Goal: Contribute content

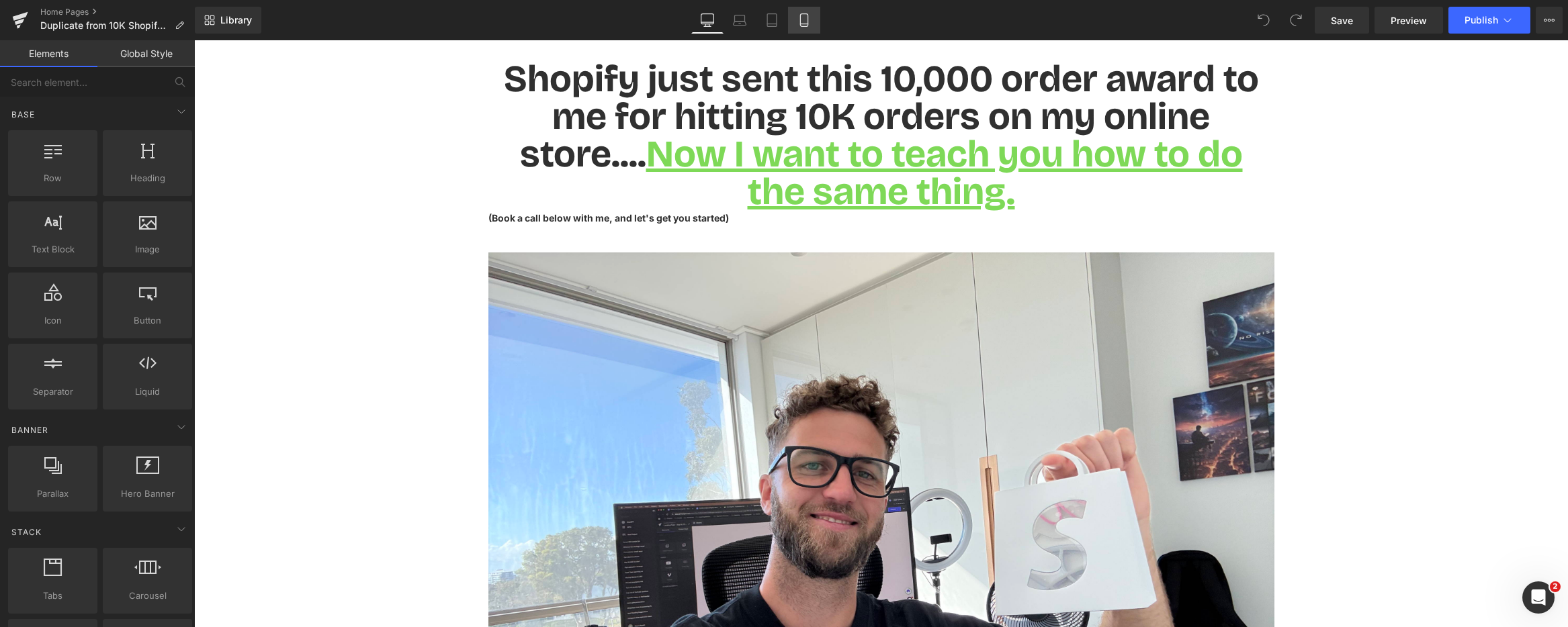
click at [813, 26] on link "Mobile" at bounding box center [804, 20] width 32 height 27
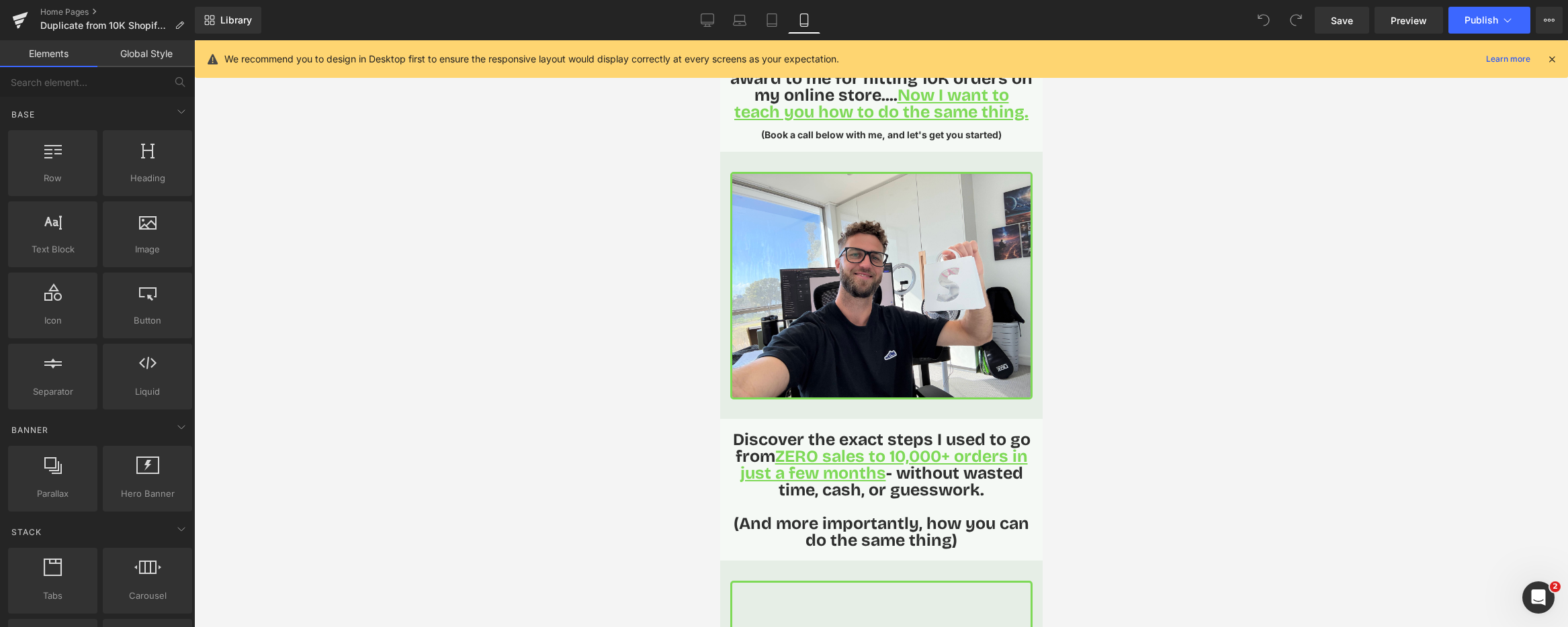
click at [1550, 56] on icon at bounding box center [1552, 59] width 12 height 12
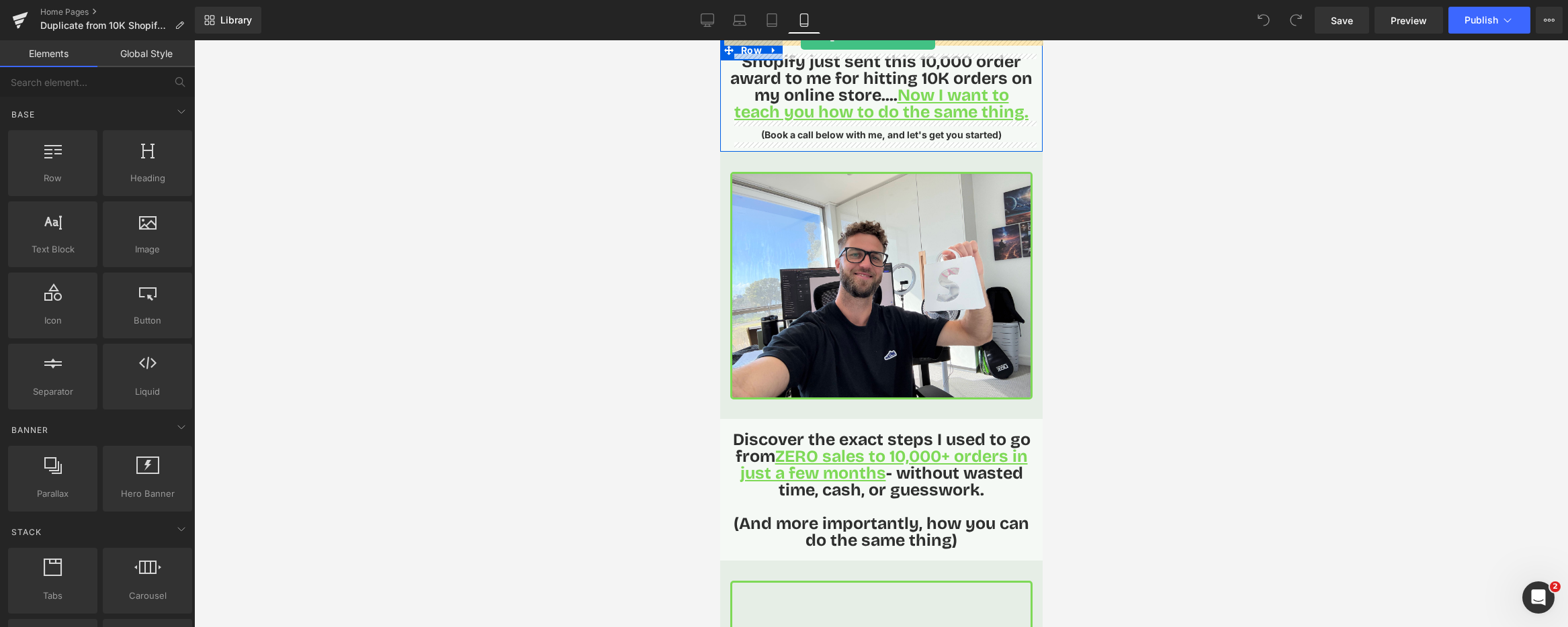
drag, startPoint x: 26, startPoint y: 244, endPoint x: 801, endPoint y: 33, distance: 802.7
click at [801, 33] on div "Text Block You are previewing how the will restyle your page. You can not edit …" at bounding box center [784, 325] width 1568 height 650
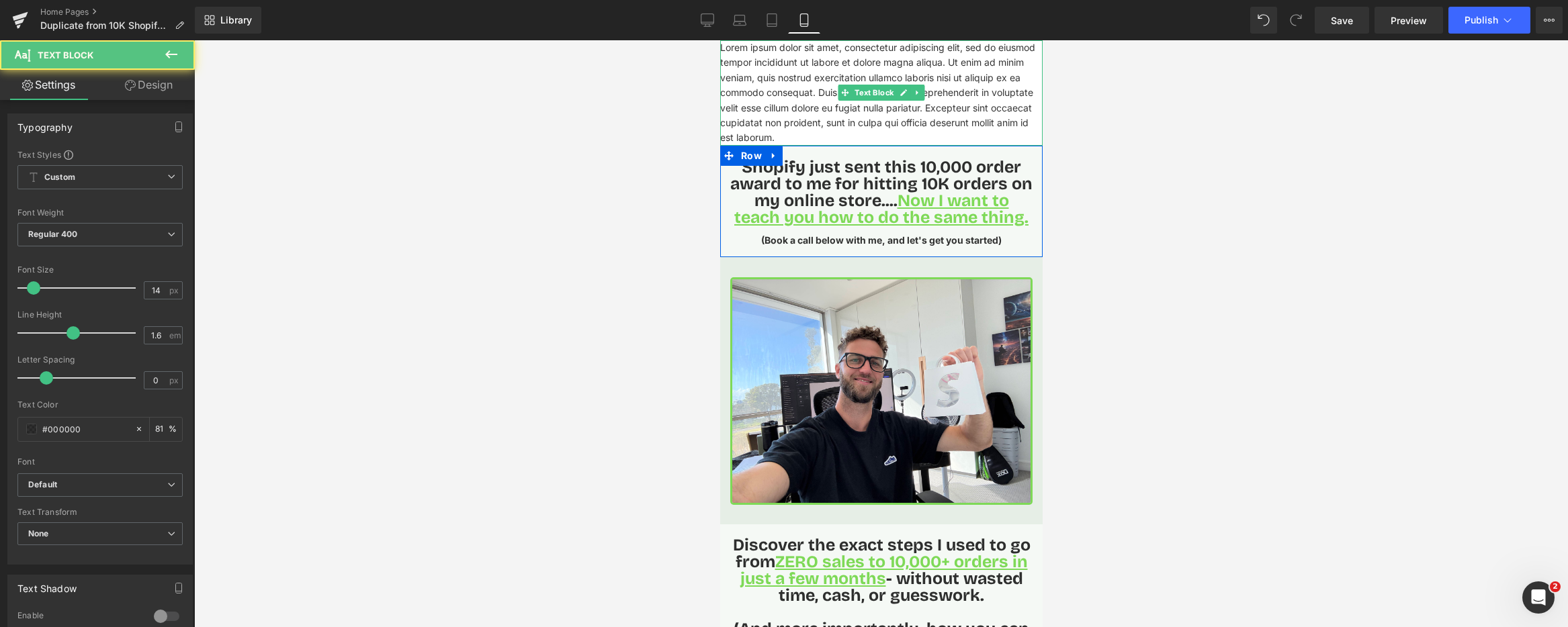
click at [795, 93] on p "Lorem ipsum dolor sit amet, consectetur adipiscing elit, sed do eiusmod tempor …" at bounding box center [880, 92] width 322 height 105
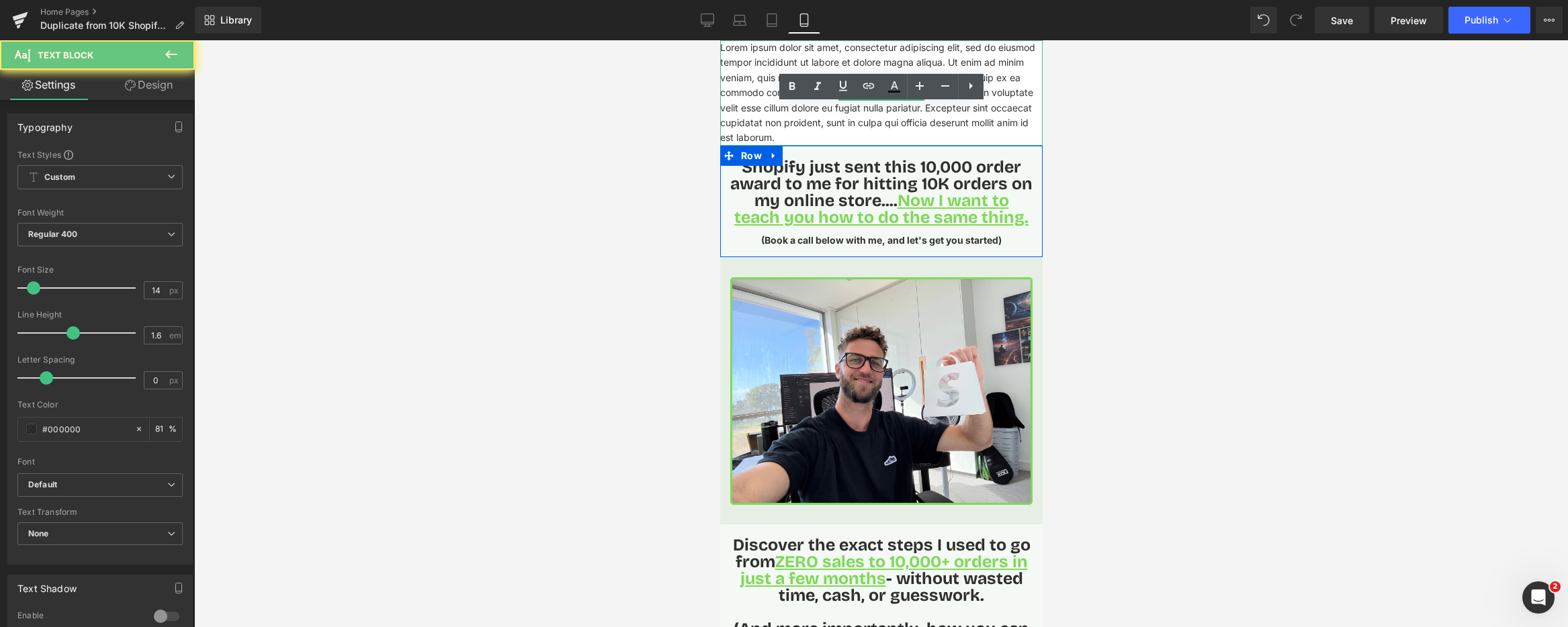
click at [795, 93] on icon at bounding box center [792, 87] width 16 height 16
click at [761, 101] on p "Lorem ipsum dolor sit amet, consectetur adipiscing elit, sed do eiusmod tempor …" at bounding box center [880, 92] width 322 height 105
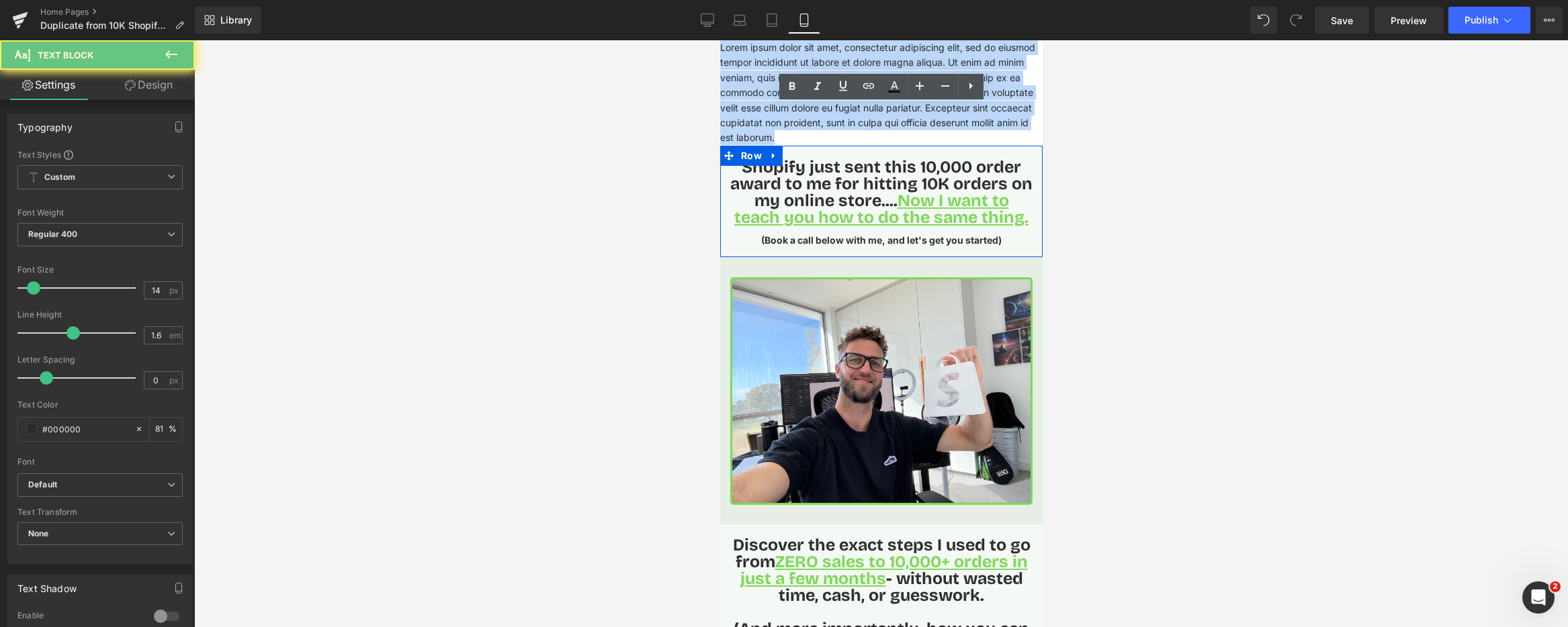
click at [761, 101] on p "Lorem ipsum dolor sit amet, consectetur adipiscing elit, sed do eiusmod tempor …" at bounding box center [880, 92] width 322 height 105
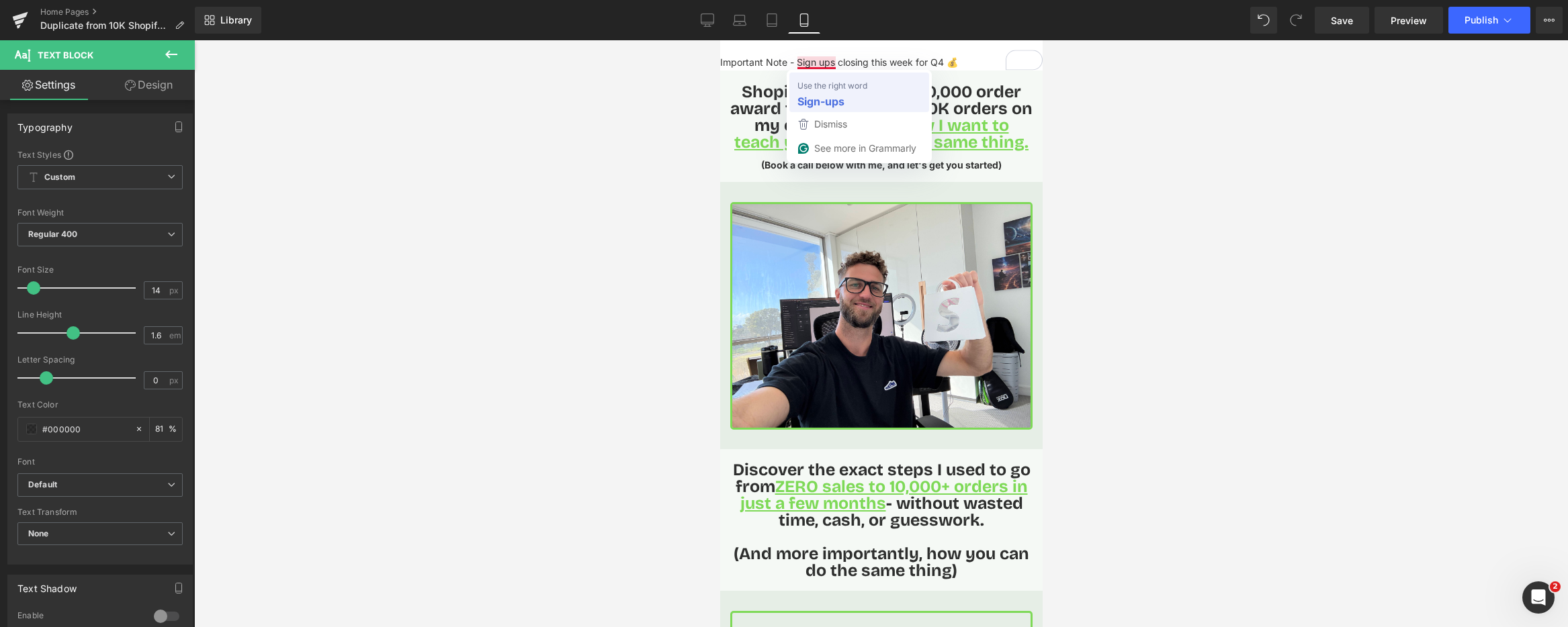
click at [825, 91] on div "Sign-ups" at bounding box center [859, 101] width 129 height 21
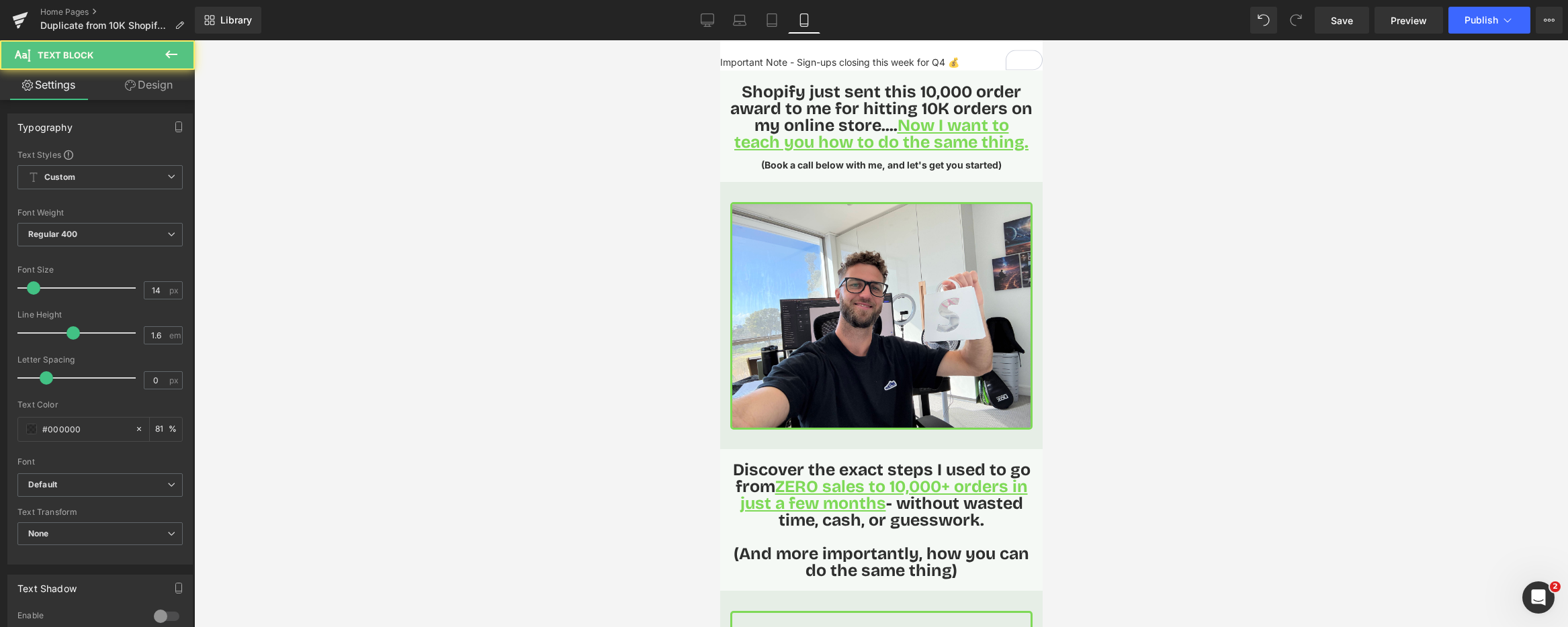
click at [971, 61] on p "Important Note - Sign-ups closing this week for Q4 💰" at bounding box center [880, 62] width 322 height 15
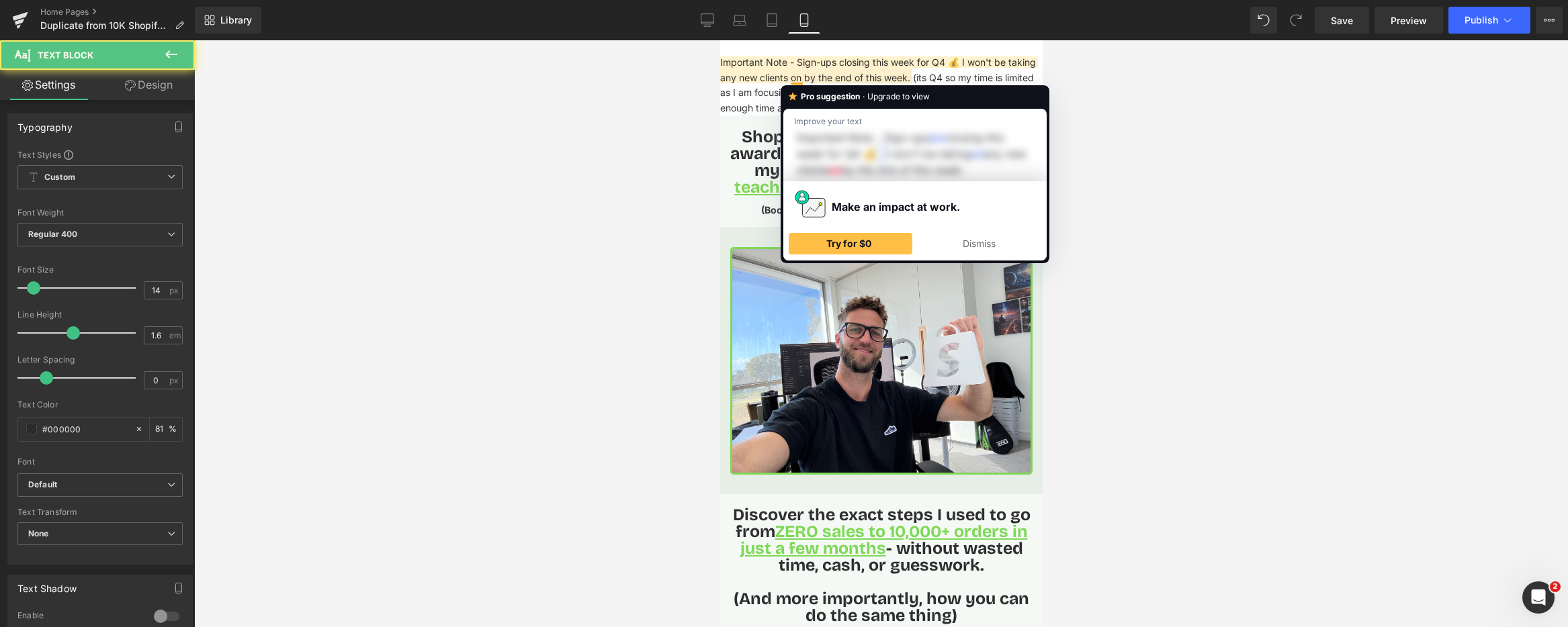
click at [797, 77] on p "Important Note - Sign-ups closing this week for Q4 💰 I won't be taking any new …" at bounding box center [880, 85] width 322 height 60
click at [796, 62] on p "Important Note - Sign-ups closing this week for Q4 💰 I won't be taking any new …" at bounding box center [880, 85] width 322 height 60
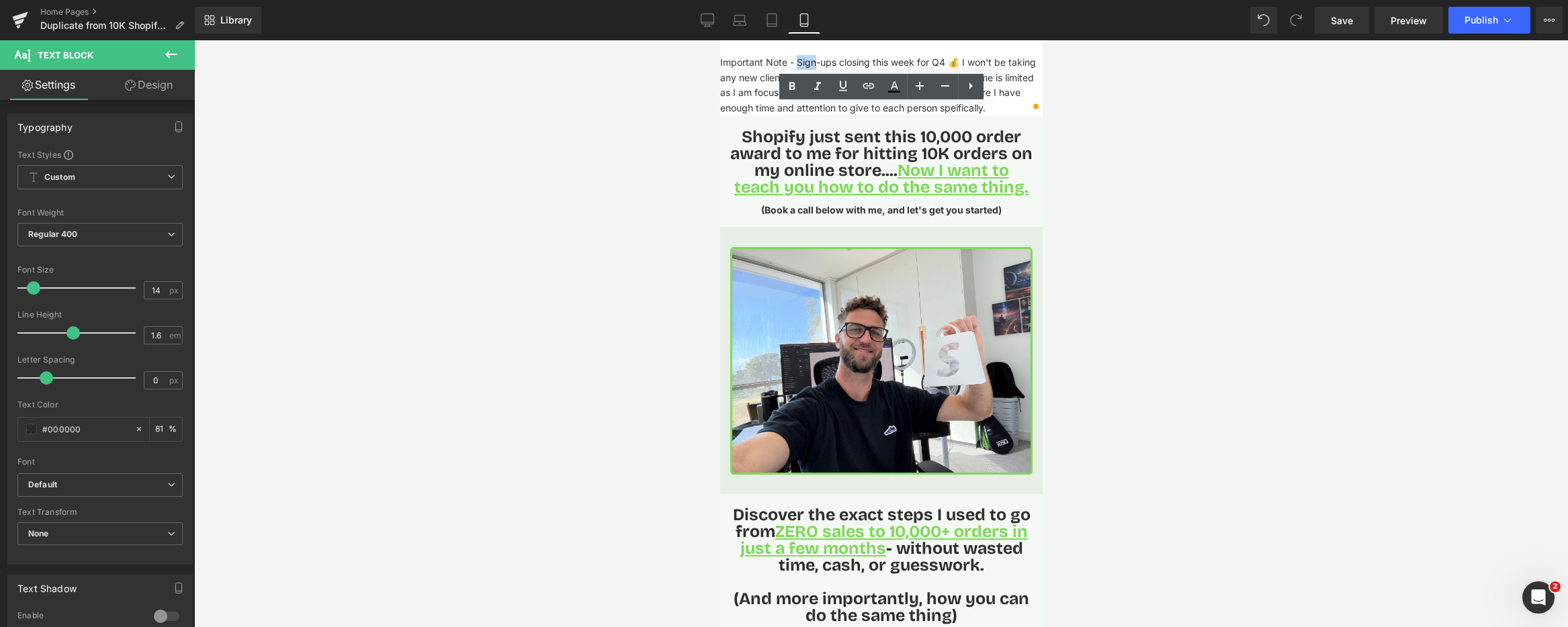
click at [796, 62] on p "Important Note - Sign-ups closing this week for Q4 💰 I won't be taking any new …" at bounding box center [880, 85] width 322 height 60
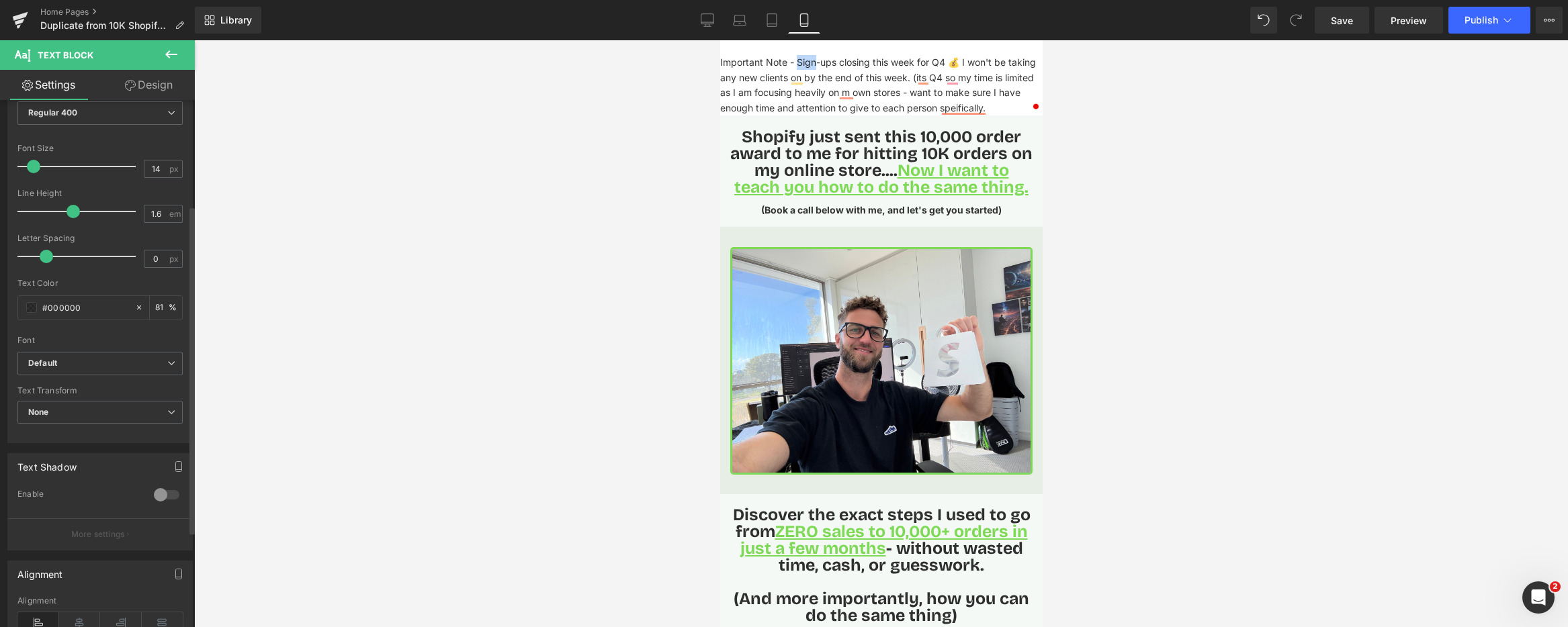
scroll to position [323, 0]
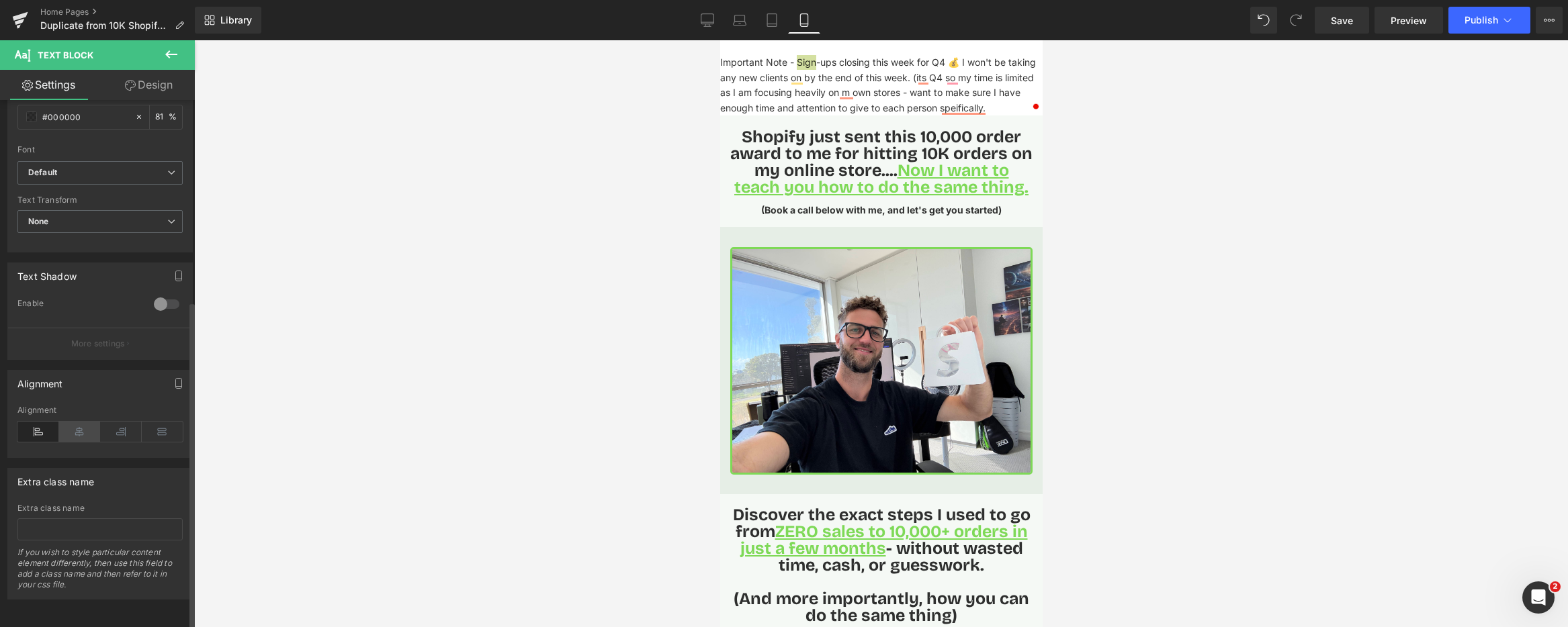
click at [88, 422] on icon at bounding box center [80, 432] width 42 height 20
click at [81, 423] on icon at bounding box center [80, 432] width 42 height 20
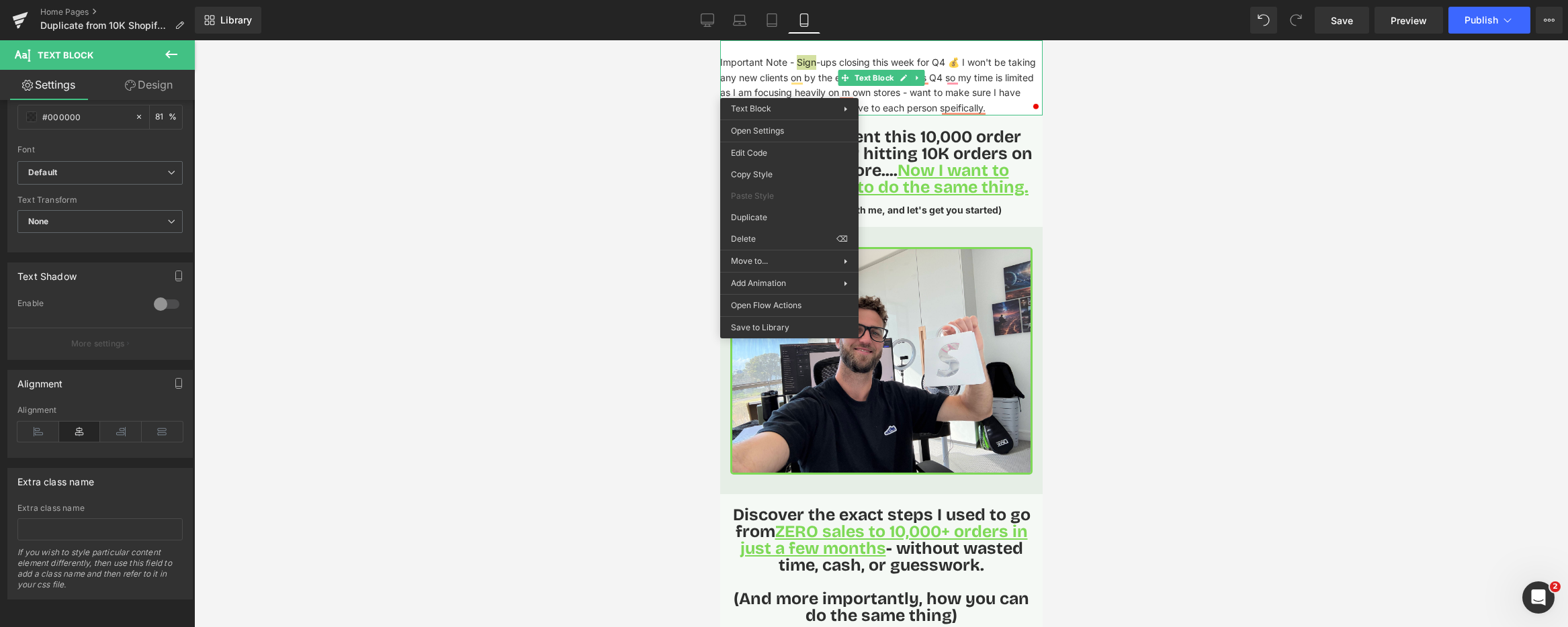
drag, startPoint x: 587, startPoint y: 171, endPoint x: 580, endPoint y: 173, distance: 7.5
click at [587, 171] on div at bounding box center [881, 333] width 1374 height 587
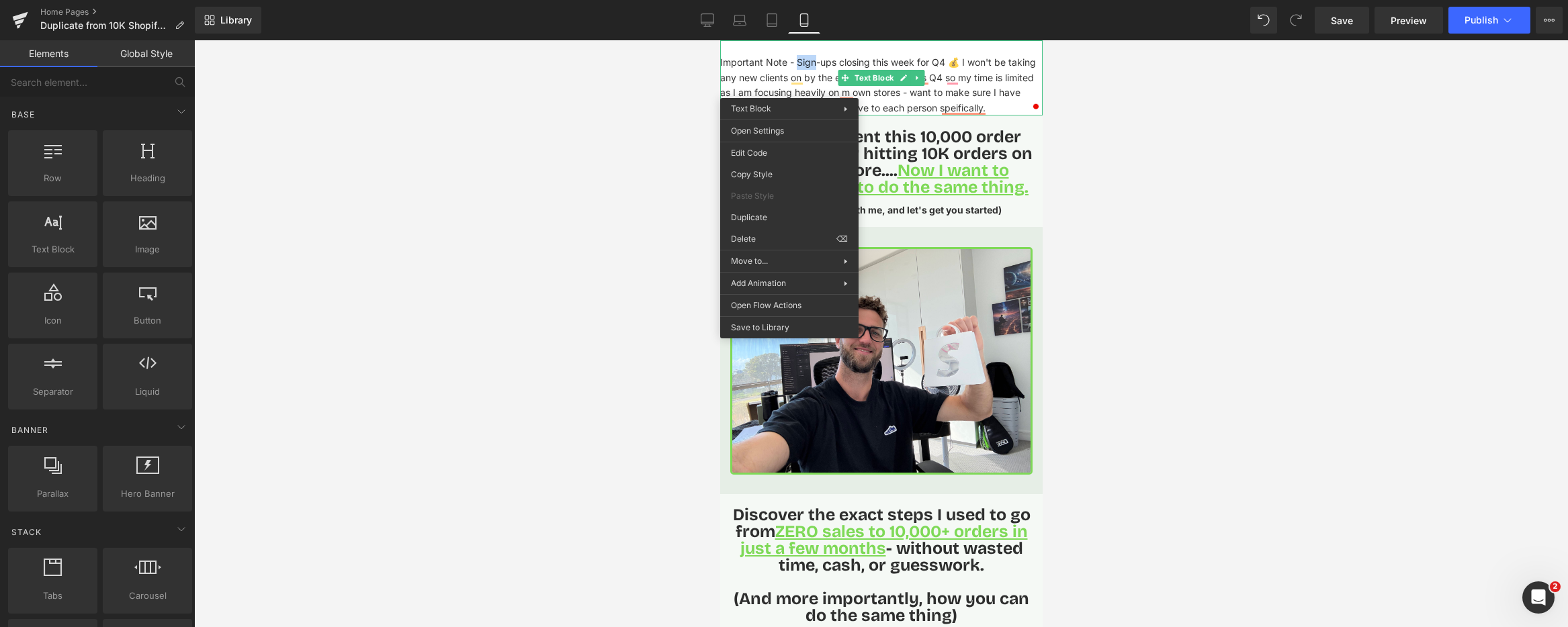
drag, startPoint x: 1534, startPoint y: 124, endPoint x: 1002, endPoint y: 112, distance: 532.1
click at [809, 83] on p "Important Note - Sign-ups closing this week for Q4 💰 I won't be taking any new …" at bounding box center [880, 85] width 322 height 60
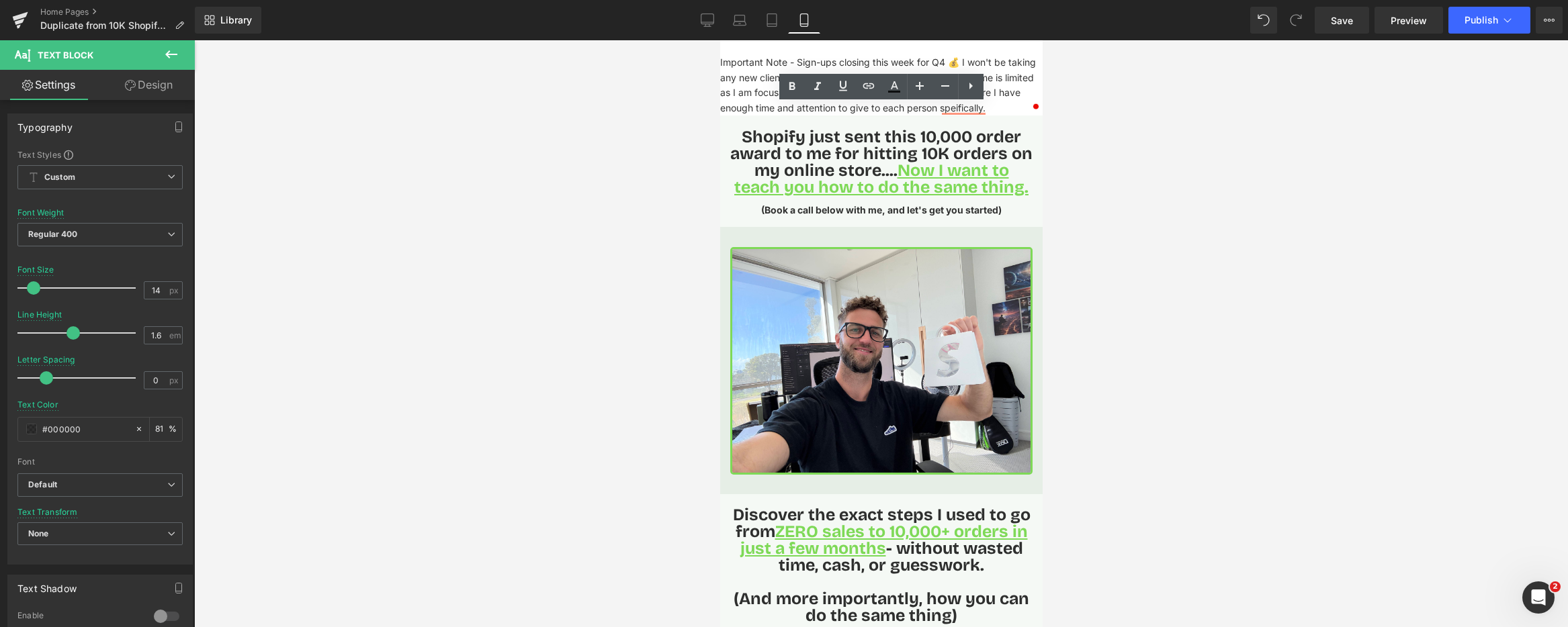
click at [757, 64] on p "Important Note - Sign-ups closing this week for Q4 💰 I won't be taking any new …" at bounding box center [880, 85] width 322 height 60
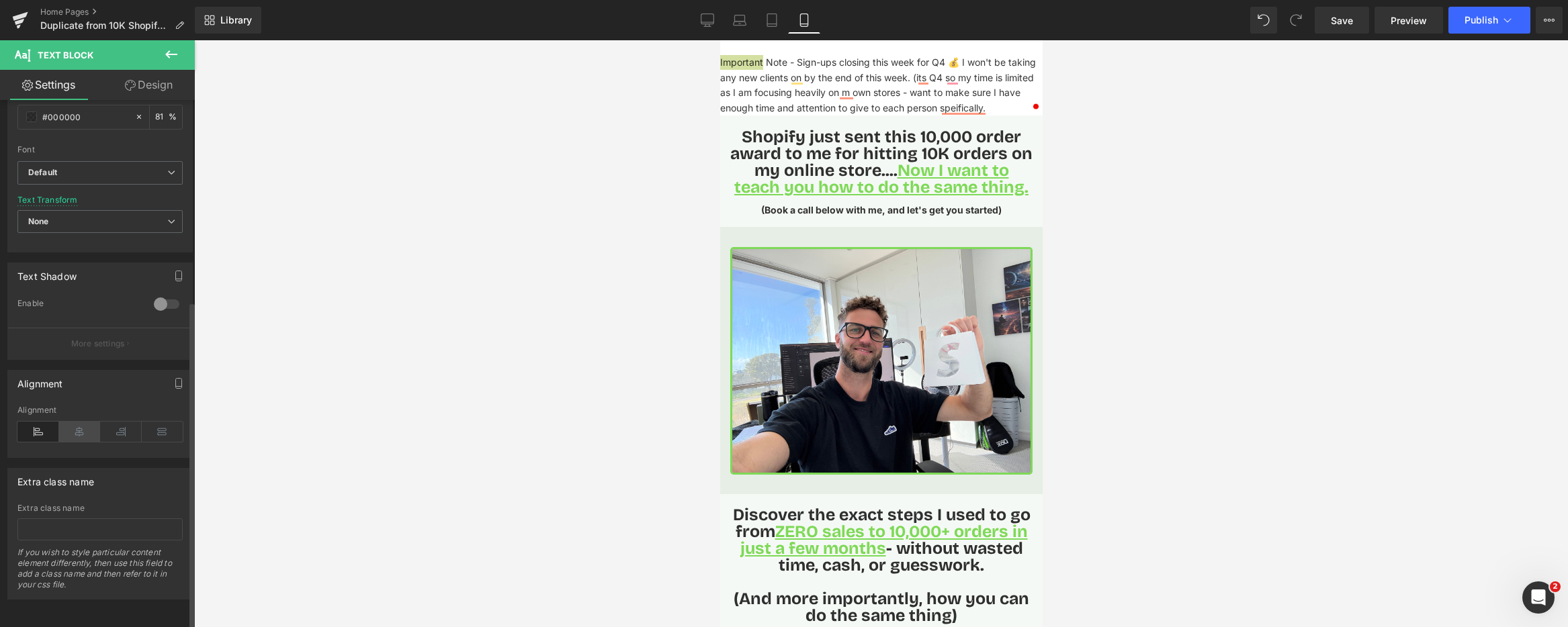
click at [76, 422] on icon at bounding box center [80, 432] width 42 height 20
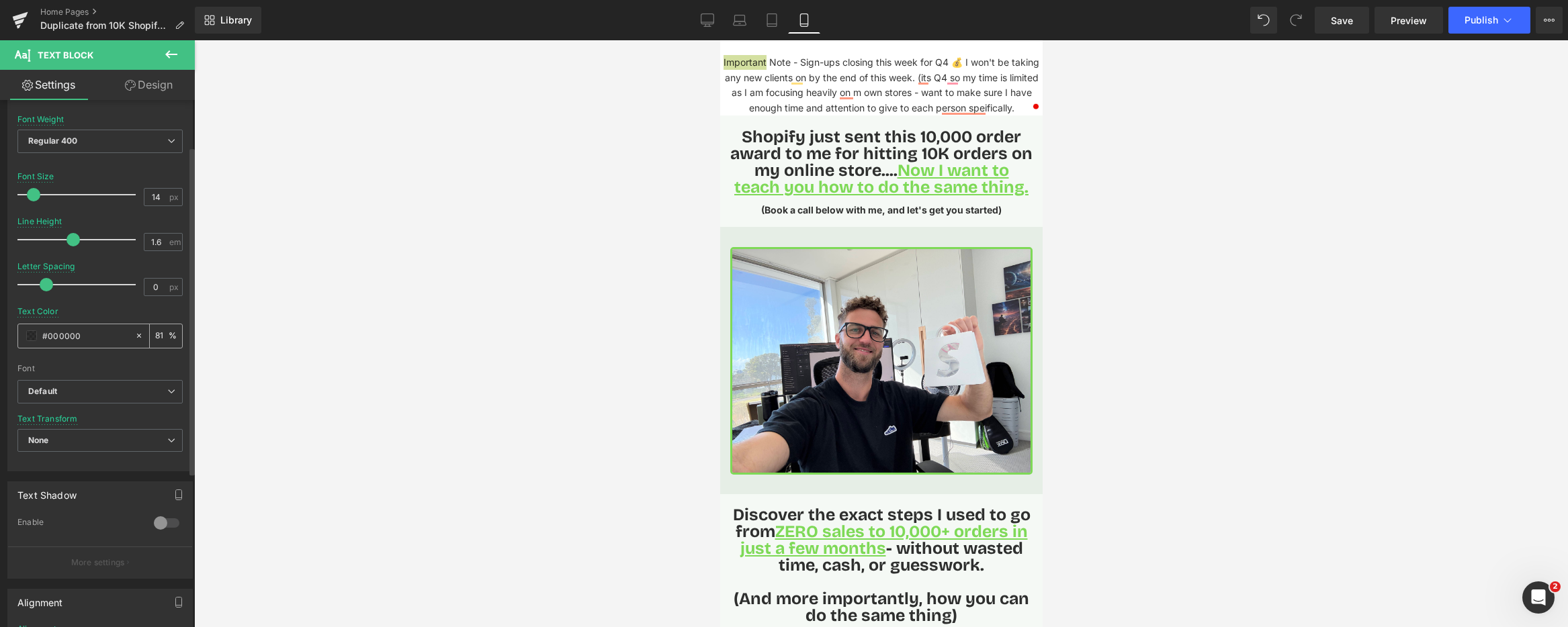
scroll to position [95, 0]
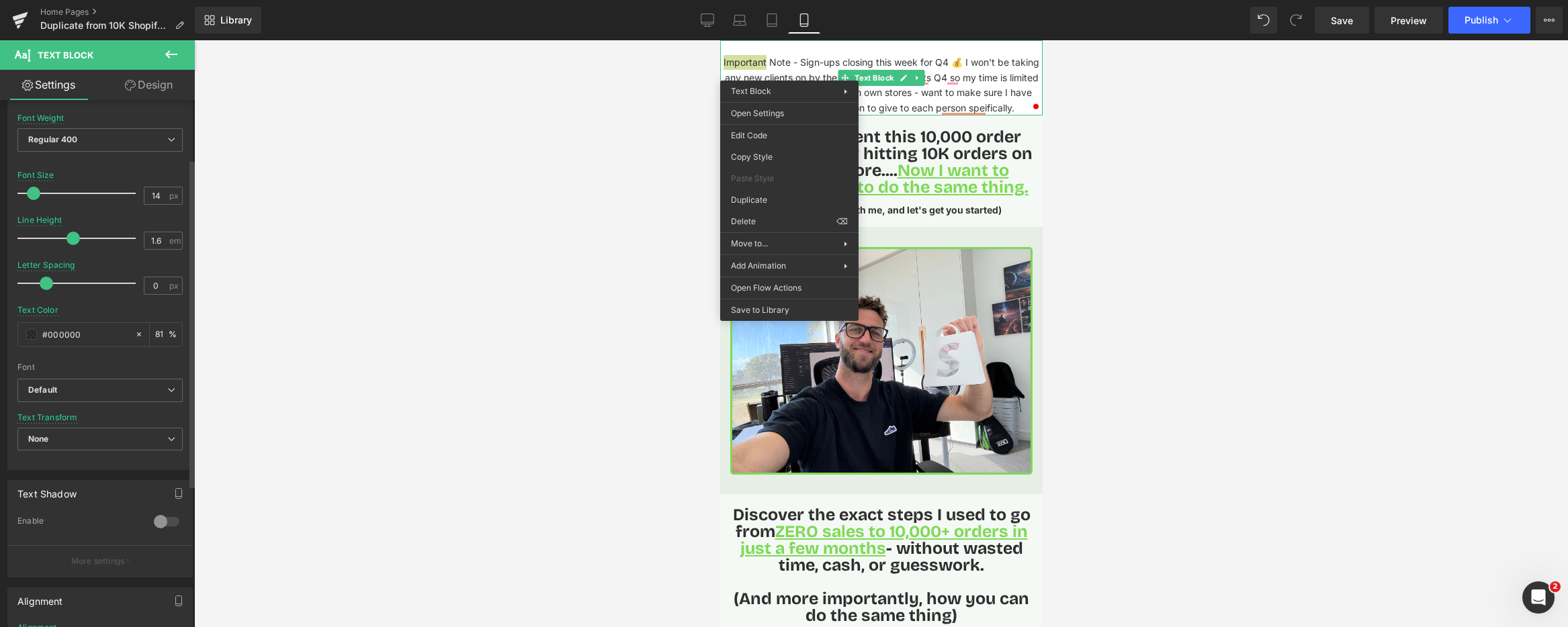
click at [103, 365] on div "Font" at bounding box center [99, 367] width 165 height 9
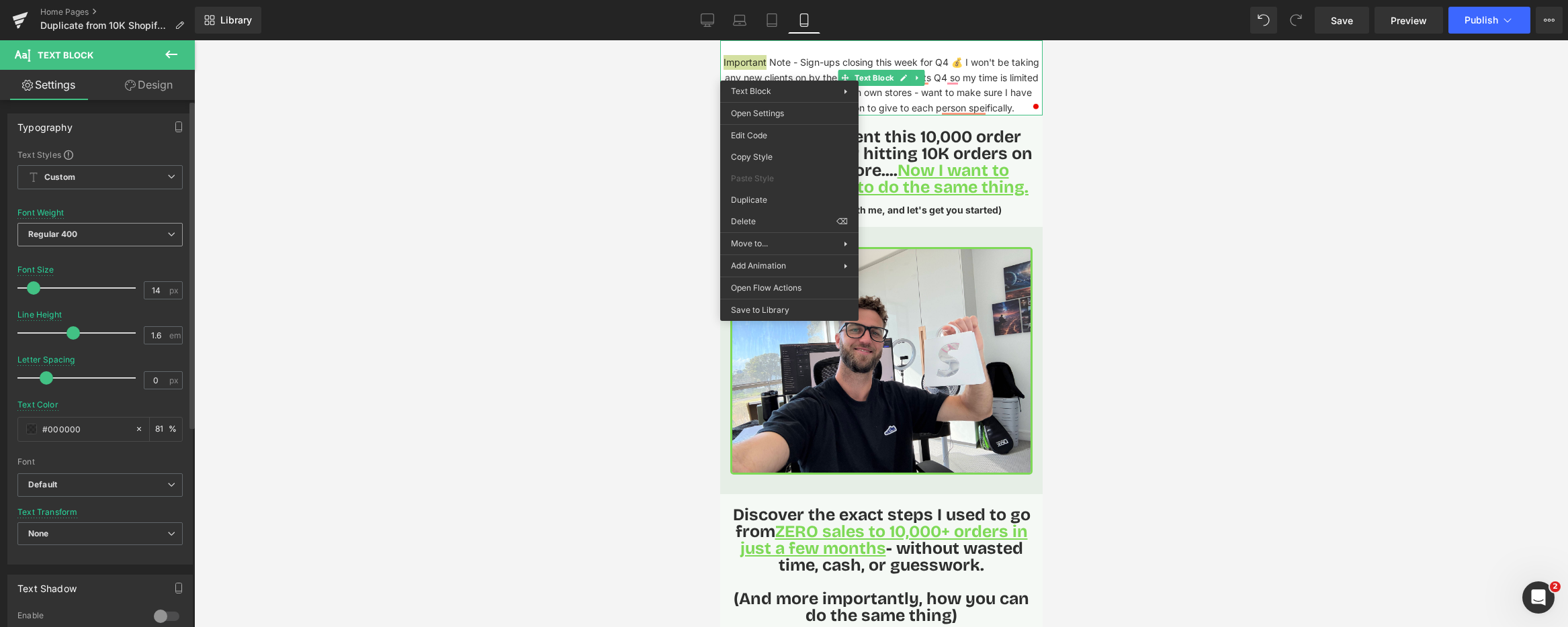
click at [133, 237] on span "Regular 400" at bounding box center [99, 235] width 165 height 24
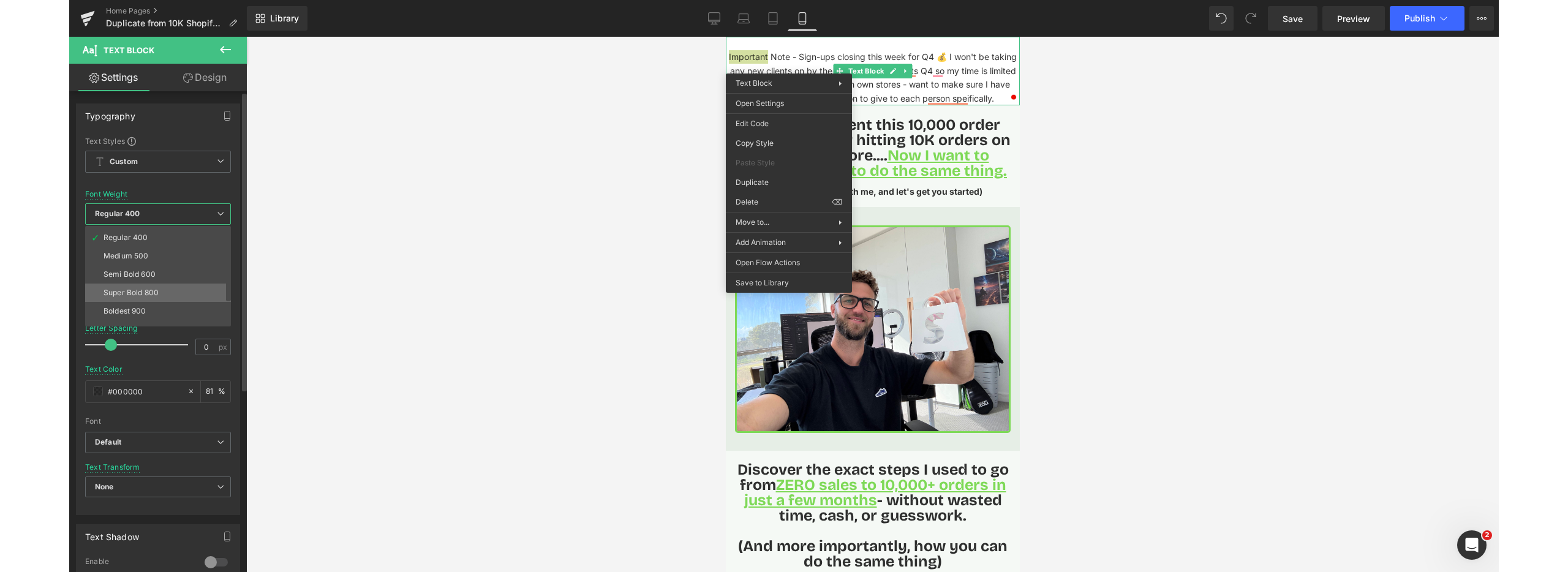
scroll to position [94, 0]
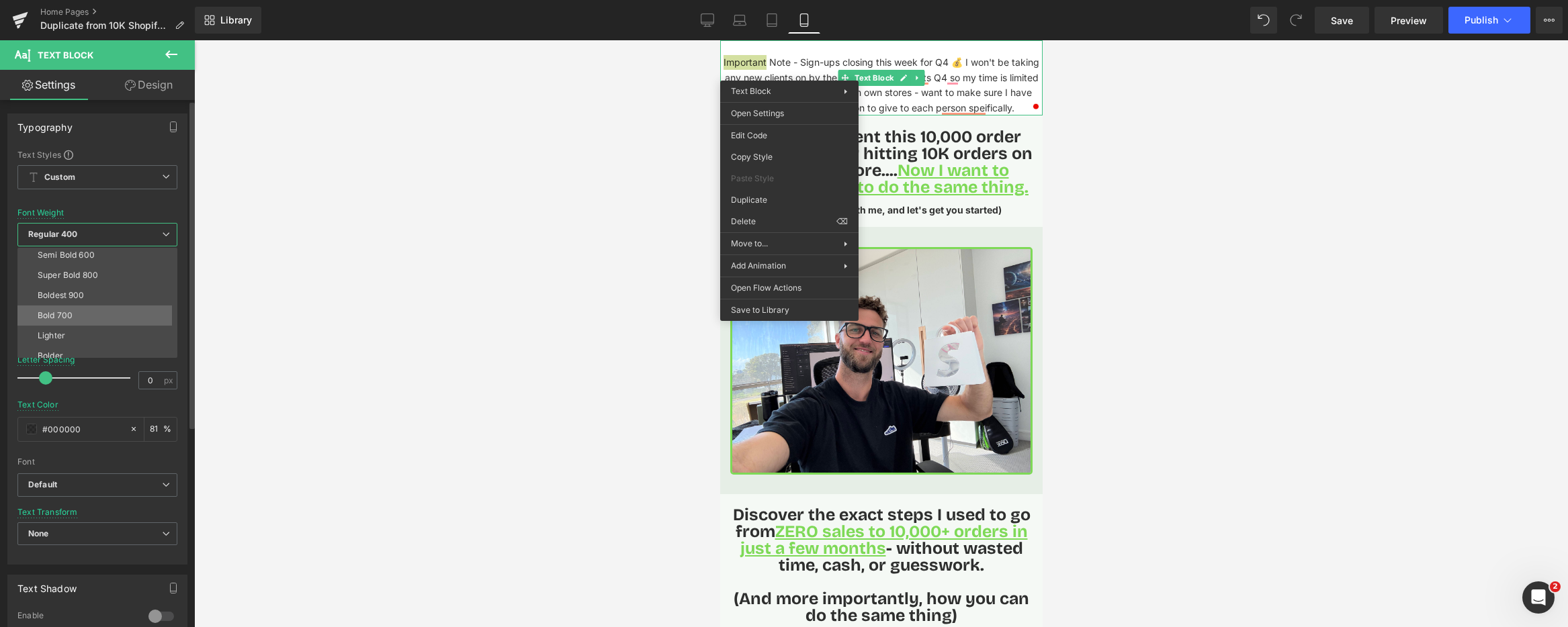
click at [85, 312] on li "Bold 700" at bounding box center [100, 316] width 166 height 20
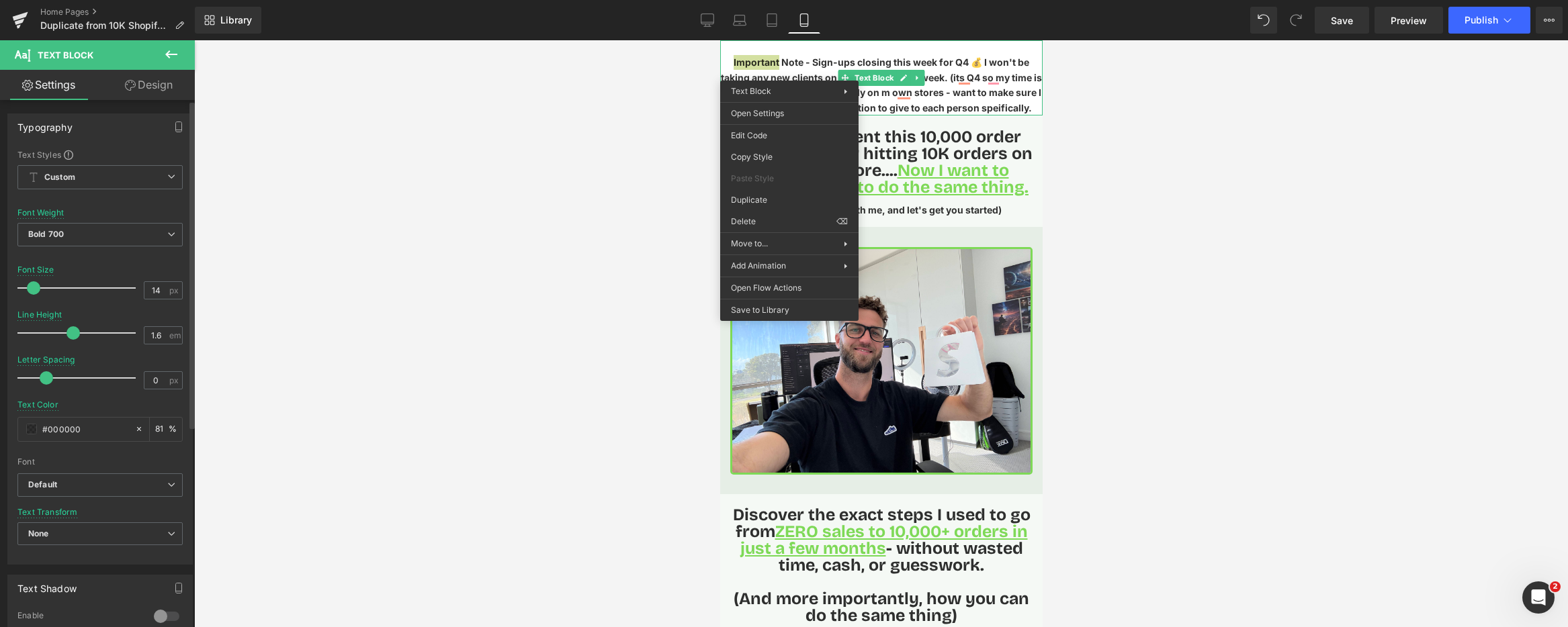
click at [88, 261] on div at bounding box center [99, 257] width 165 height 9
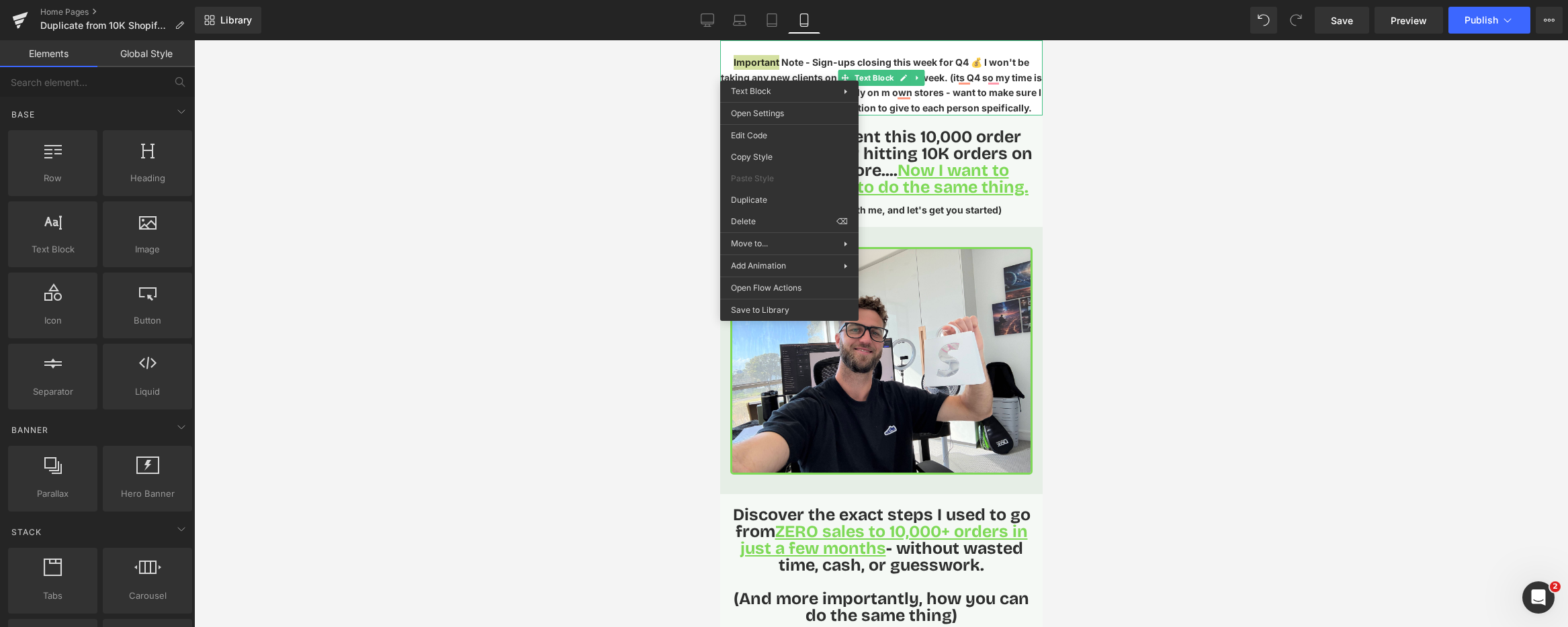
click at [615, 121] on div at bounding box center [881, 333] width 1374 height 587
click at [996, 105] on p "Important Note - Sign-ups closing this week for Q4 💰 I won't be taking any new …" at bounding box center [880, 85] width 322 height 60
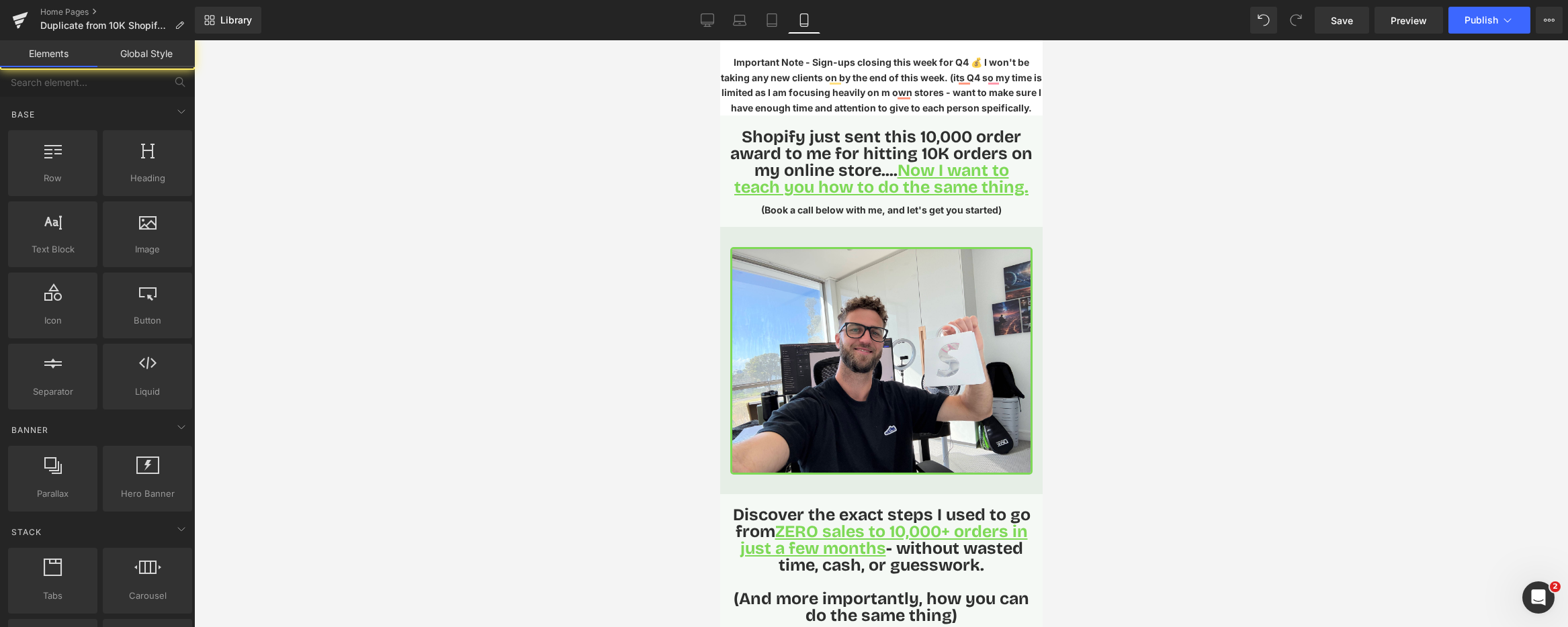
click at [1195, 140] on div at bounding box center [881, 333] width 1374 height 587
click at [924, 116] on p "Important Note - Sign-ups closing this week for Q4 💰 I won't be taking any new …" at bounding box center [880, 85] width 322 height 60
click at [1194, 157] on div at bounding box center [881, 333] width 1374 height 587
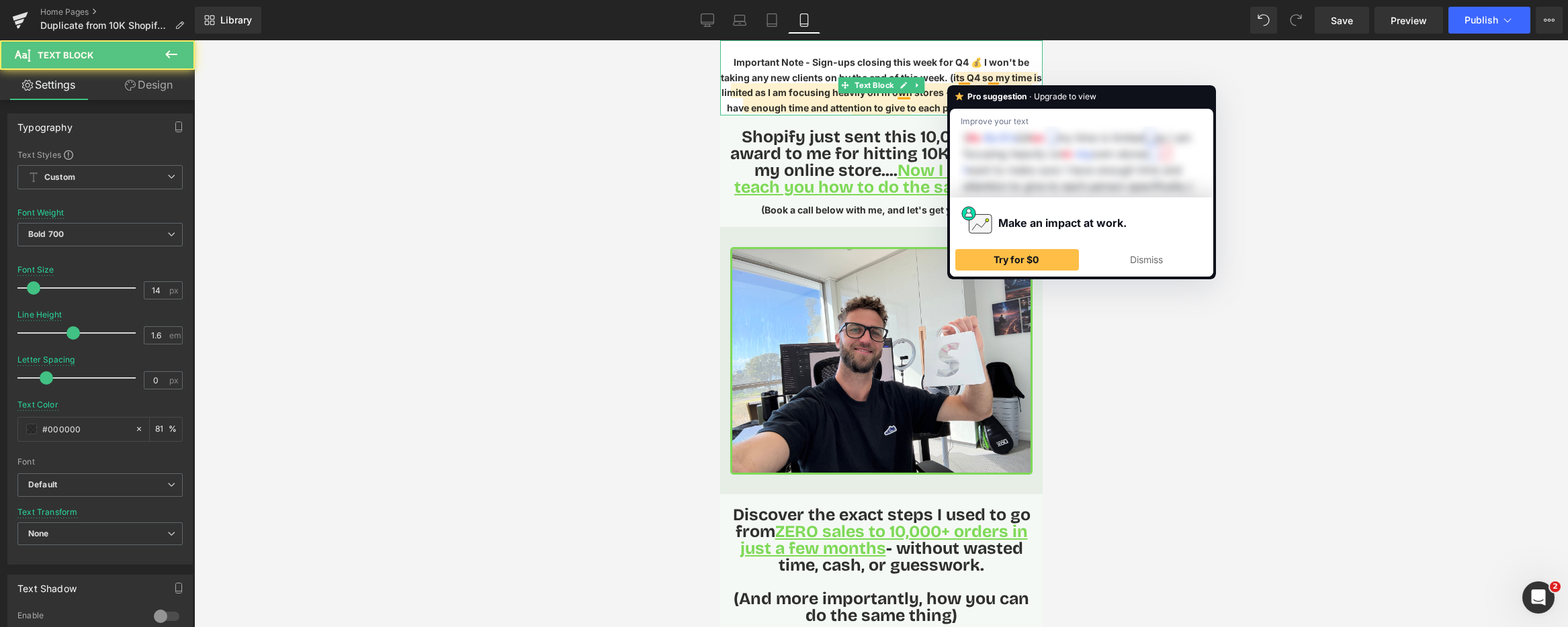
click at [961, 76] on p "Important Note - Sign-ups closing this week for Q4 💰 I won't be taking any new …" at bounding box center [880, 85] width 322 height 60
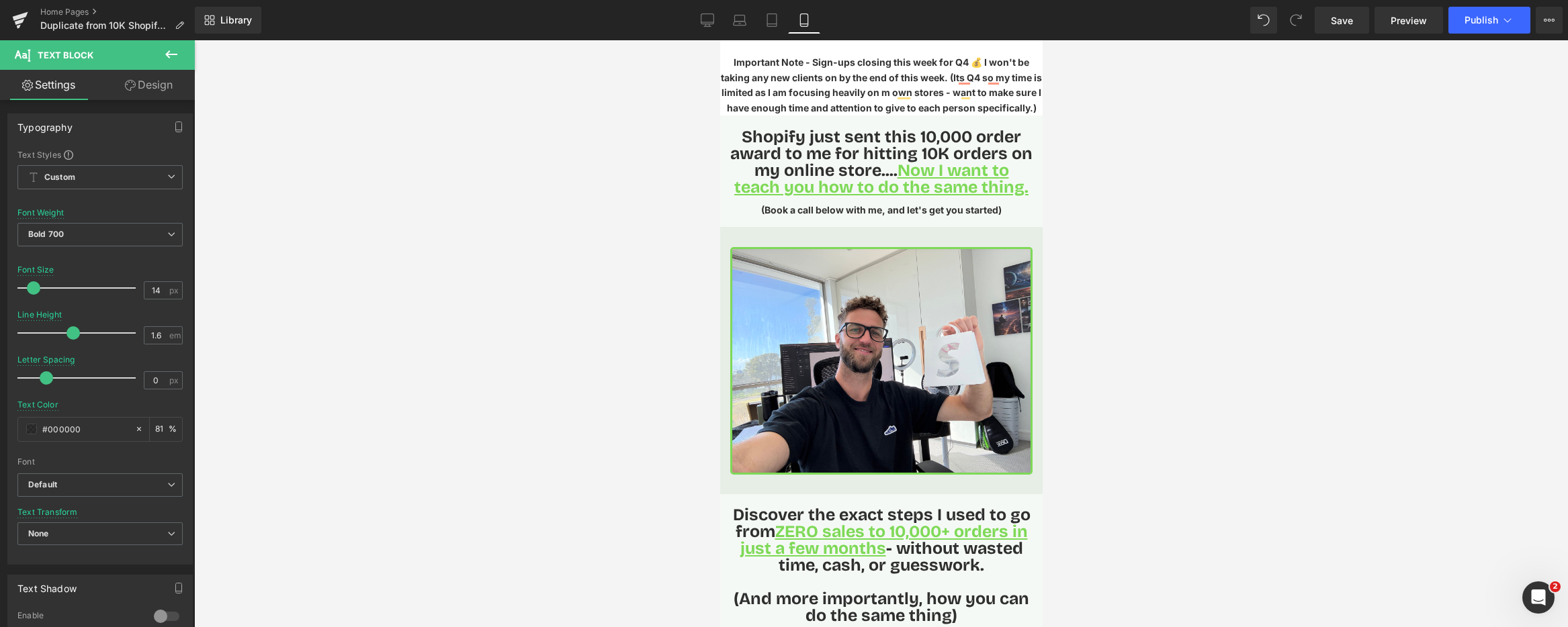
click at [754, 75] on p "Important Note - Sign-ups closing this week for Q4 💰 I won't be taking any new …" at bounding box center [880, 85] width 322 height 60
click at [162, 87] on link "Design" at bounding box center [148, 85] width 97 height 30
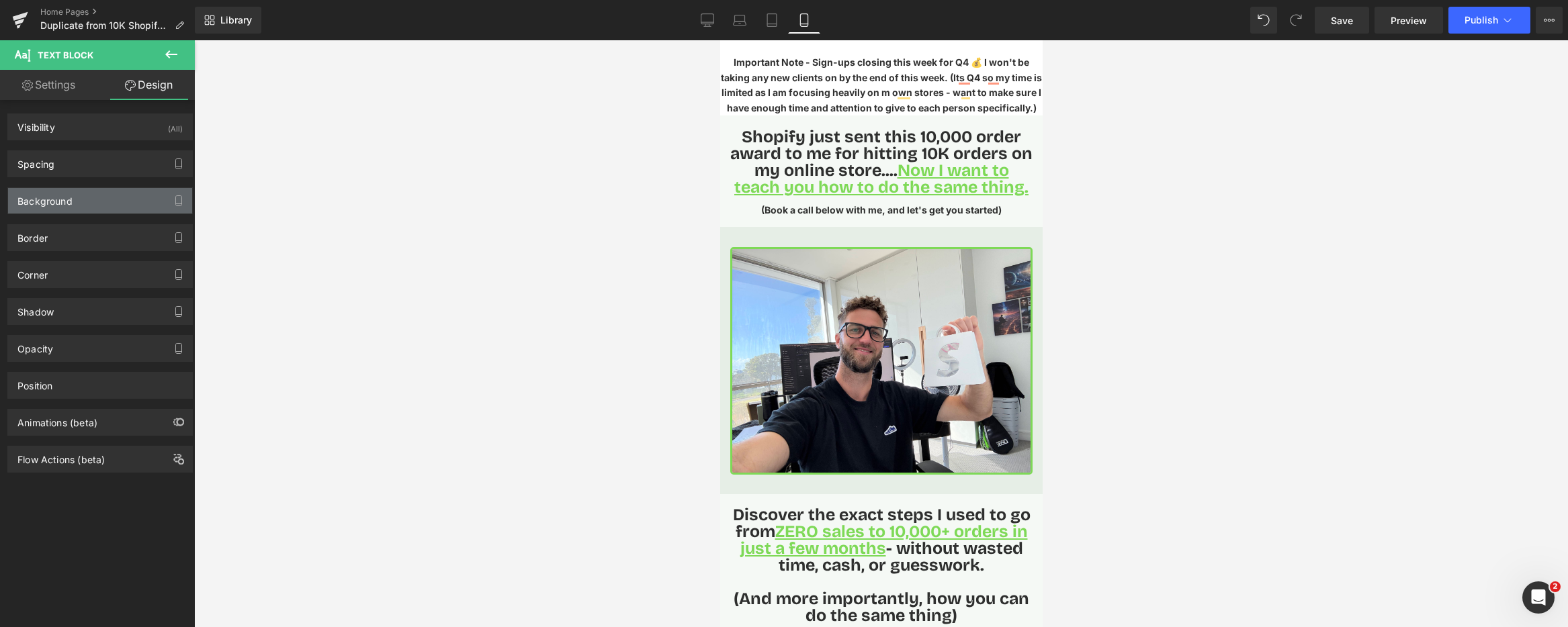
click at [91, 206] on div "Background" at bounding box center [100, 201] width 184 height 26
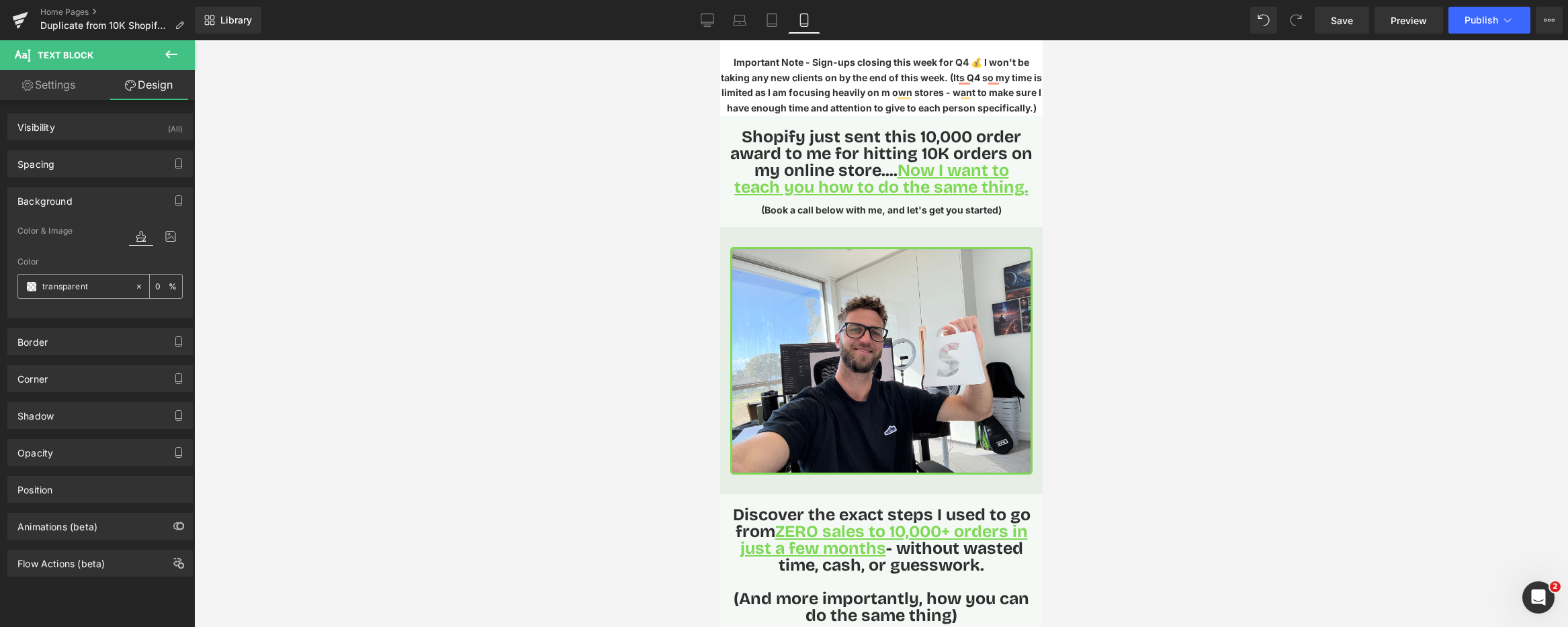
click at [28, 285] on span at bounding box center [31, 286] width 11 height 11
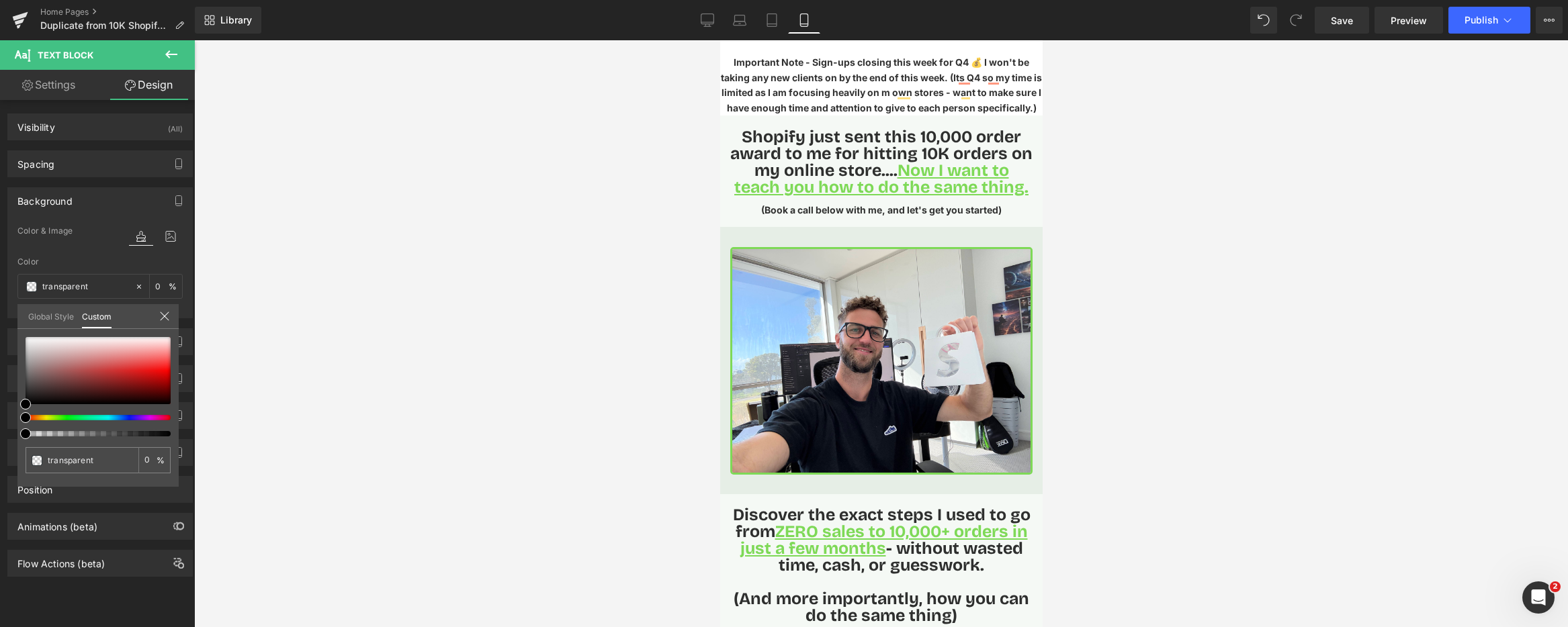
drag, startPoint x: 64, startPoint y: 394, endPoint x: 160, endPoint y: 369, distance: 99.2
click at [167, 367] on div at bounding box center [98, 386] width 145 height 99
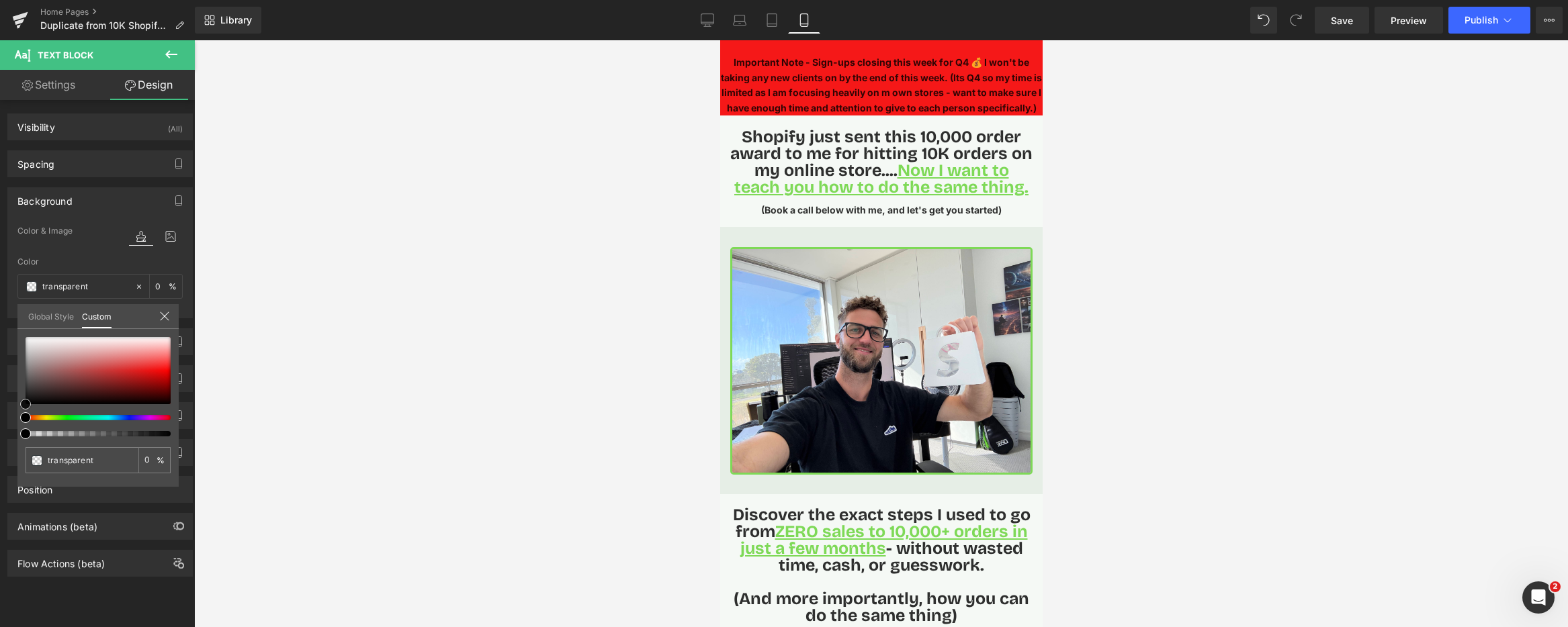
click at [159, 369] on div at bounding box center [98, 370] width 145 height 67
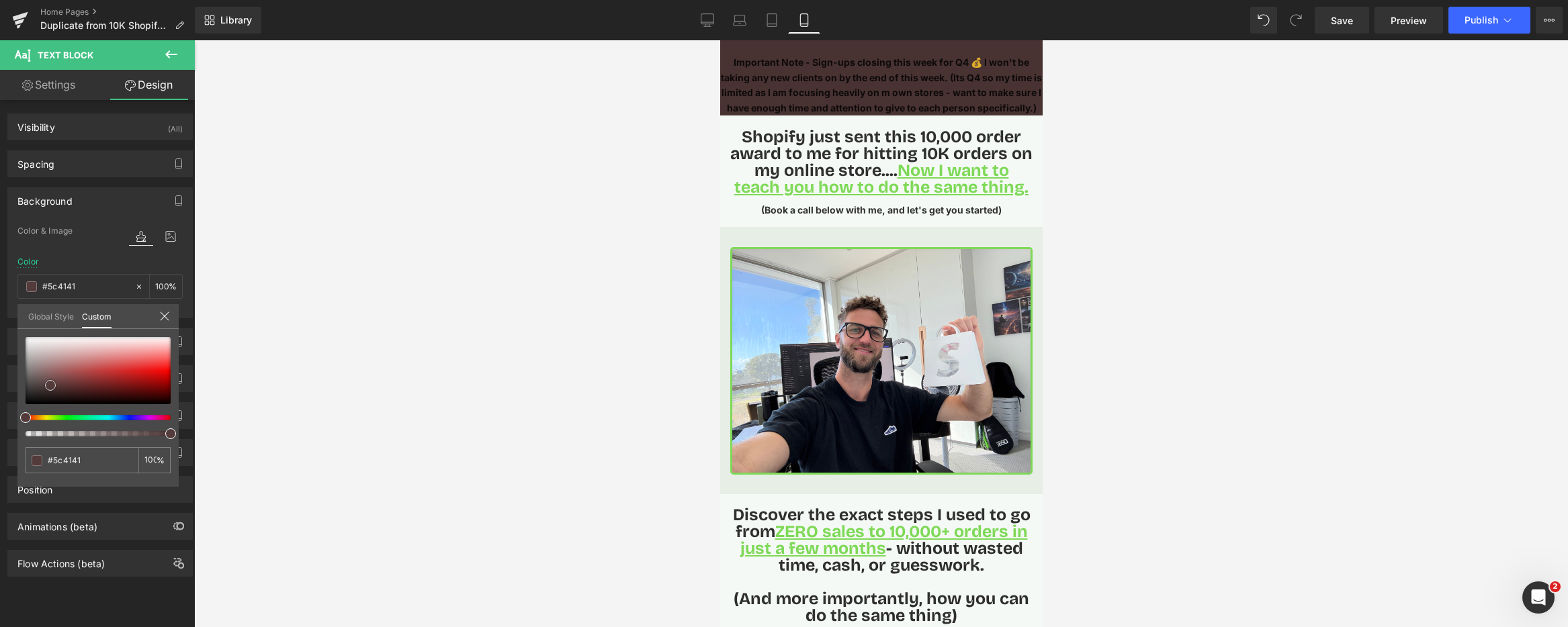
drag, startPoint x: 169, startPoint y: 367, endPoint x: 51, endPoint y: 390, distance: 120.4
click at [51, 388] on span at bounding box center [50, 385] width 11 height 11
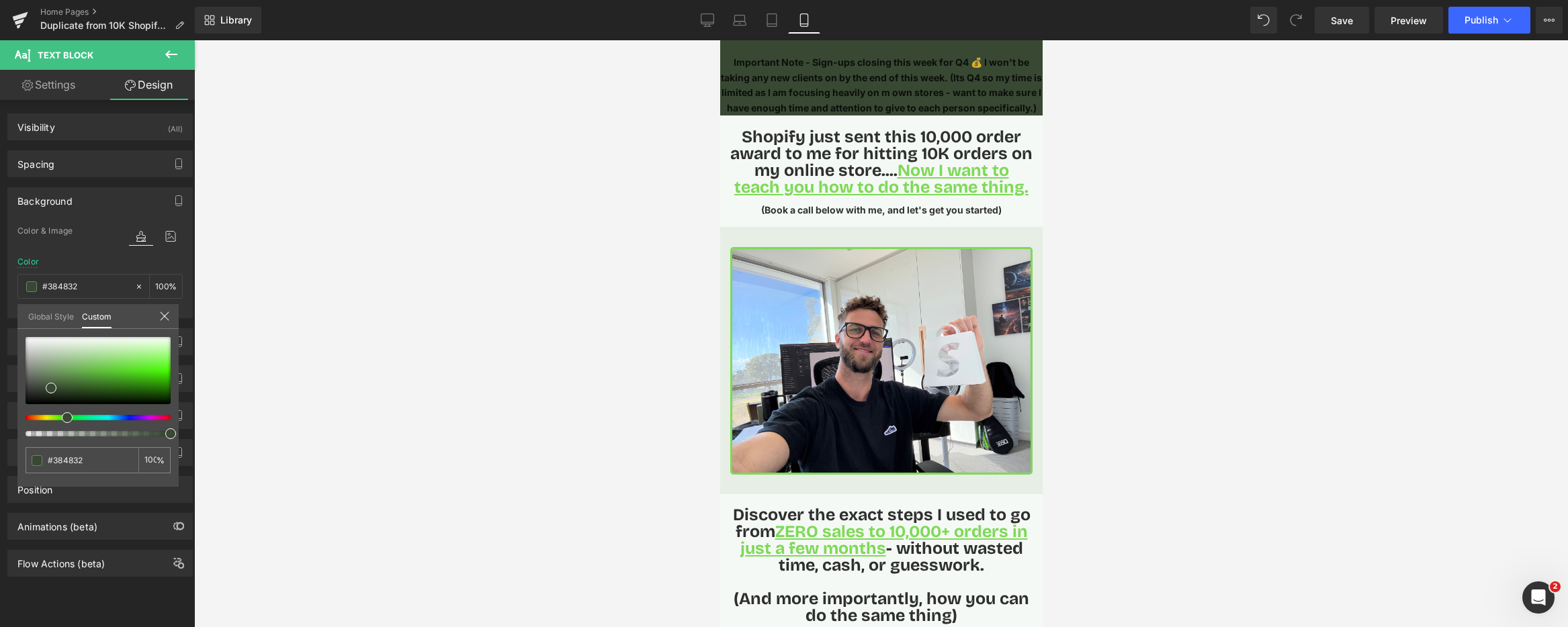
drag, startPoint x: 24, startPoint y: 417, endPoint x: 60, endPoint y: 412, distance: 36.7
click at [60, 416] on div at bounding box center [92, 417] width 145 height 5
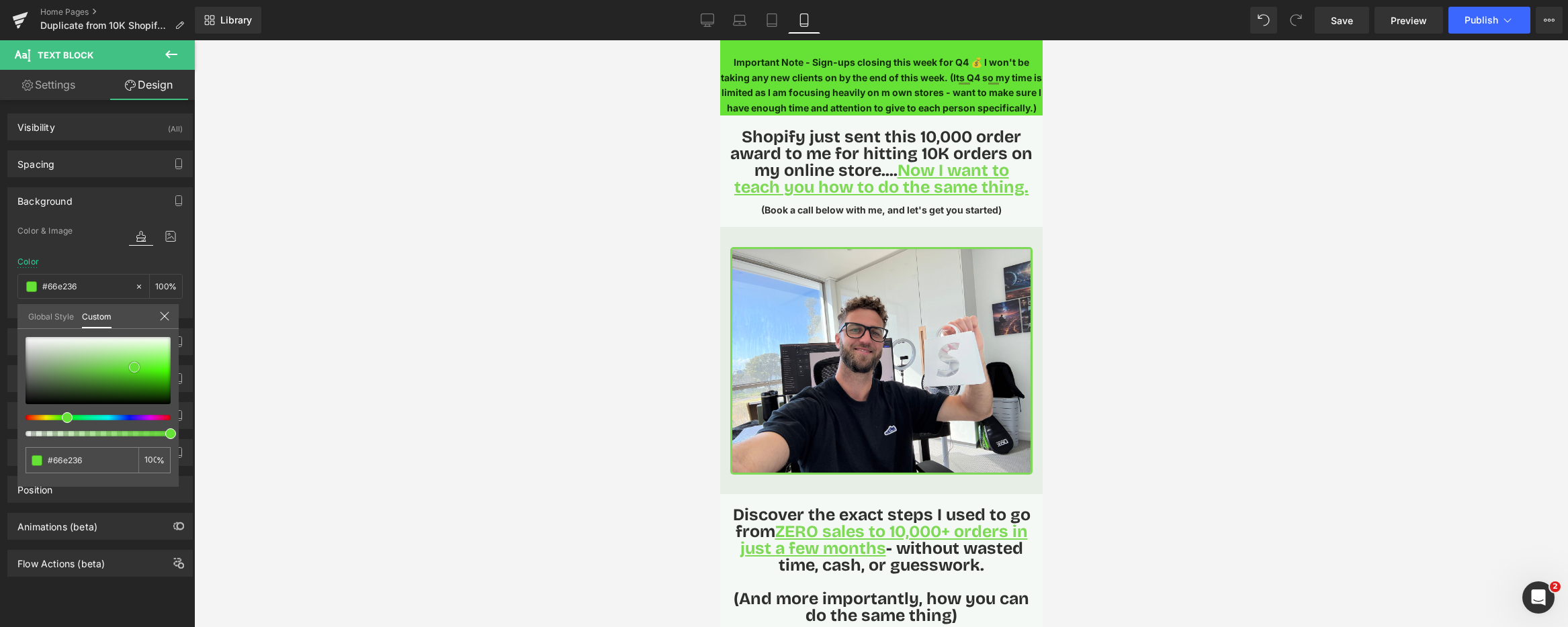
drag, startPoint x: 66, startPoint y: 380, endPoint x: 136, endPoint y: 367, distance: 71.1
click at [136, 367] on span at bounding box center [134, 367] width 11 height 11
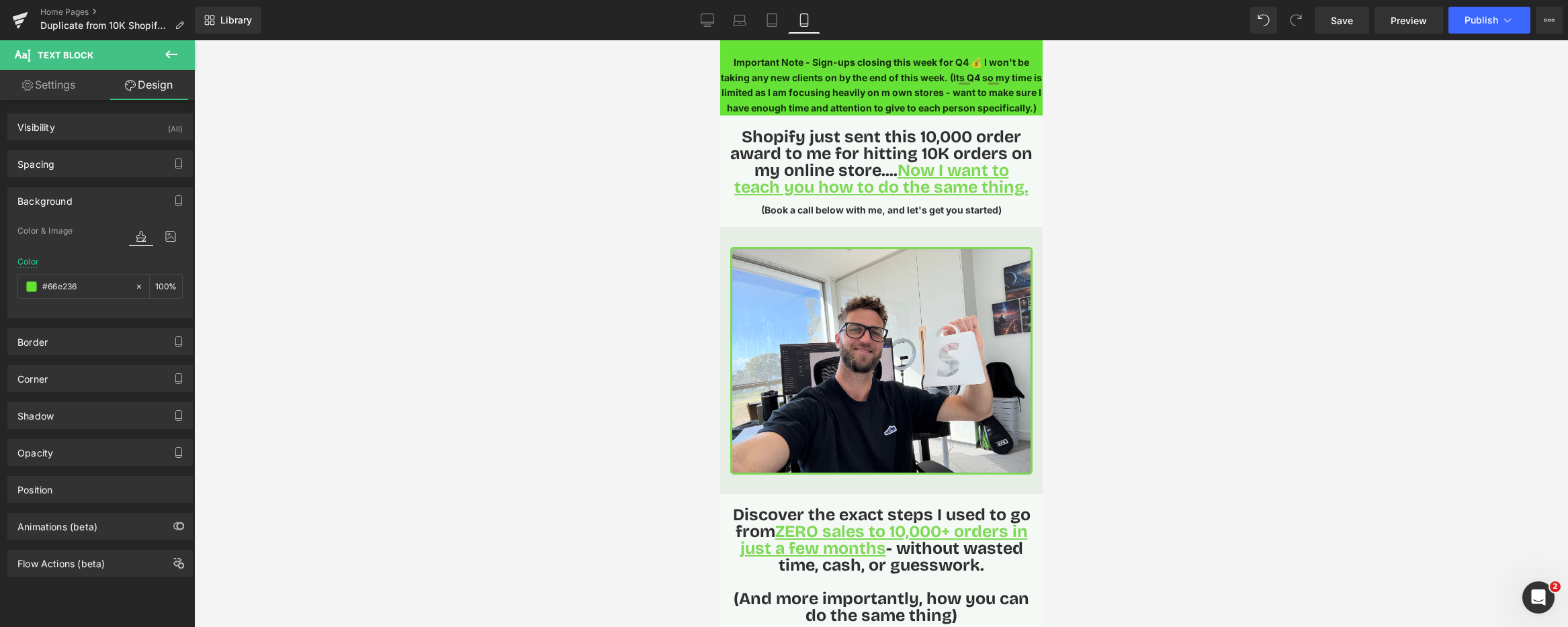
click at [754, 89] on p "Important Note - Sign-ups closing this week for Q4 💰 I won't be taking any new …" at bounding box center [880, 85] width 322 height 60
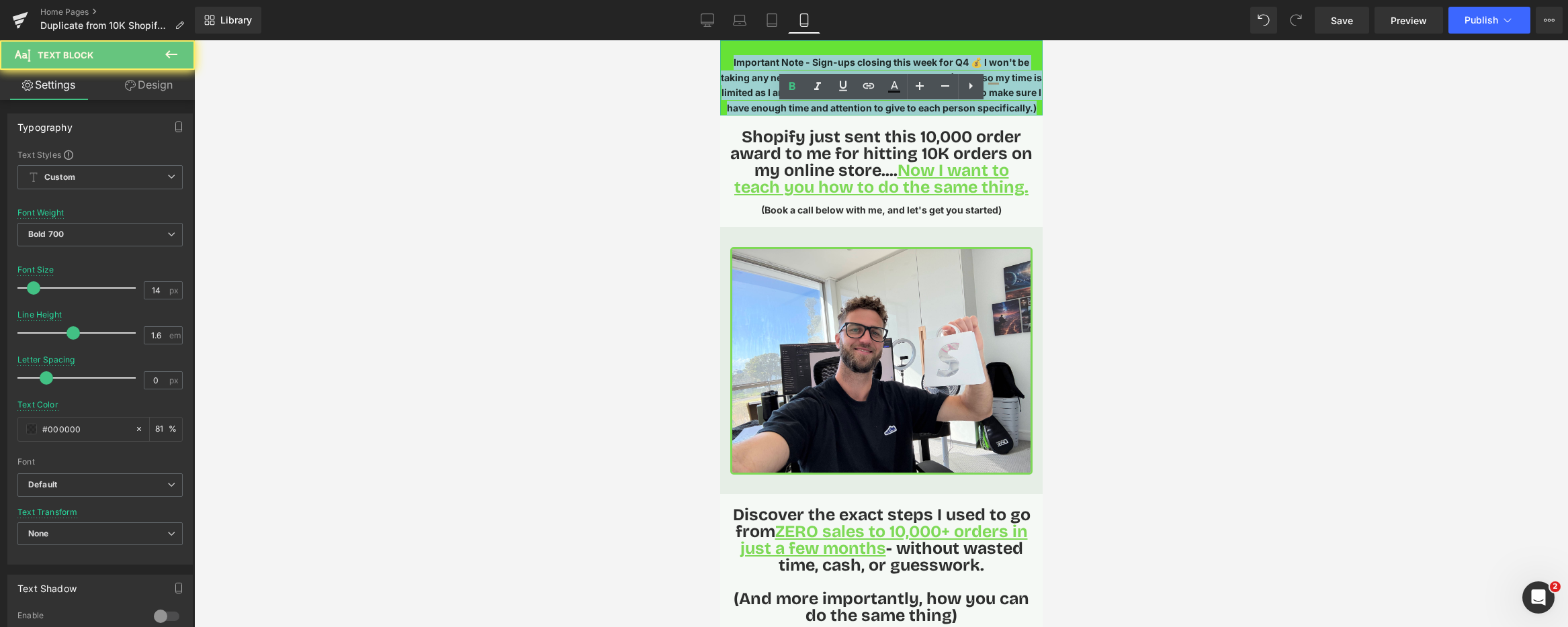
click at [754, 89] on p "Important Note - Sign-ups closing this week for Q4 💰 I won't be taking any new …" at bounding box center [880, 85] width 322 height 60
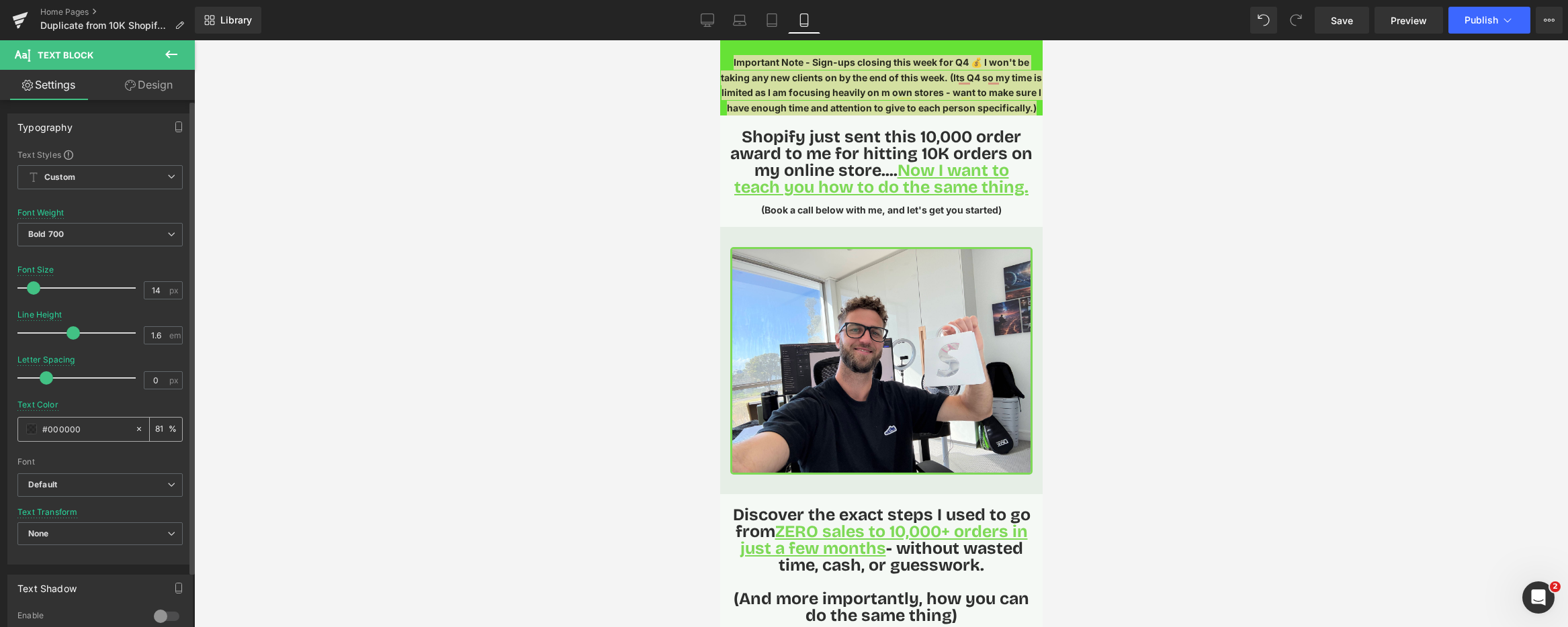
click at [32, 428] on span at bounding box center [31, 429] width 11 height 11
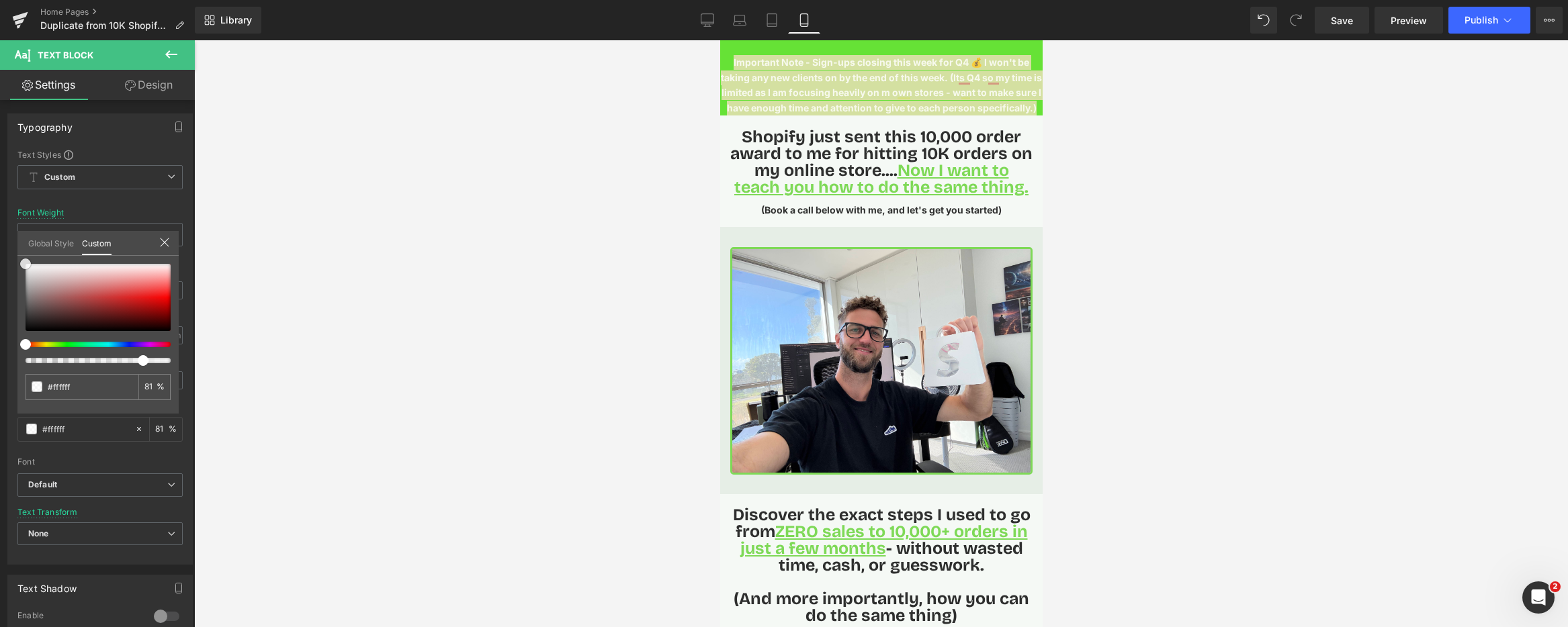
drag, startPoint x: 28, startPoint y: 331, endPoint x: 530, endPoint y: 171, distance: 526.8
click at [0, 249] on html "Text Block You are previewing how the will restyle your page. You can not edit …" at bounding box center [784, 313] width 1568 height 627
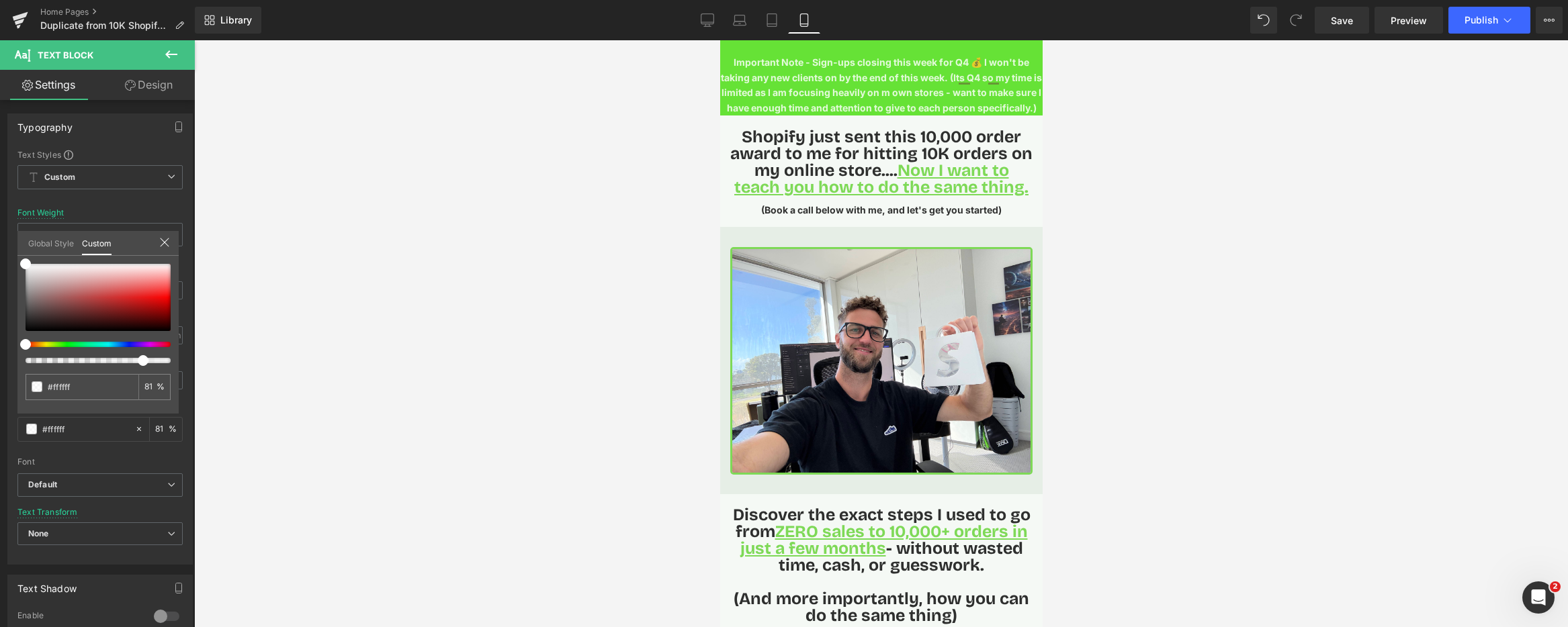
drag, startPoint x: 754, startPoint y: 92, endPoint x: 727, endPoint y: 107, distance: 31.0
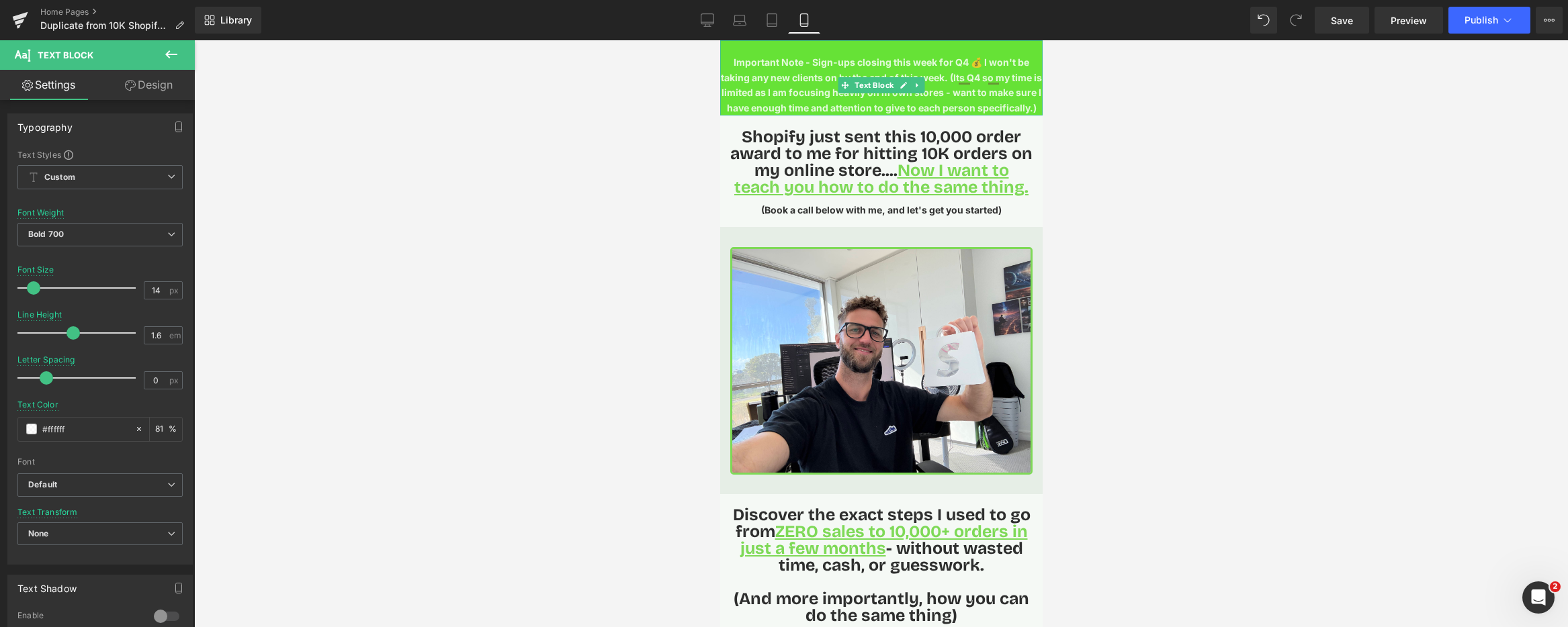
click at [786, 83] on p "Important Note - Sign-ups closing this week for Q4 💰 I won't be taking any new …" at bounding box center [880, 85] width 322 height 60
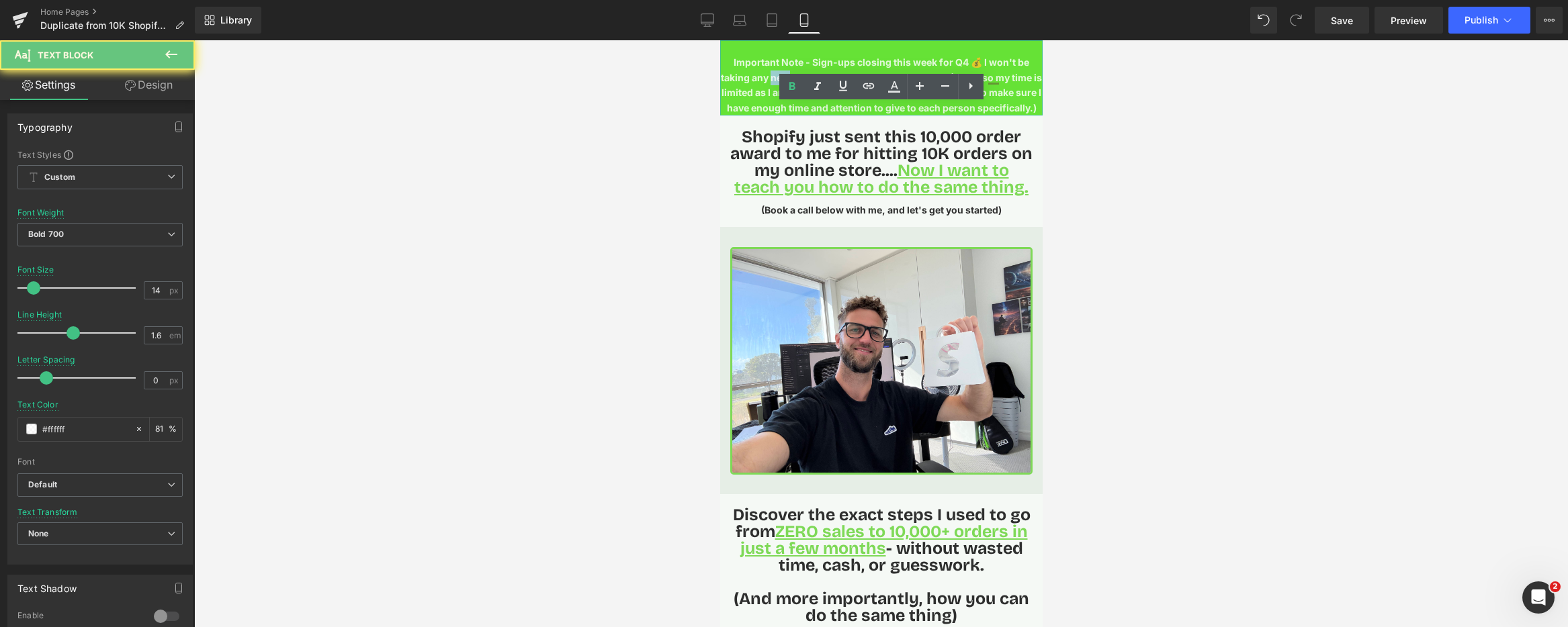
click at [786, 83] on p "Important Note - Sign-ups closing this week for Q4 💰 I won't be taking any new …" at bounding box center [880, 85] width 322 height 60
click at [786, 83] on icon at bounding box center [792, 87] width 16 height 16
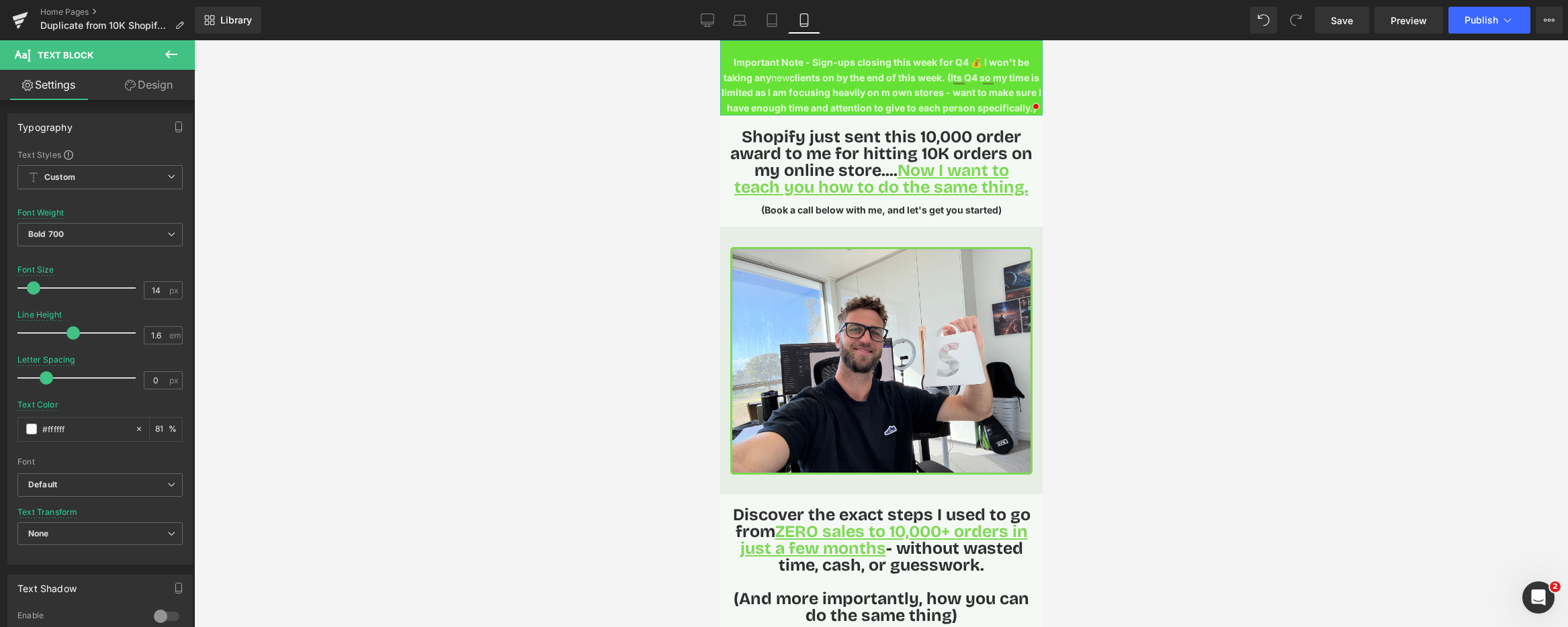
click at [153, 89] on link "Design" at bounding box center [148, 85] width 97 height 30
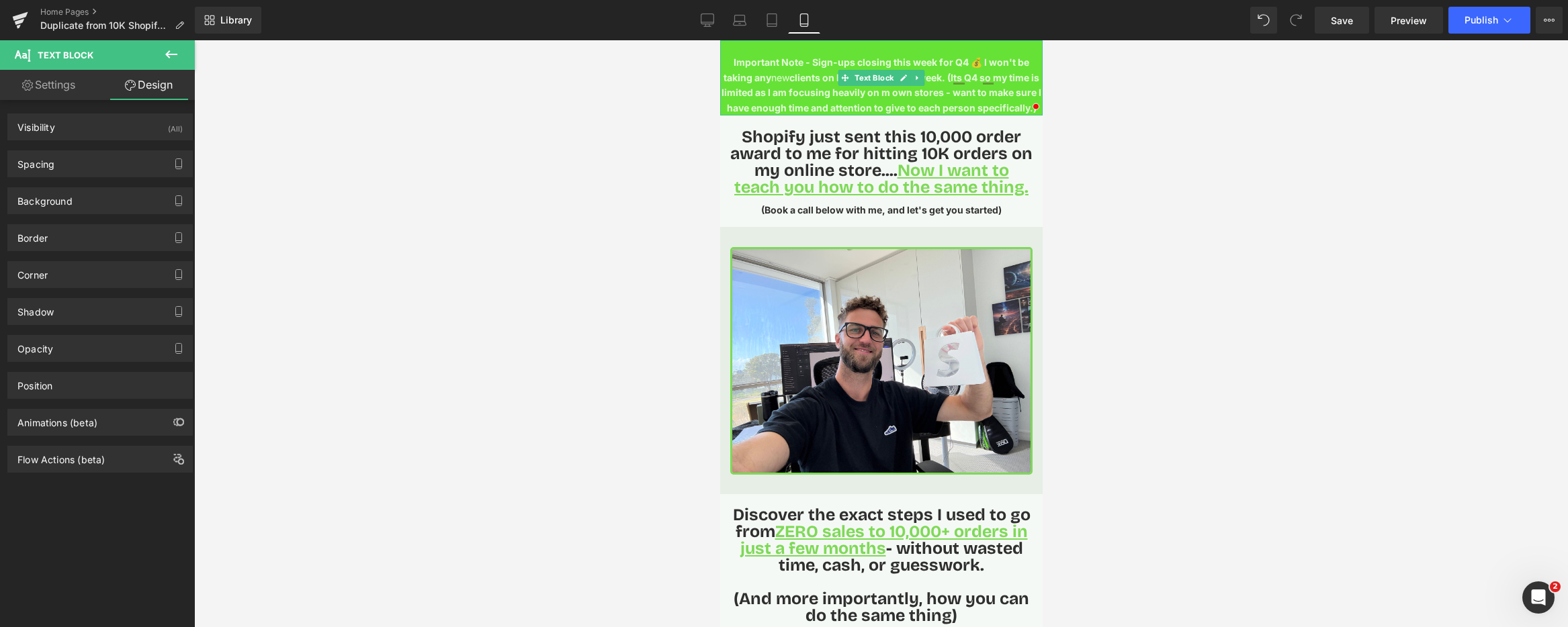
click at [782, 77] on span "new" at bounding box center [779, 77] width 18 height 11
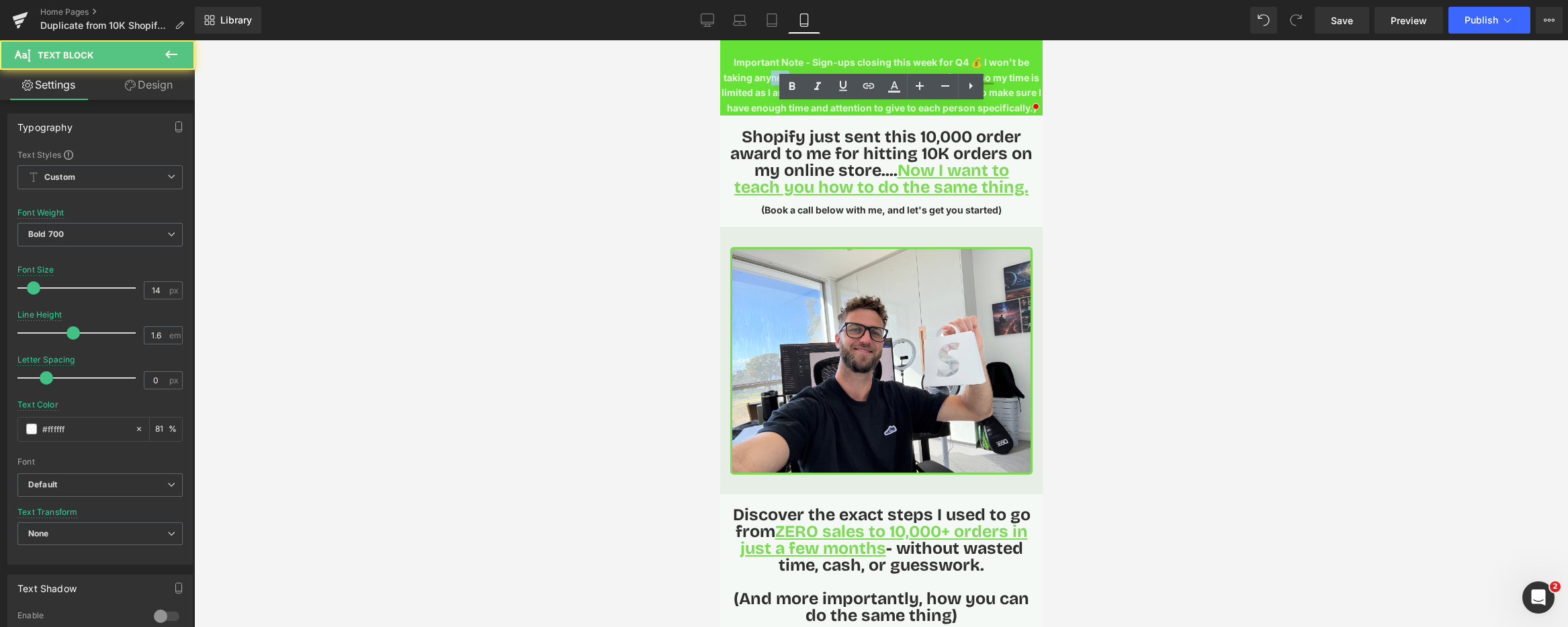
drag, startPoint x: 783, startPoint y: 77, endPoint x: 775, endPoint y: 77, distance: 8.1
click at [783, 77] on span "new" at bounding box center [779, 77] width 18 height 11
click at [785, 83] on icon at bounding box center [792, 87] width 16 height 16
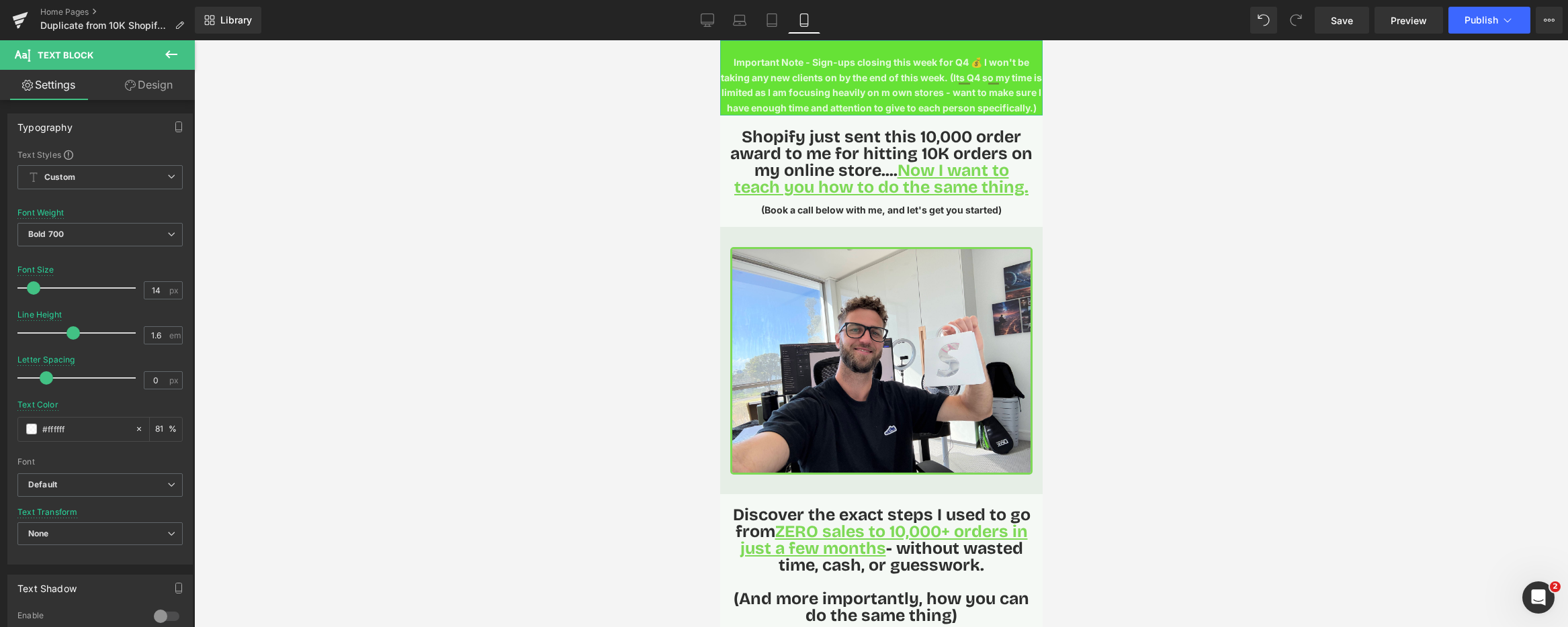
click at [148, 91] on link "Design" at bounding box center [148, 85] width 97 height 30
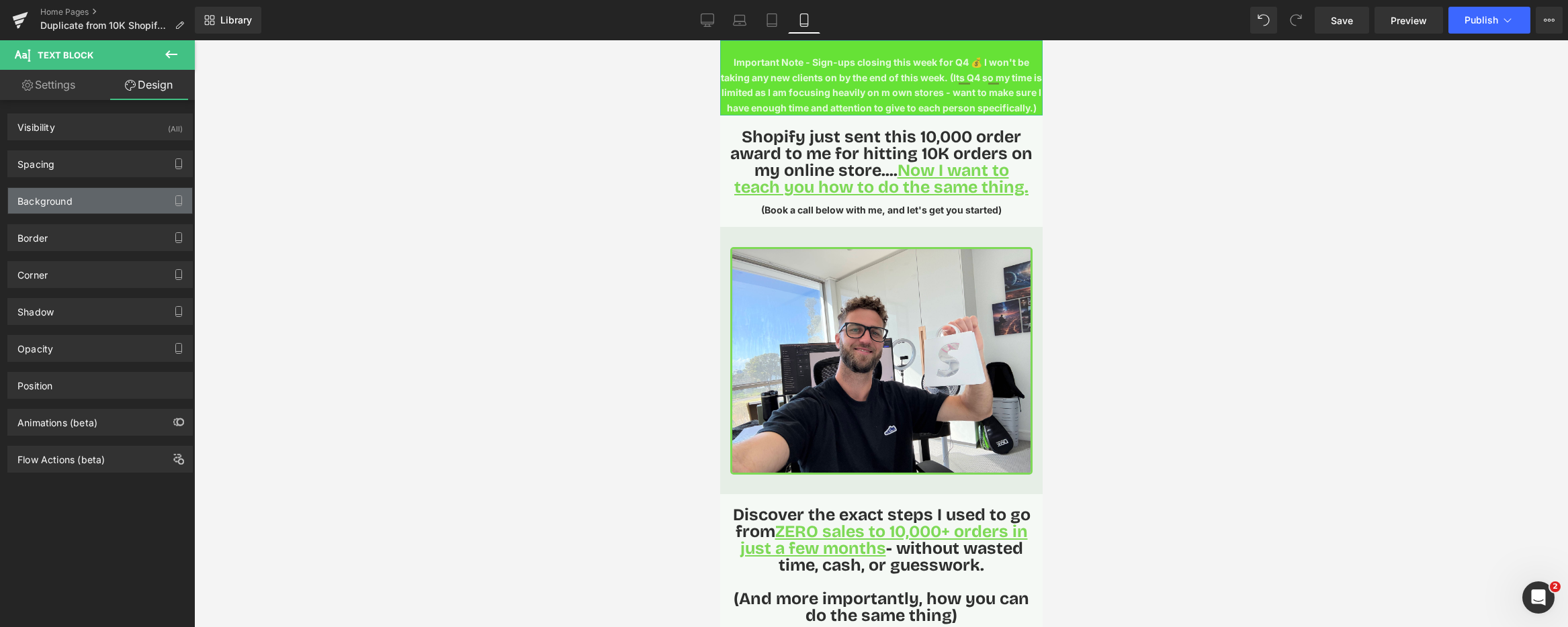
click at [95, 204] on div "Background" at bounding box center [100, 201] width 184 height 26
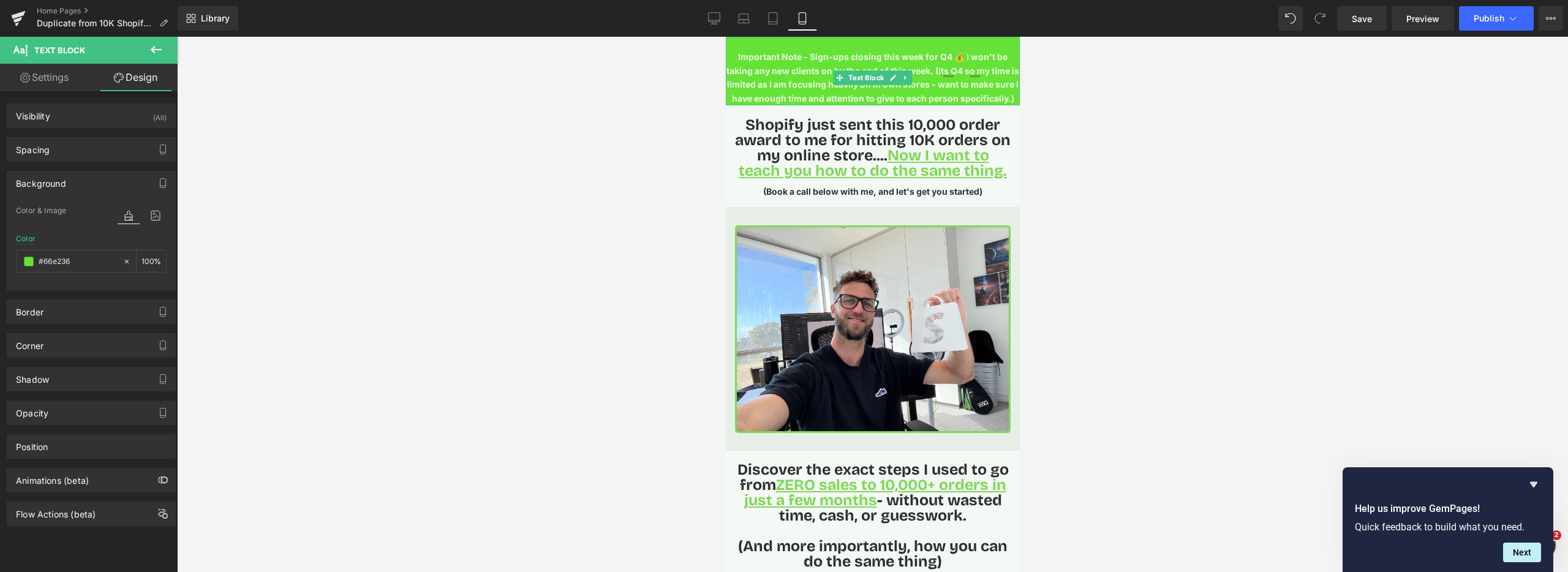
click at [763, 68] on p "Important Note - Sign-ups closing this week for Q4 💰 I won't be taking any new …" at bounding box center [872, 78] width 294 height 55
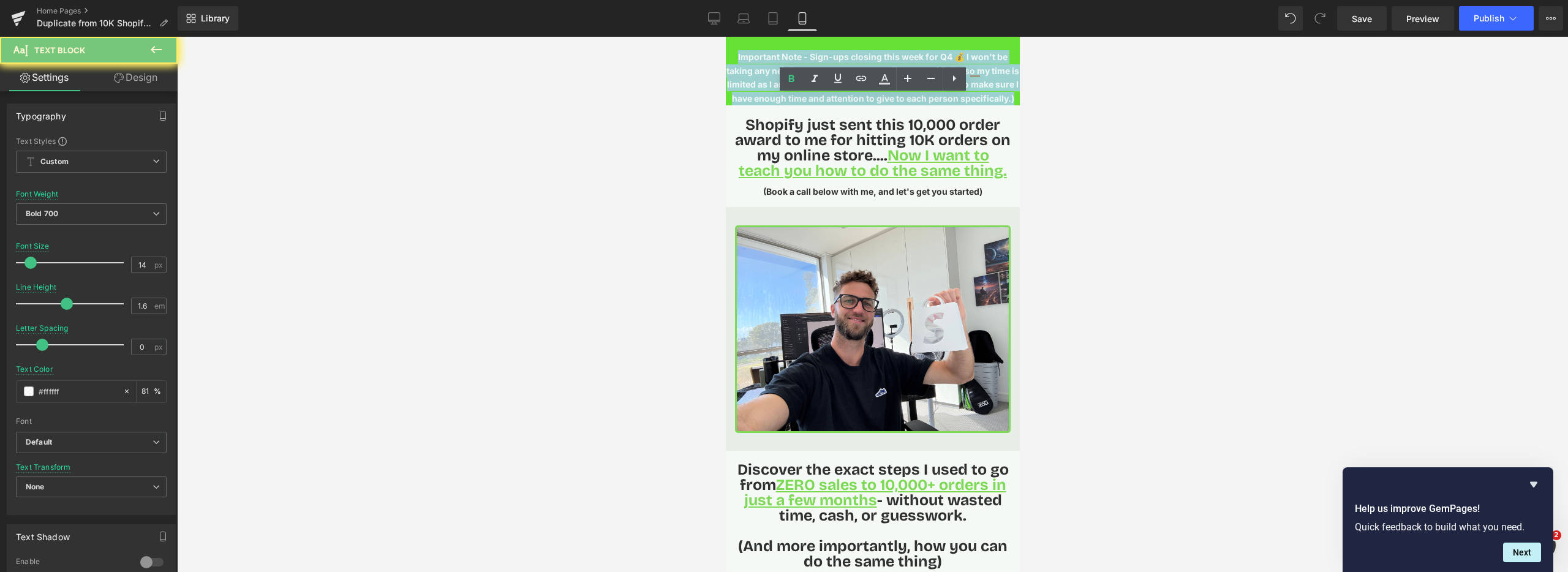
click at [763, 68] on p "Important Note - Sign-ups closing this week for Q4 💰 I won't be taking any new …" at bounding box center [872, 78] width 294 height 55
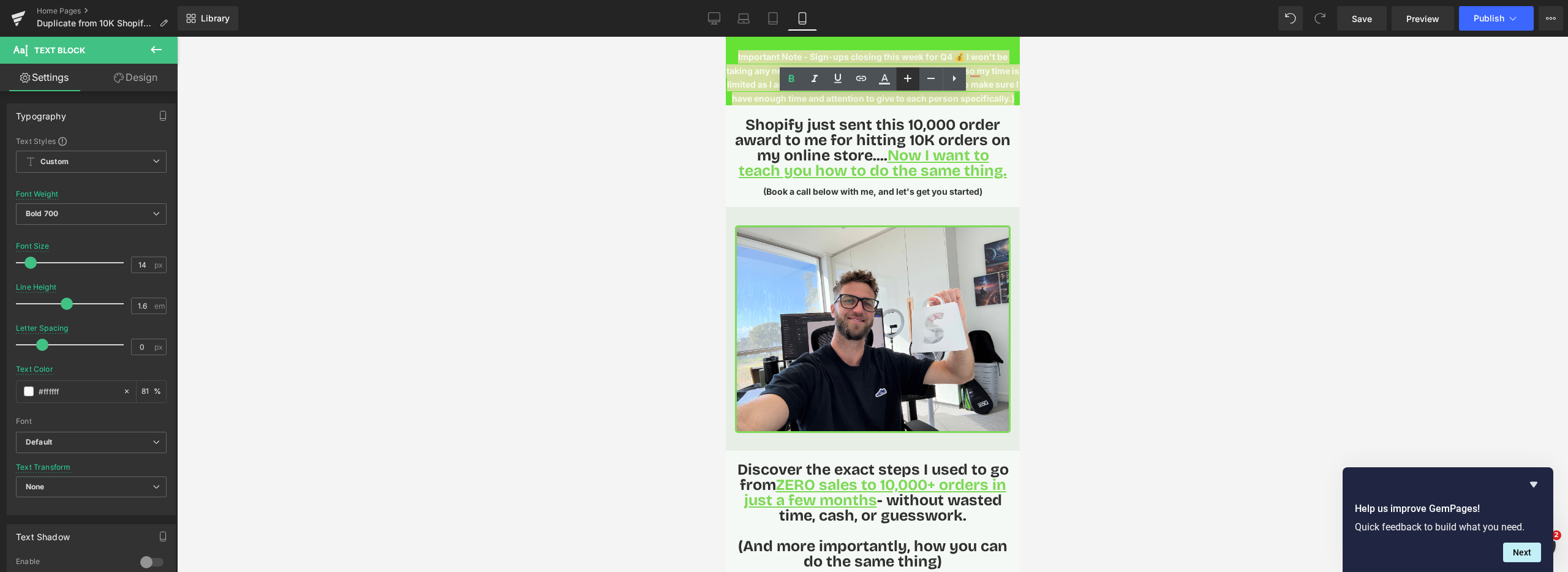
click at [909, 81] on icon at bounding box center [907, 78] width 15 height 15
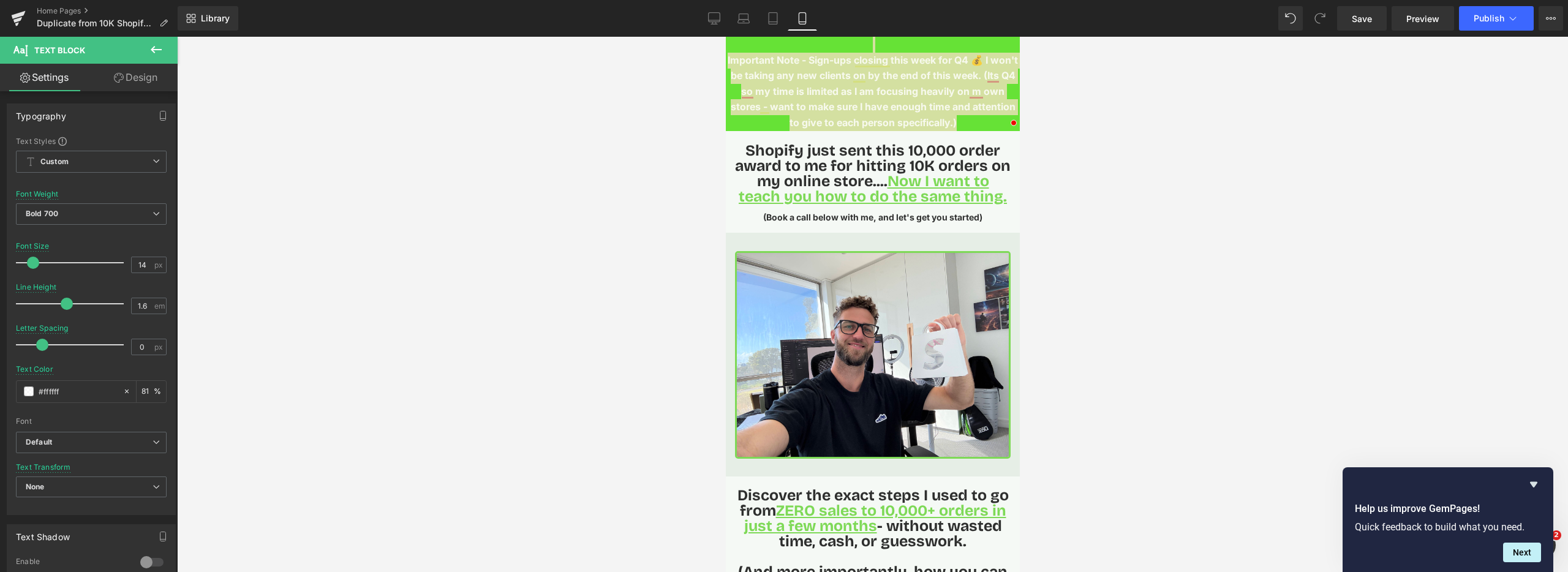
click at [135, 78] on link "Design" at bounding box center [135, 78] width 88 height 27
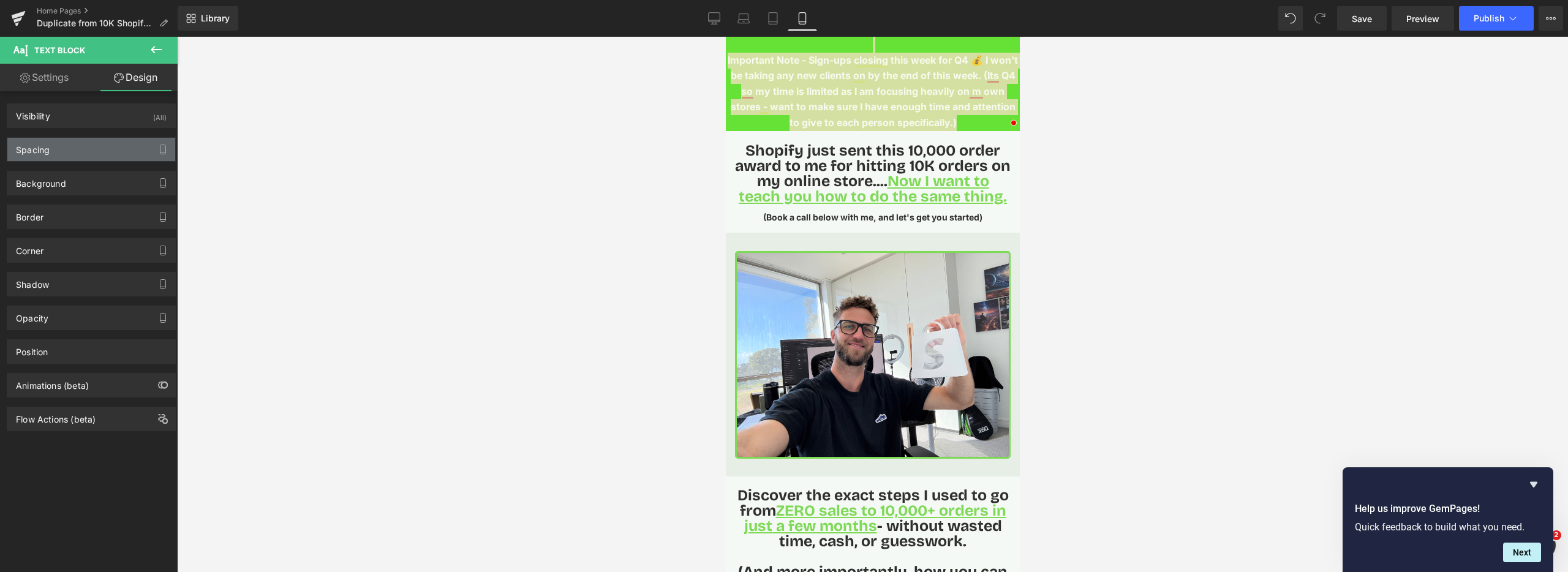
click at [88, 145] on div "Spacing" at bounding box center [91, 150] width 168 height 24
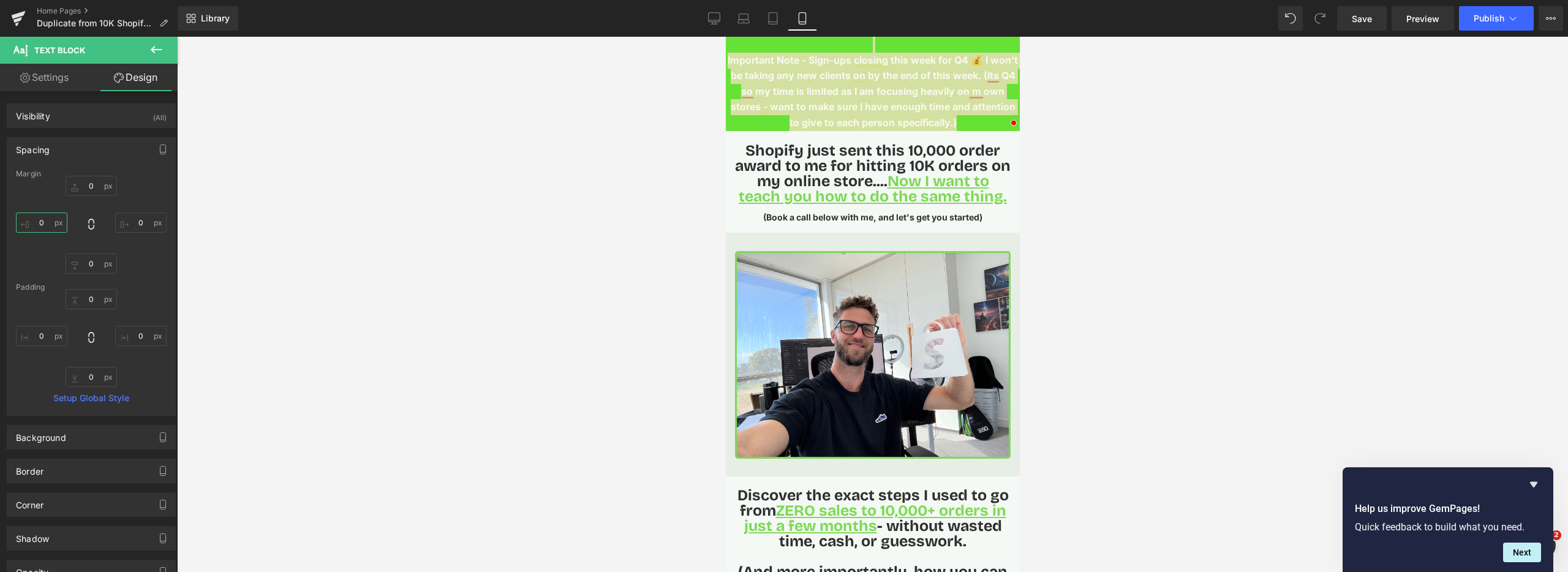
click at [38, 219] on input "0" at bounding box center [41, 223] width 51 height 20
type input "10"
click at [124, 219] on input "0" at bounding box center [140, 223] width 51 height 20
type input "10"
click at [81, 182] on input "0" at bounding box center [91, 186] width 51 height 20
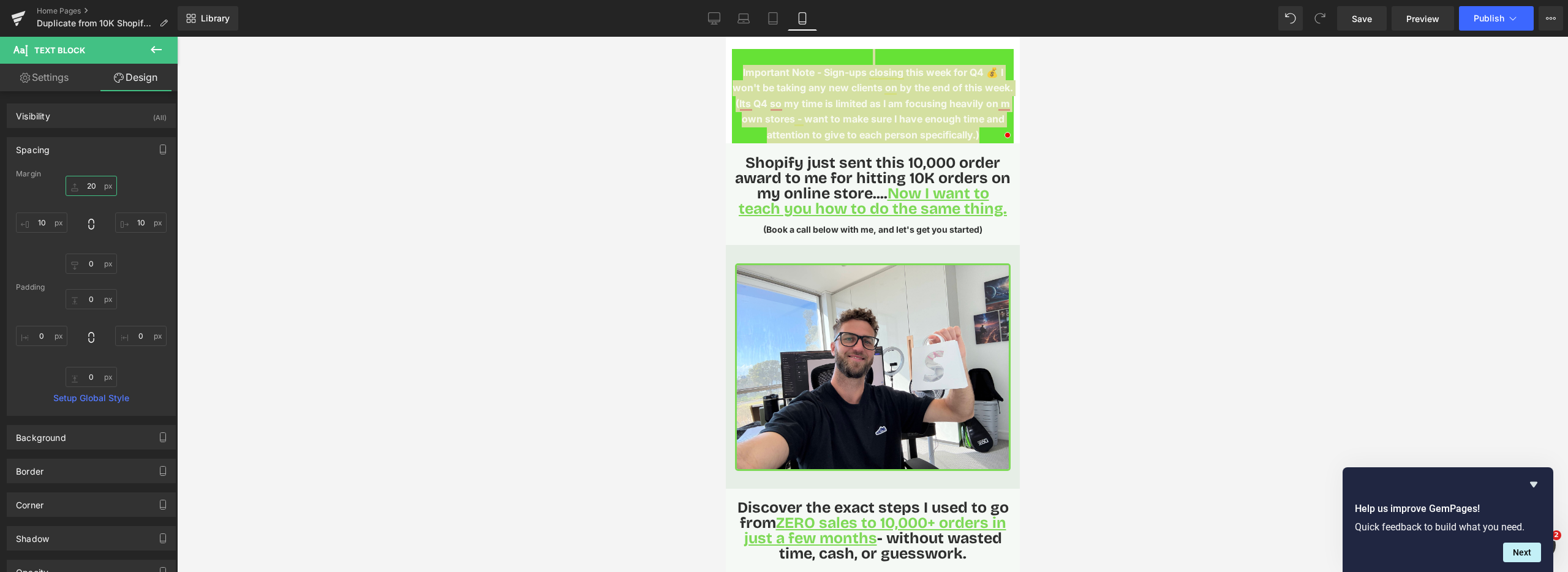
type input "20"
click at [90, 156] on div "Spacing" at bounding box center [91, 150] width 168 height 24
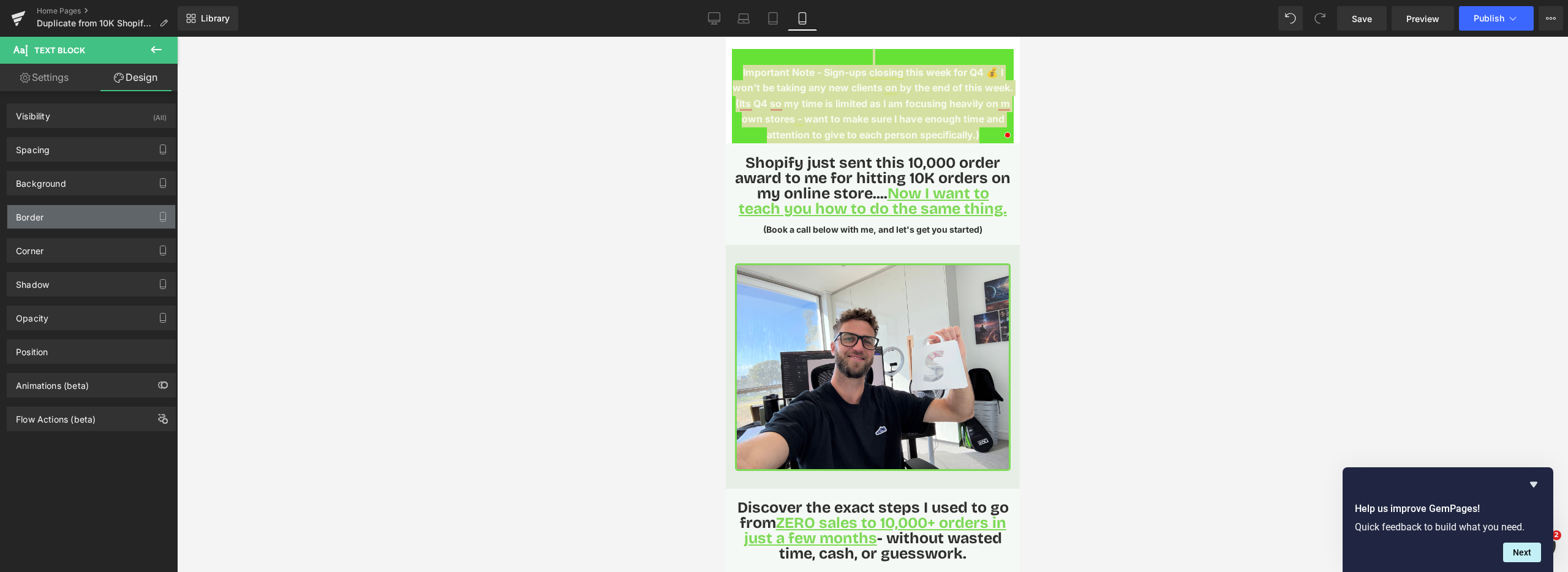
click at [65, 215] on div "Border" at bounding box center [91, 217] width 168 height 24
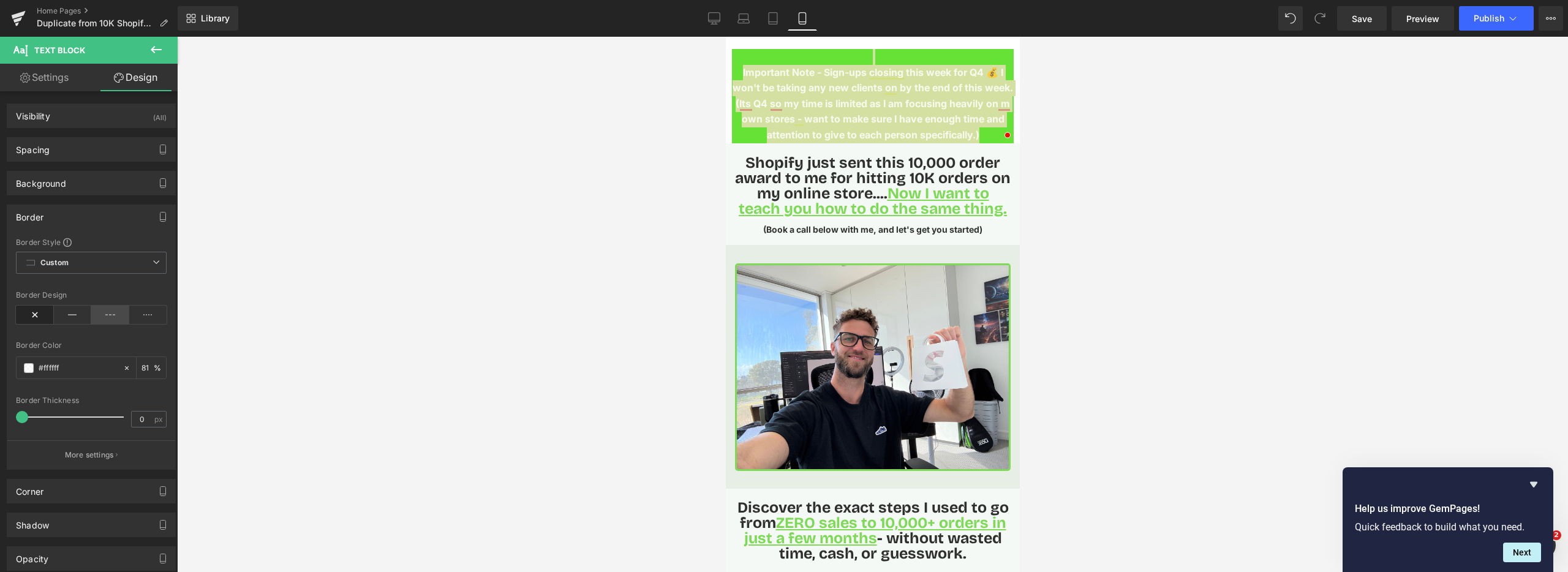
click at [98, 311] on icon at bounding box center [110, 315] width 38 height 18
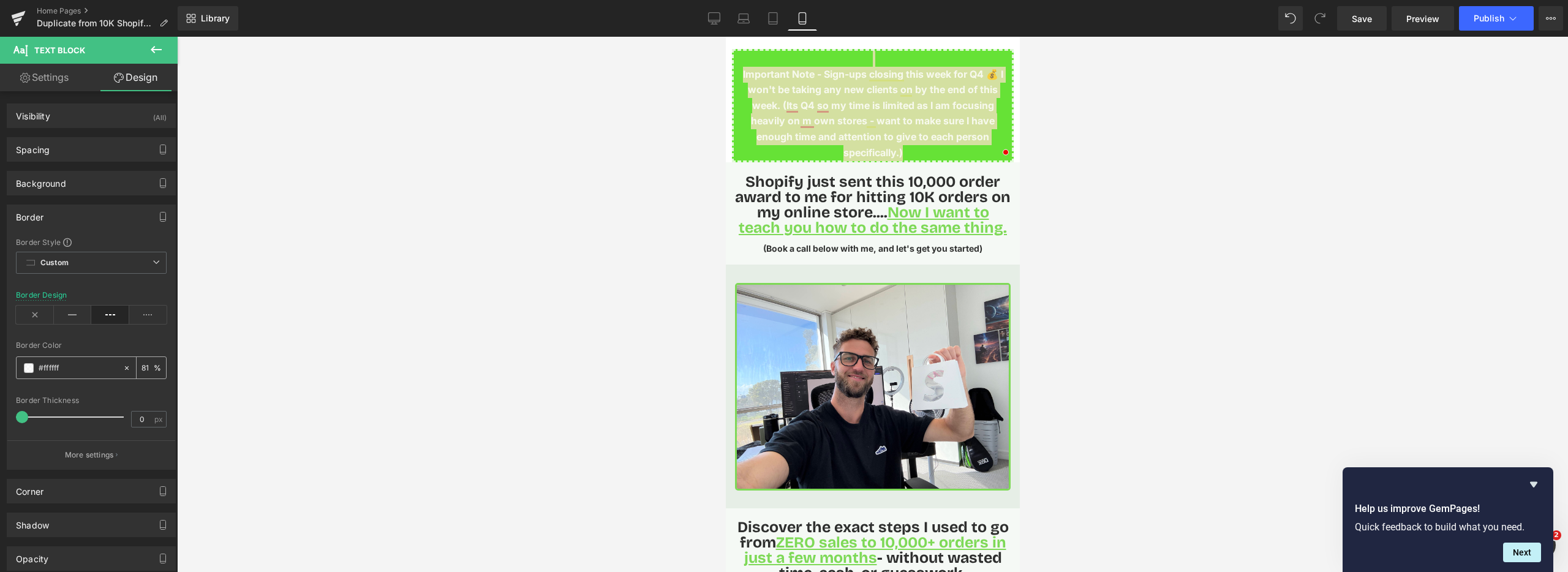
click at [25, 374] on div "#ffffff" at bounding box center [69, 369] width 106 height 22
click at [29, 370] on span at bounding box center [28, 368] width 10 height 10
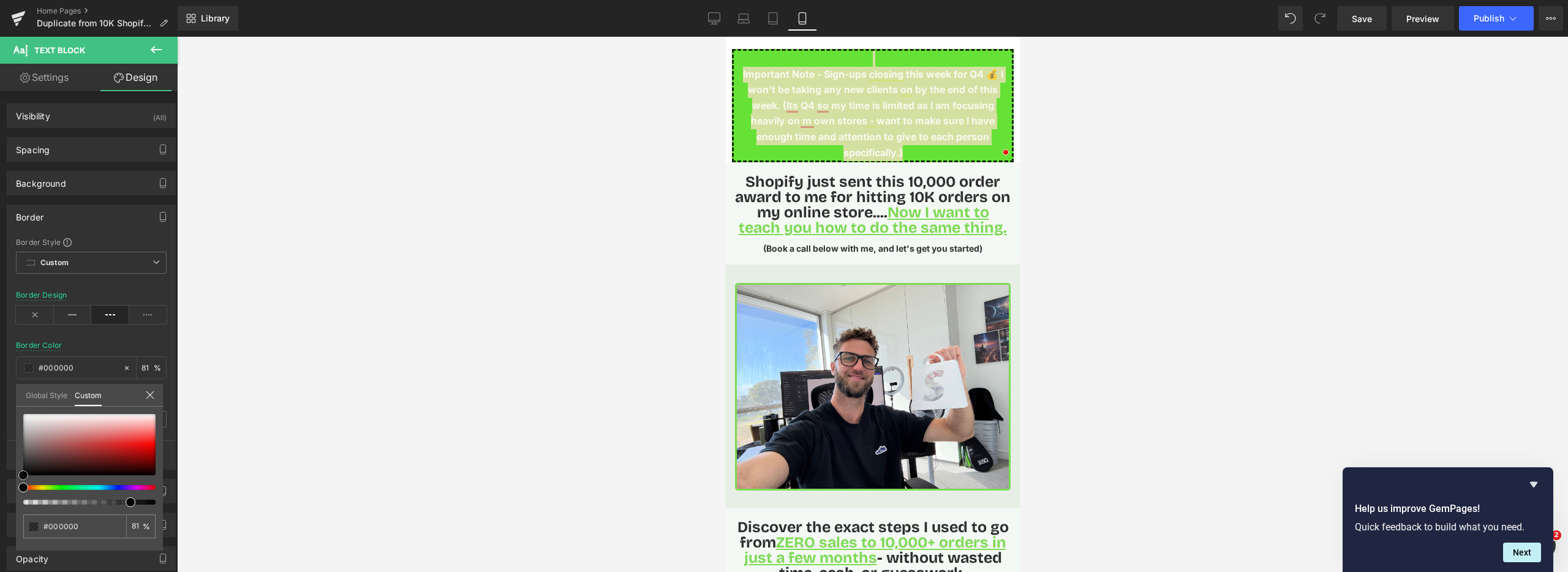
drag, startPoint x: 24, startPoint y: 415, endPoint x: 16, endPoint y: 481, distance: 66.5
click at [16, 481] on div "#ffffff 81 %" at bounding box center [88, 483] width 147 height 137
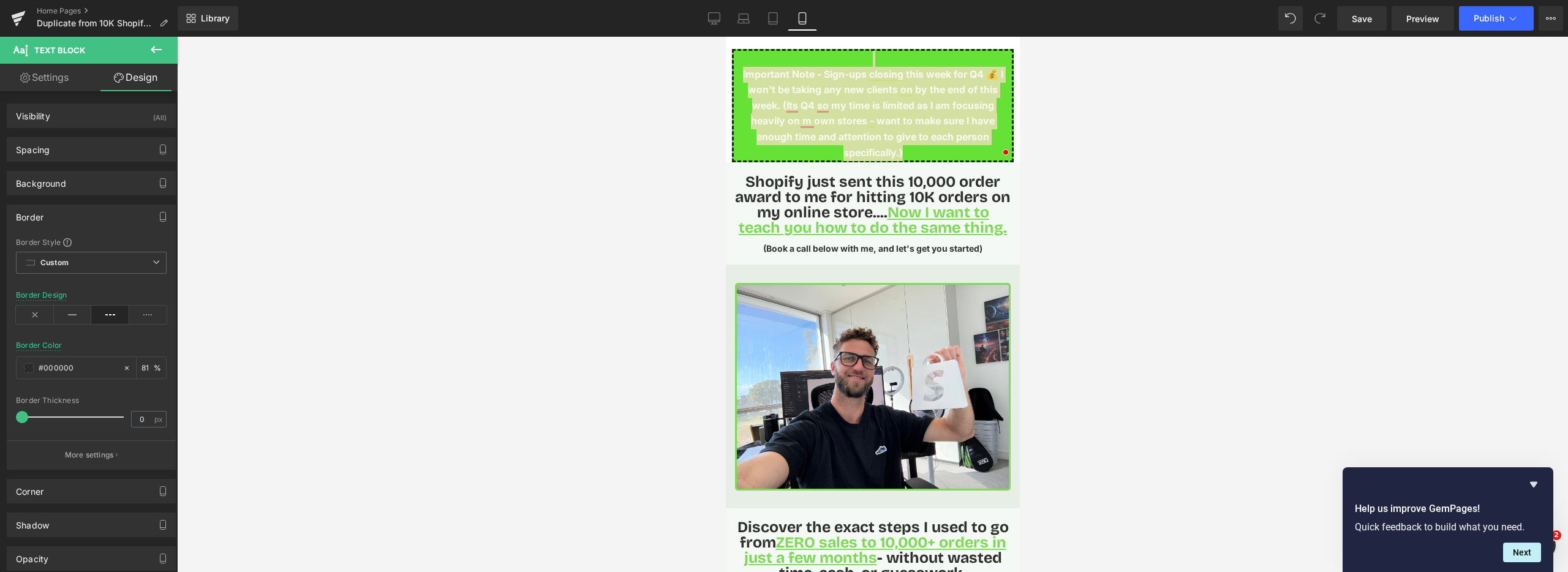
click at [496, 263] on div at bounding box center [872, 304] width 1391 height 536
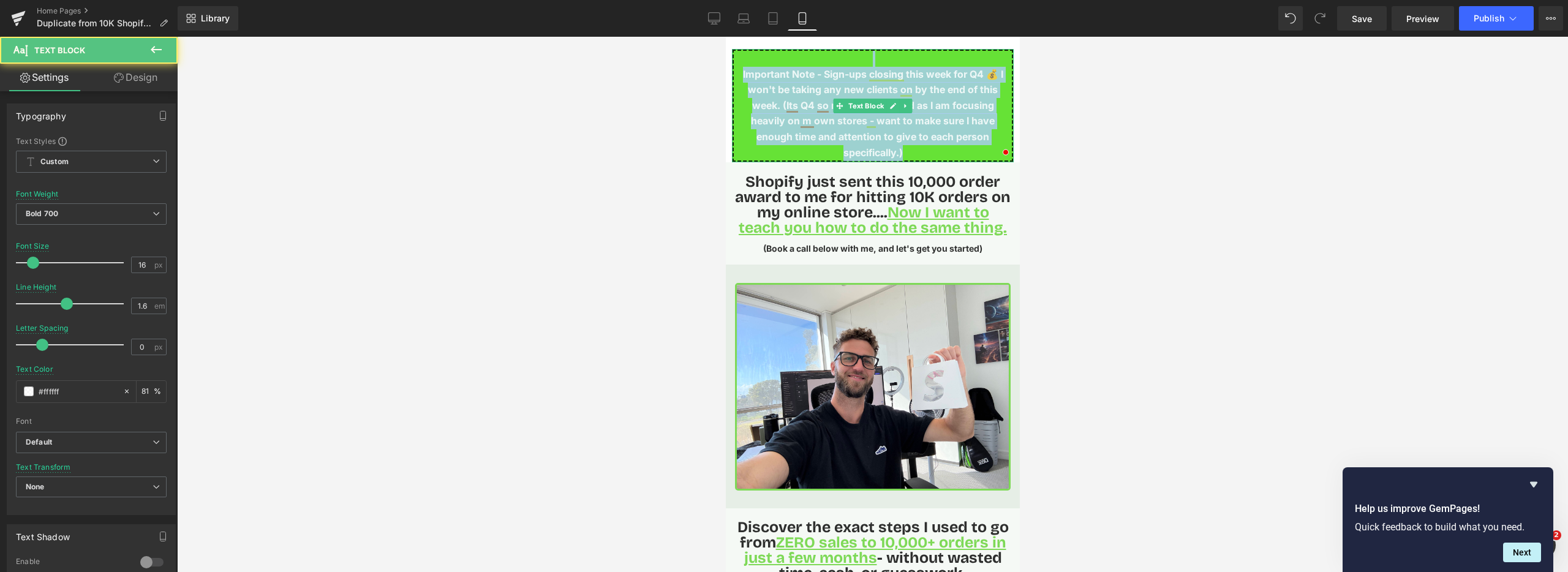
click at [844, 85] on p "Important Note - Sign-ups closing this week for Q4 💰 I won't be taking any new …" at bounding box center [872, 113] width 278 height 94
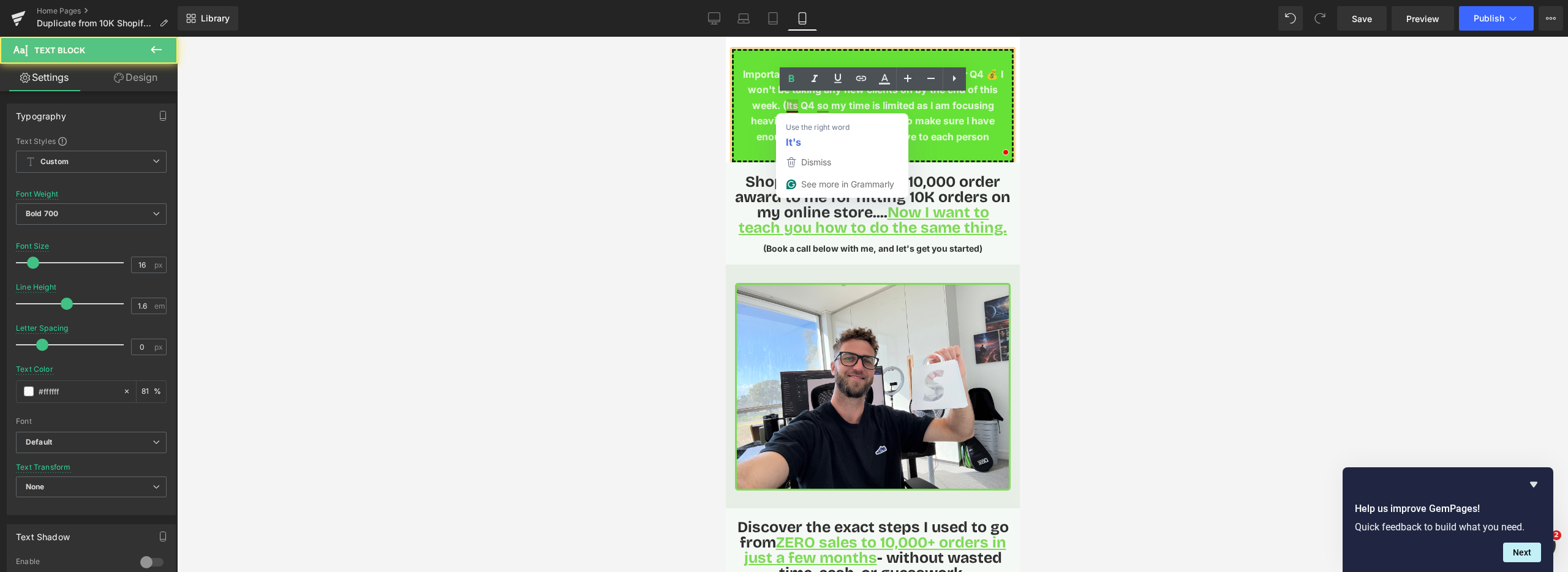
click at [796, 109] on p "Important Note - Sign-ups closing this week for Q4 💰 I won't be taking any new …" at bounding box center [872, 113] width 278 height 94
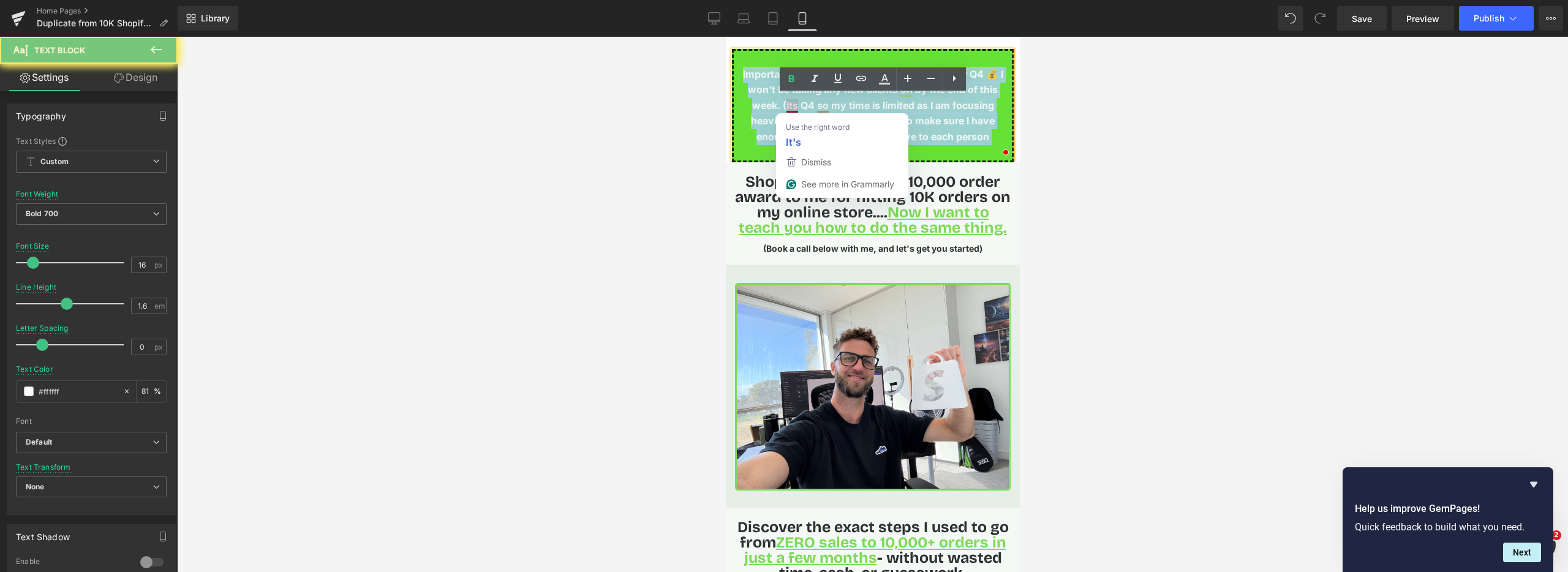
click at [796, 109] on p "Important Note - Sign-ups closing this week for Q4 💰 I won't be taking any new …" at bounding box center [872, 113] width 278 height 94
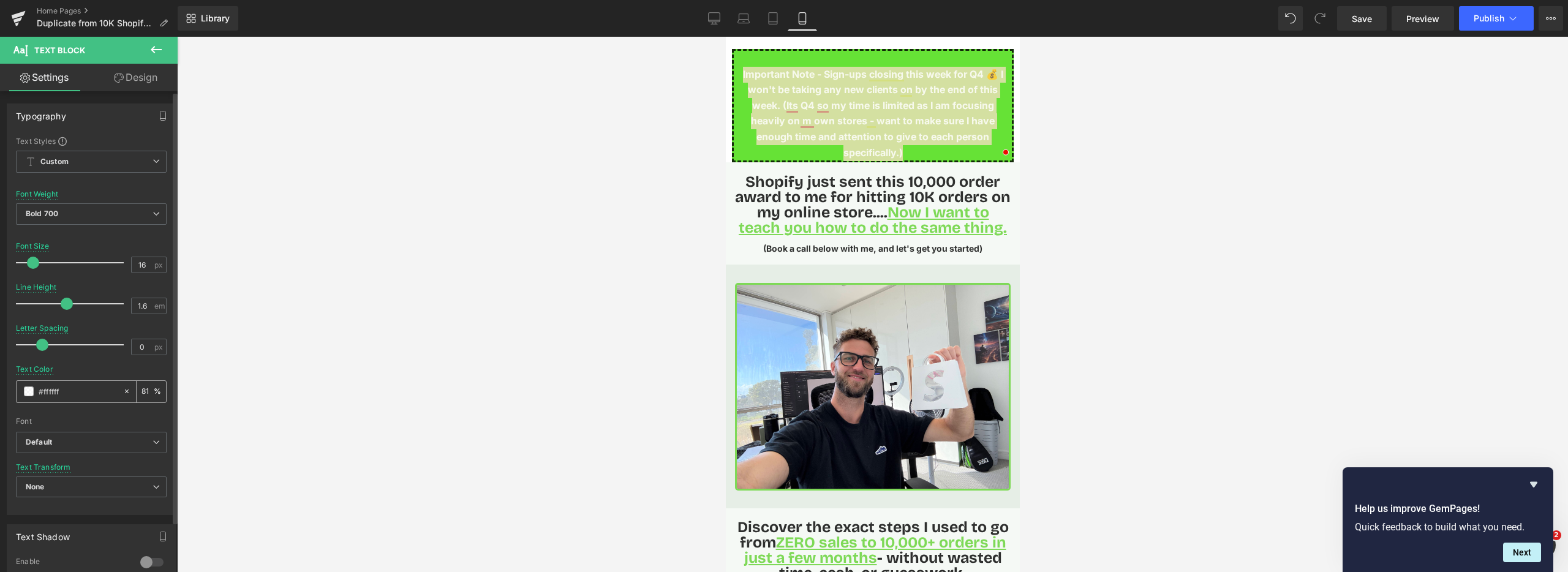
click at [33, 396] on div "#ffffff" at bounding box center [69, 392] width 106 height 22
click at [30, 395] on span at bounding box center [28, 391] width 10 height 10
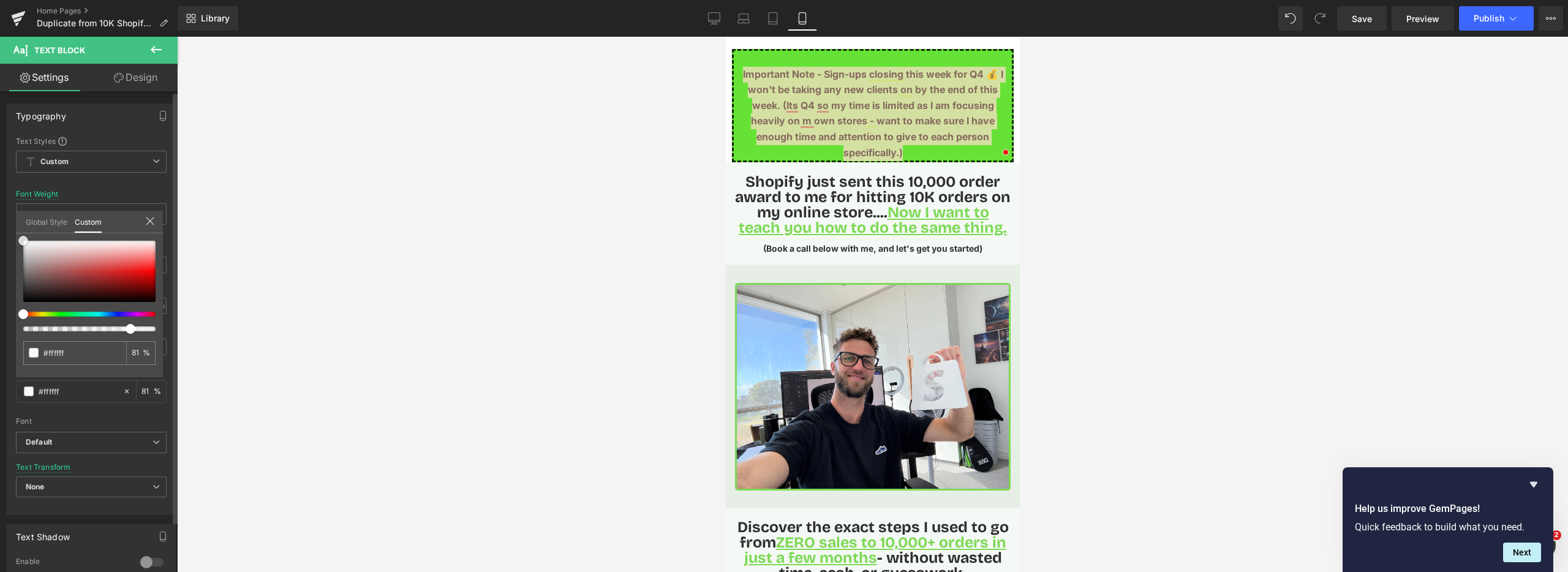
click at [46, 279] on div at bounding box center [89, 271] width 132 height 61
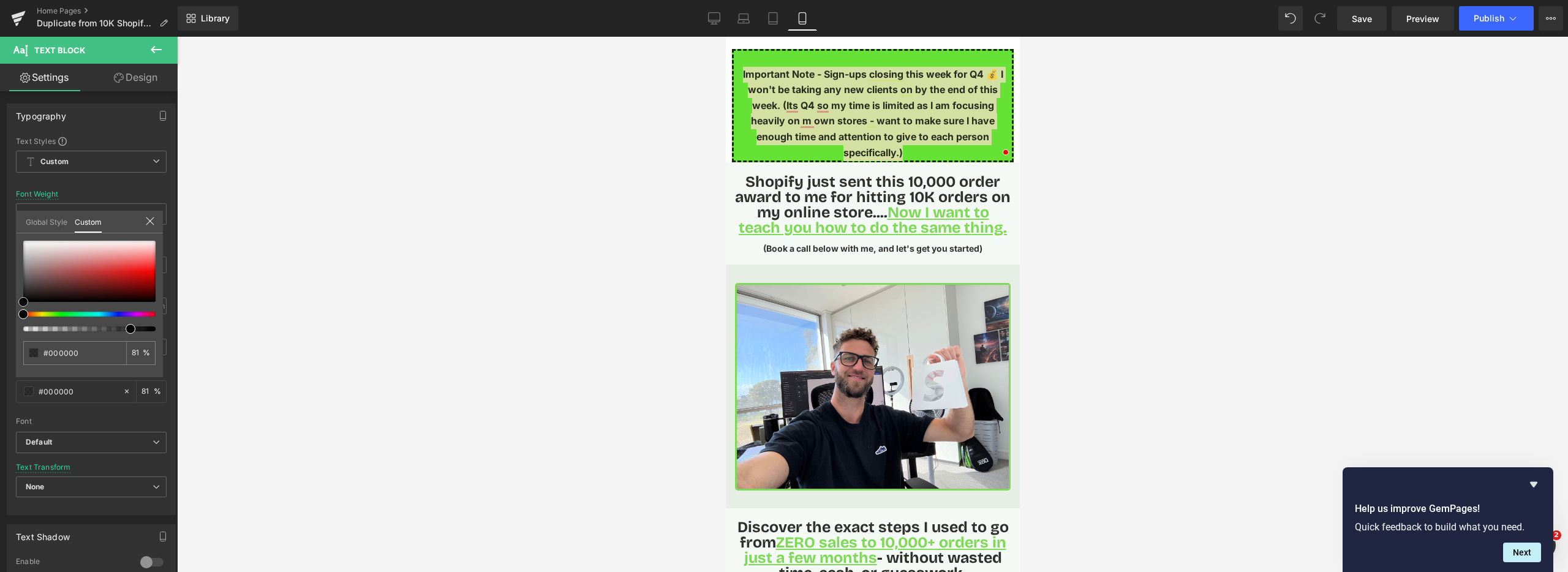
drag, startPoint x: 42, startPoint y: 286, endPoint x: 266, endPoint y: 278, distance: 224.1
click at [15, 314] on div "#ffffff 81 %" at bounding box center [88, 309] width 147 height 137
click at [446, 266] on div at bounding box center [872, 304] width 1391 height 536
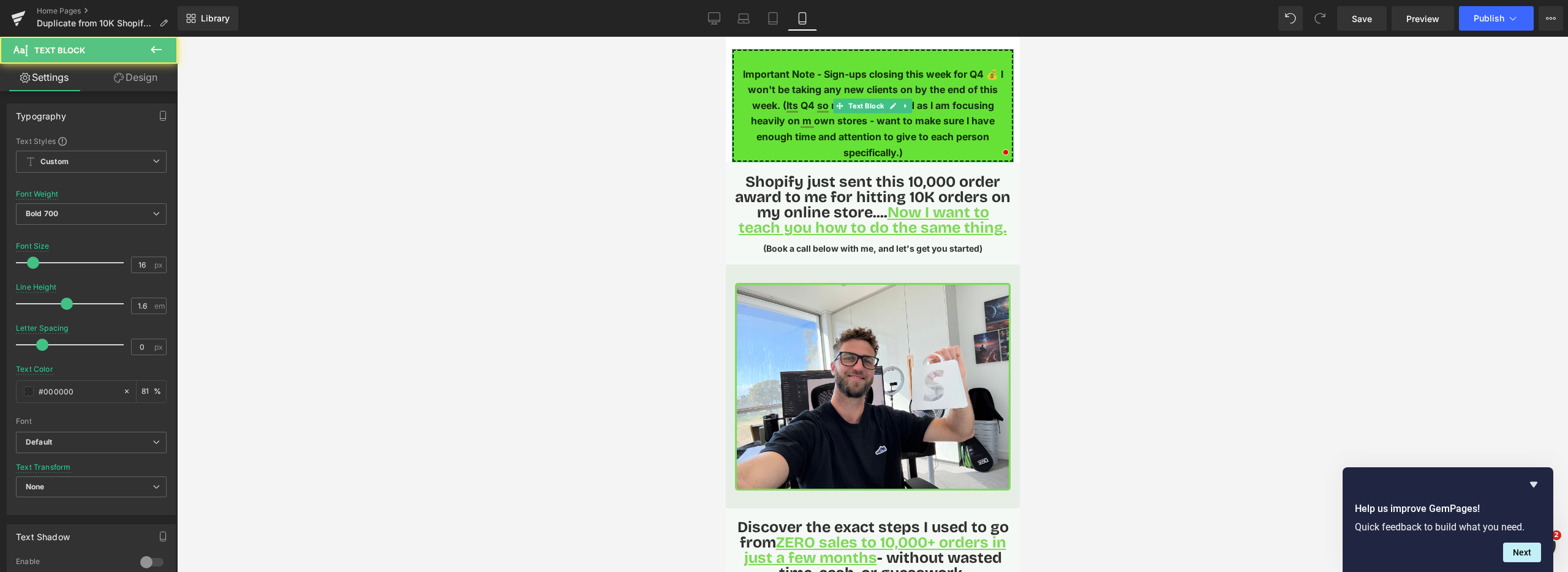
click at [935, 122] on p "Important Note - Sign-ups closing this week for Q4 💰 I won't be taking any new …" at bounding box center [872, 113] width 278 height 94
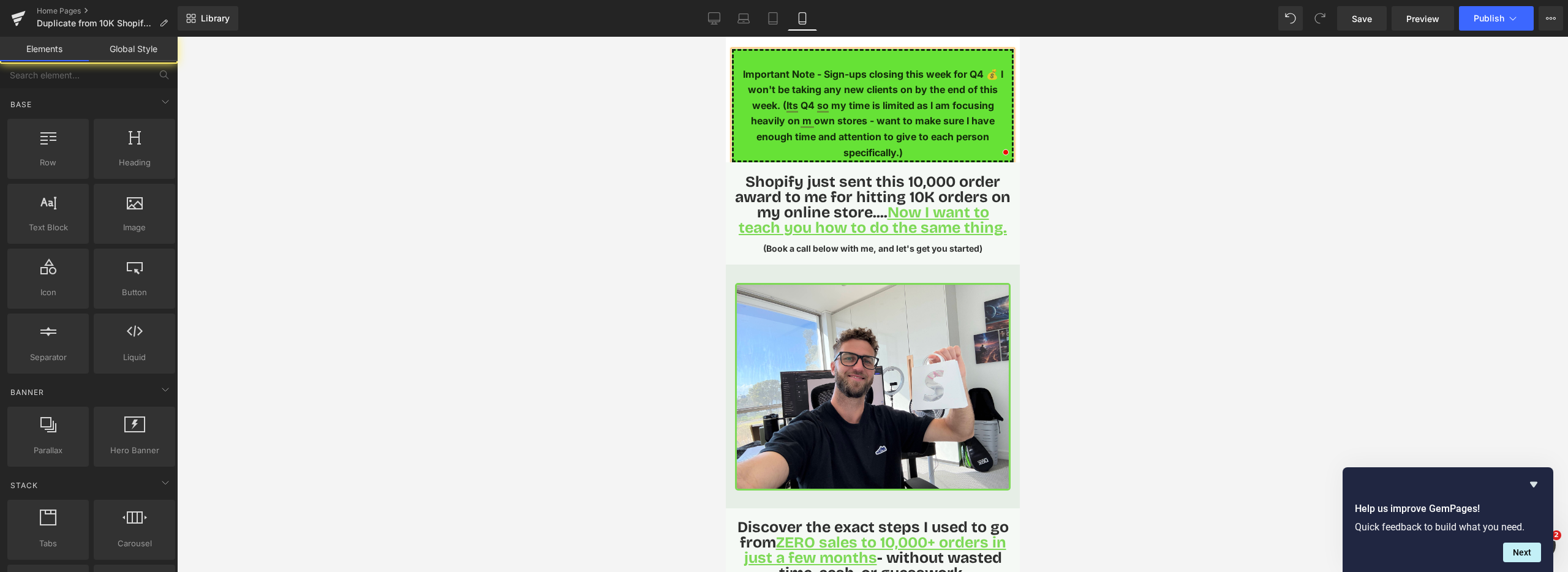
click at [1096, 154] on div at bounding box center [872, 304] width 1391 height 536
click at [913, 152] on p "Important Note - Sign-ups closing this week for Q4 💰 I won't be taking any new …" at bounding box center [872, 113] width 278 height 94
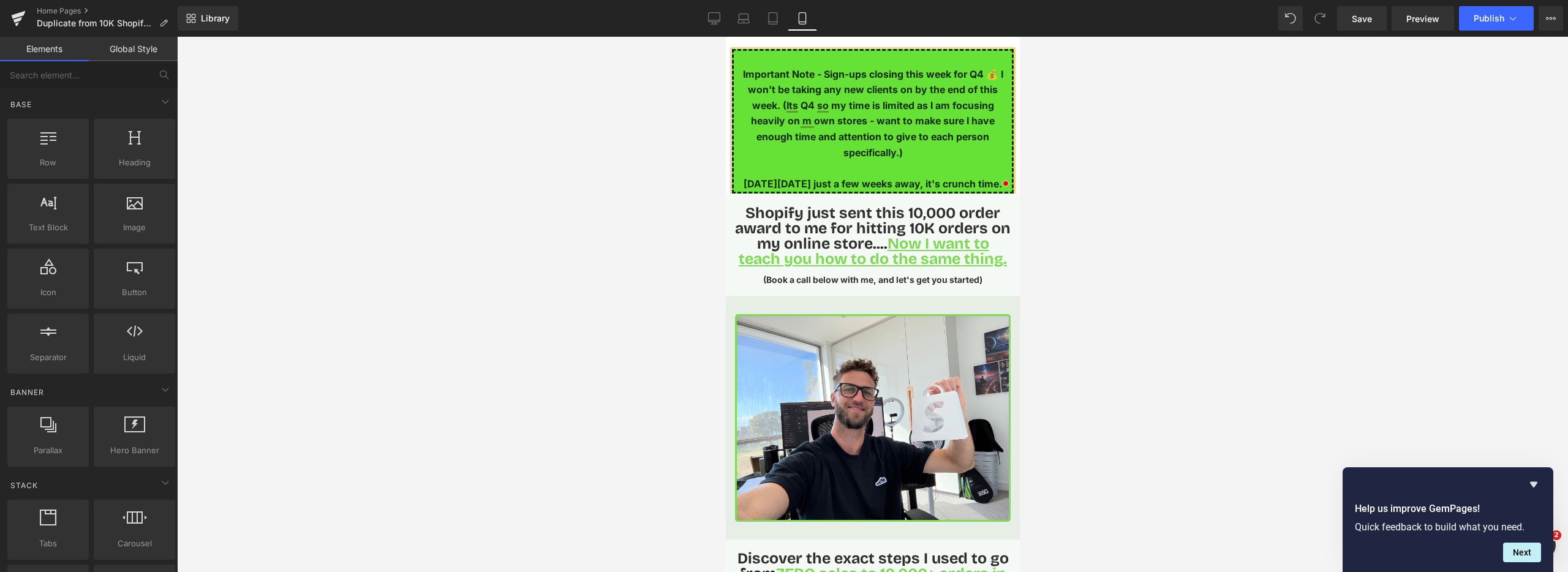
click at [1429, 327] on div at bounding box center [872, 304] width 1391 height 536
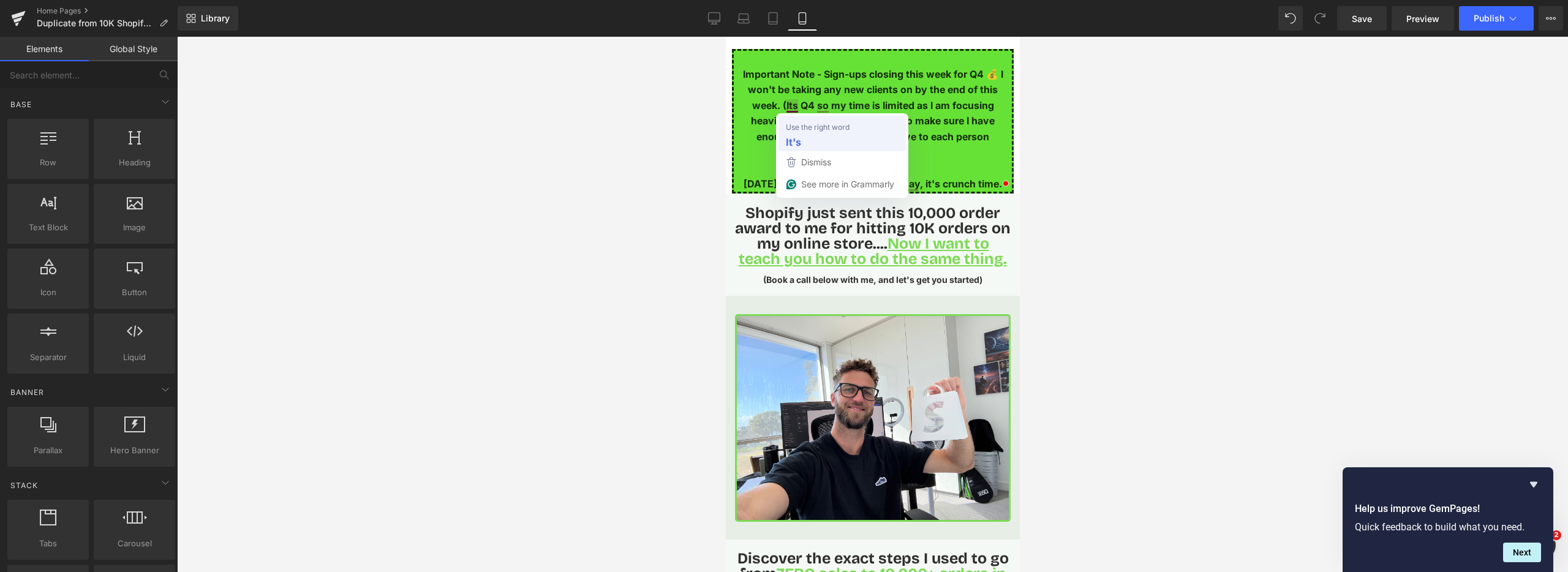
click at [794, 132] on div "It's" at bounding box center [841, 140] width 118 height 19
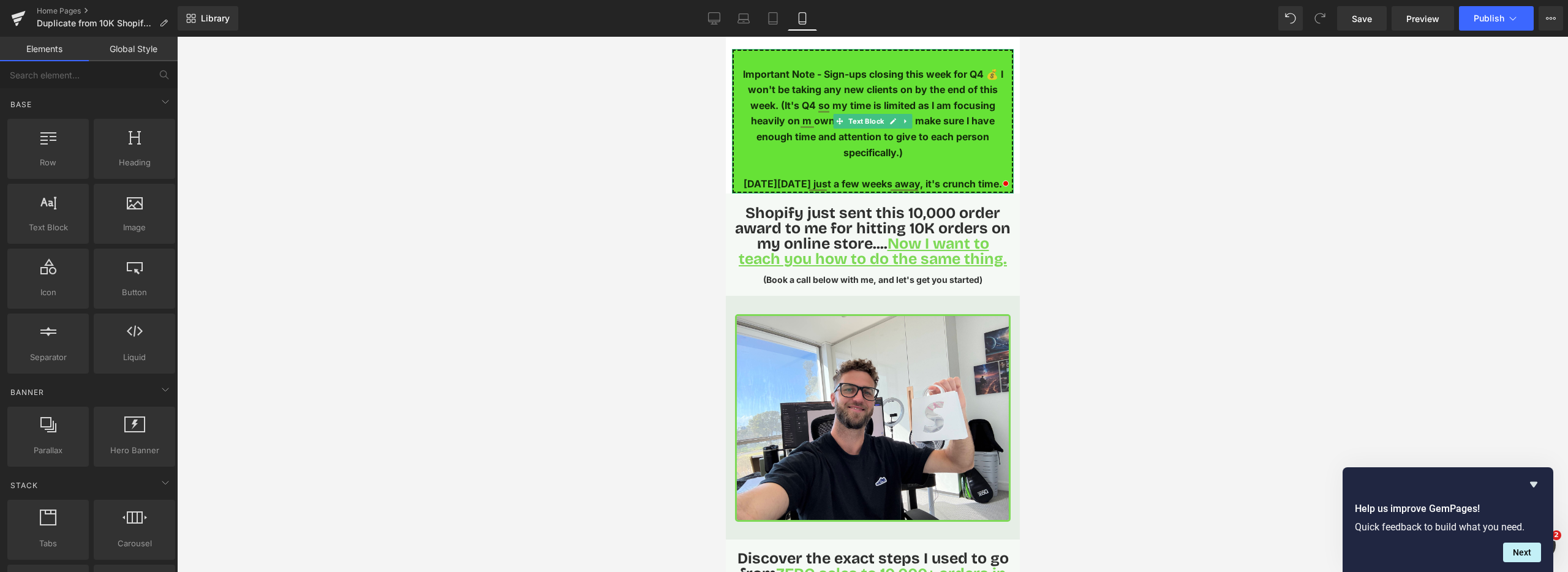
click at [821, 128] on p "Important Note - Sign-ups closing this week for Q4 💰 I won't be taking any new …" at bounding box center [872, 113] width 278 height 94
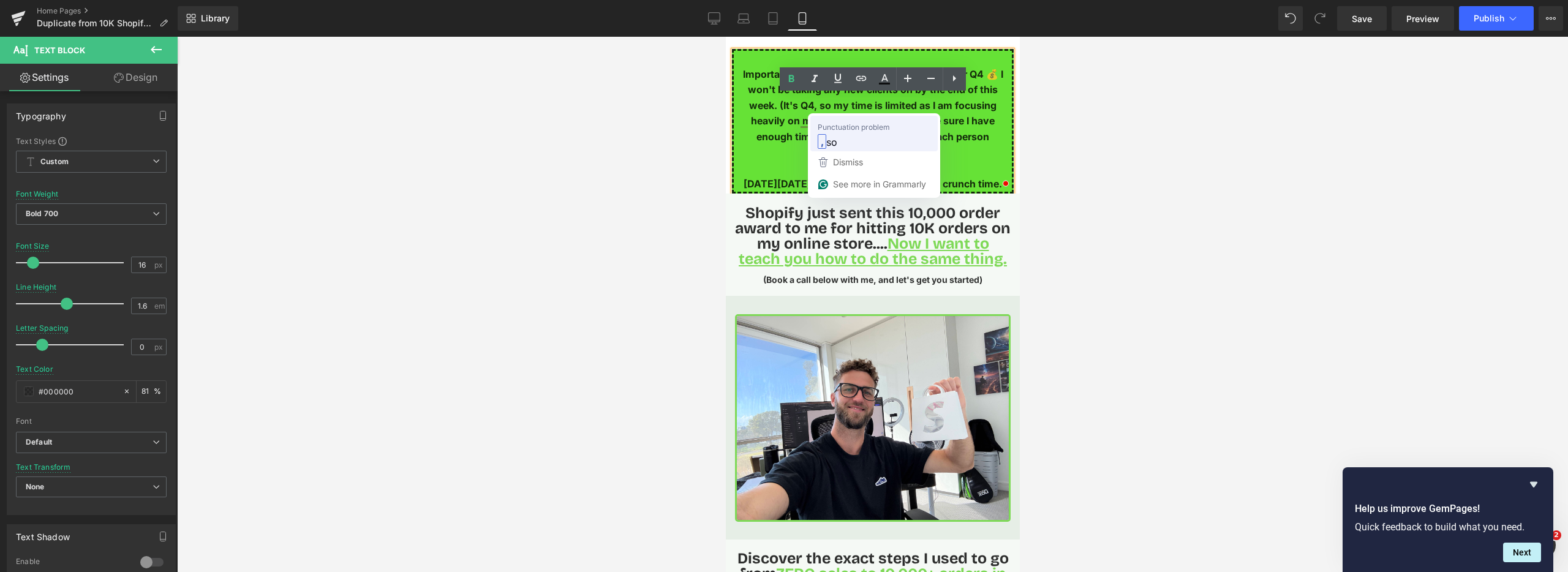
click at [820, 136] on strong "," at bounding box center [821, 141] width 8 height 15
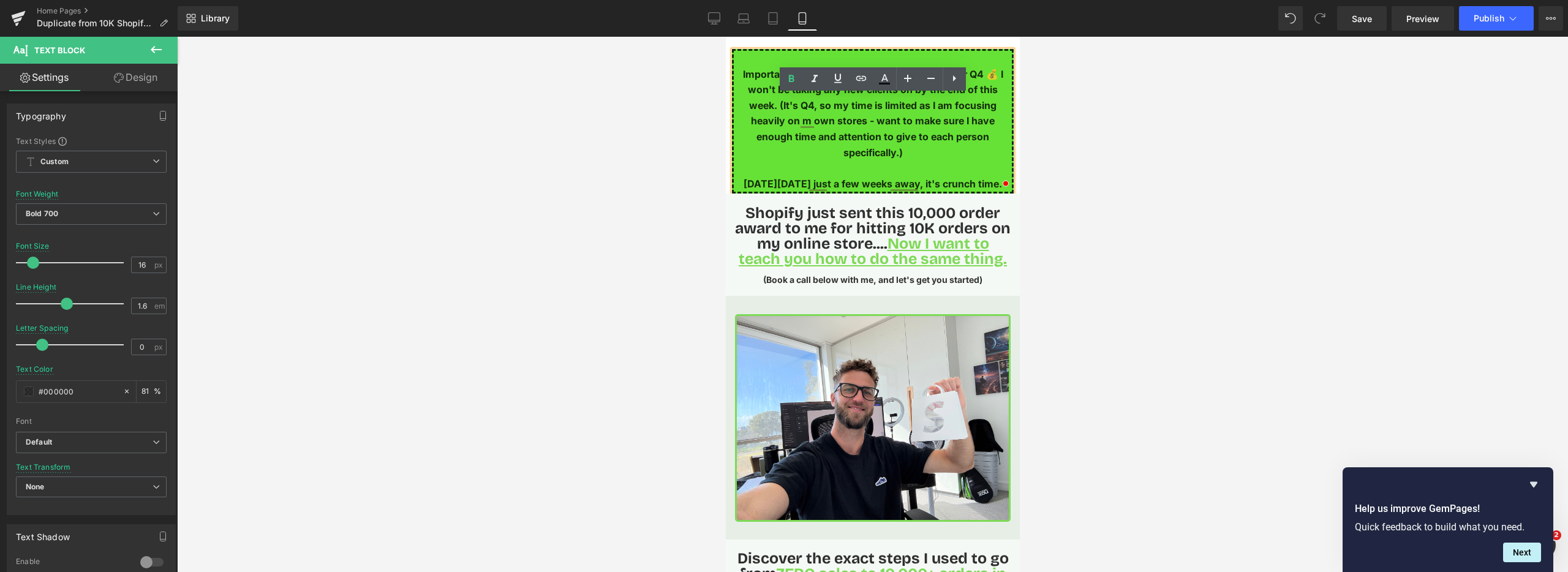
click at [758, 132] on p "Important Note - Sign-ups closing this week for Q4 💰 I won't be taking any new …" at bounding box center [872, 113] width 278 height 94
click at [759, 132] on p "Important Note - Sign-ups closing this week for Q4 💰 I won't be taking any new …" at bounding box center [872, 113] width 278 height 94
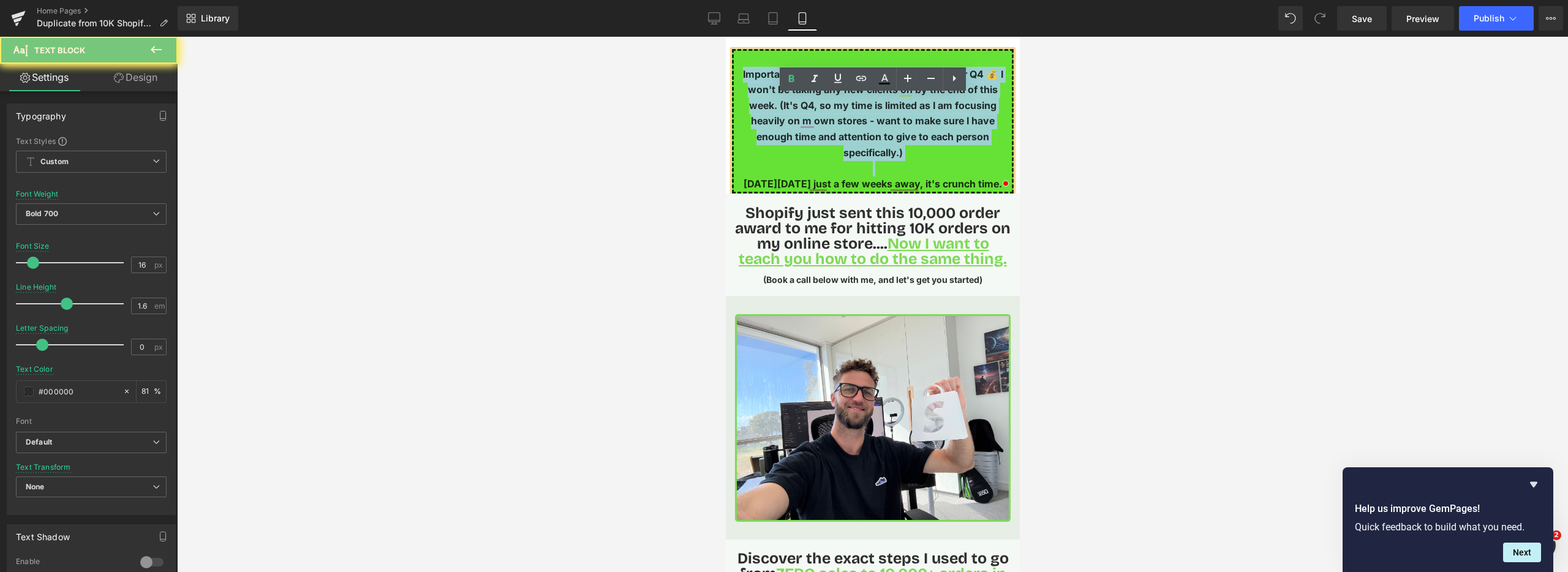
drag, startPoint x: 759, startPoint y: 132, endPoint x: 1418, endPoint y: 151, distance: 659.3
click at [759, 132] on p "Important Note - Sign-ups closing this week for Q4 💰 I won't be taking any new …" at bounding box center [872, 113] width 278 height 94
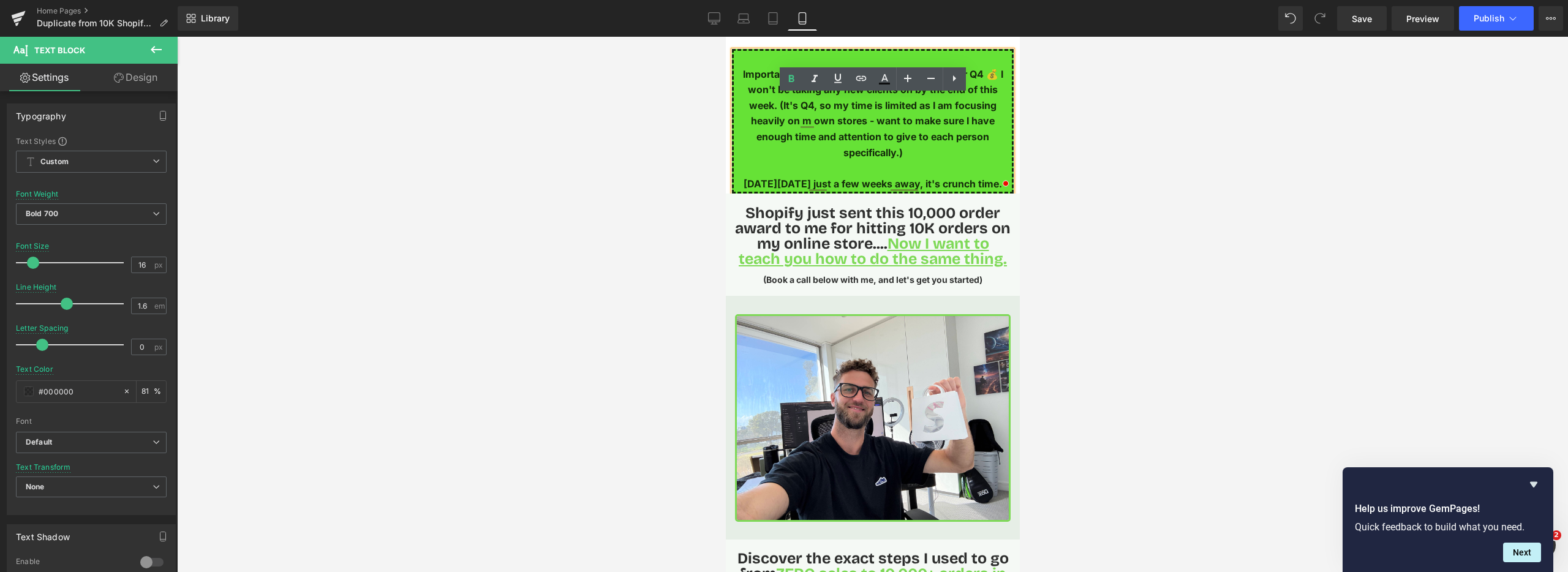
click at [757, 121] on p "Important Note - Sign-ups closing this week for Q4 💰 I won't be taking any new …" at bounding box center [872, 113] width 278 height 94
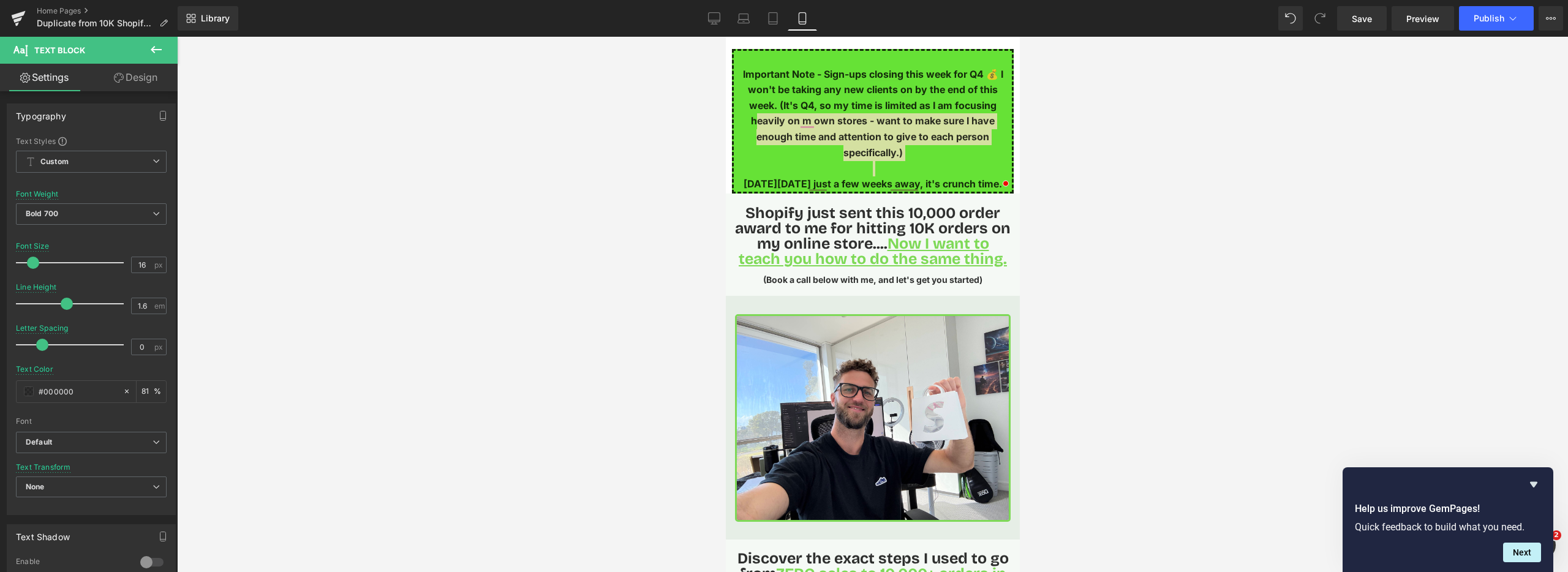
click at [136, 80] on link "Design" at bounding box center [135, 78] width 88 height 27
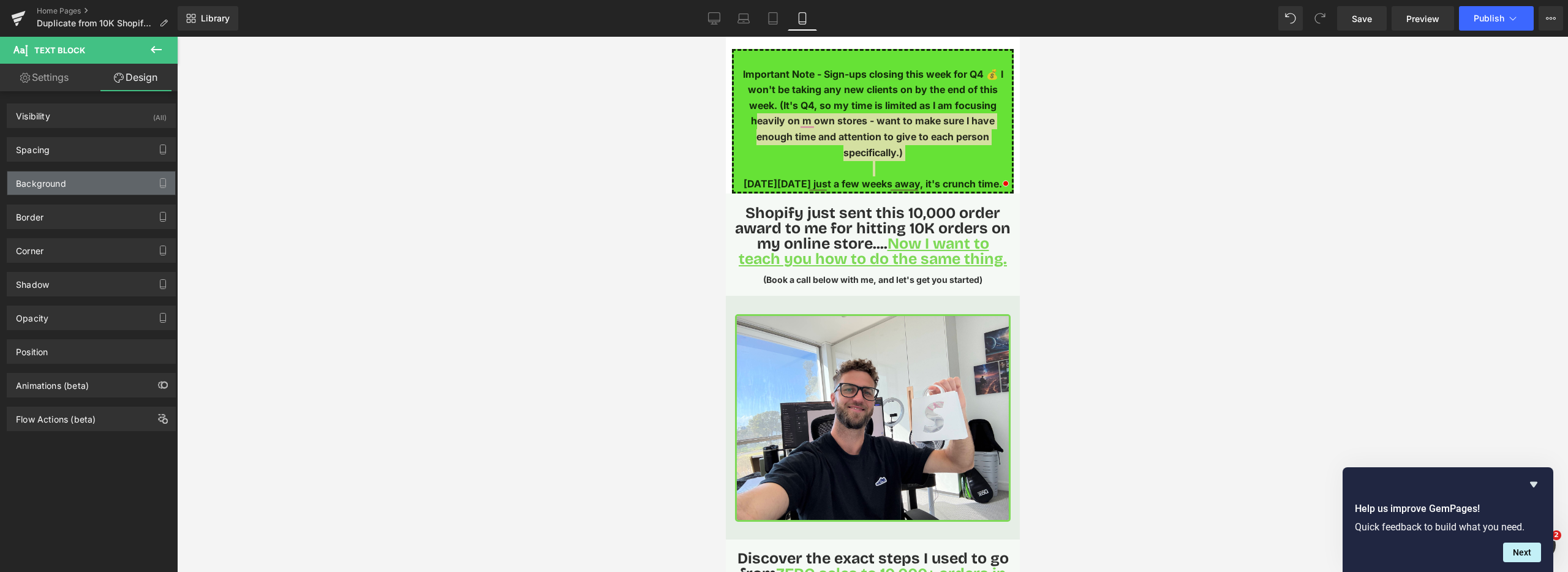
click at [87, 186] on div "Background" at bounding box center [91, 183] width 168 height 24
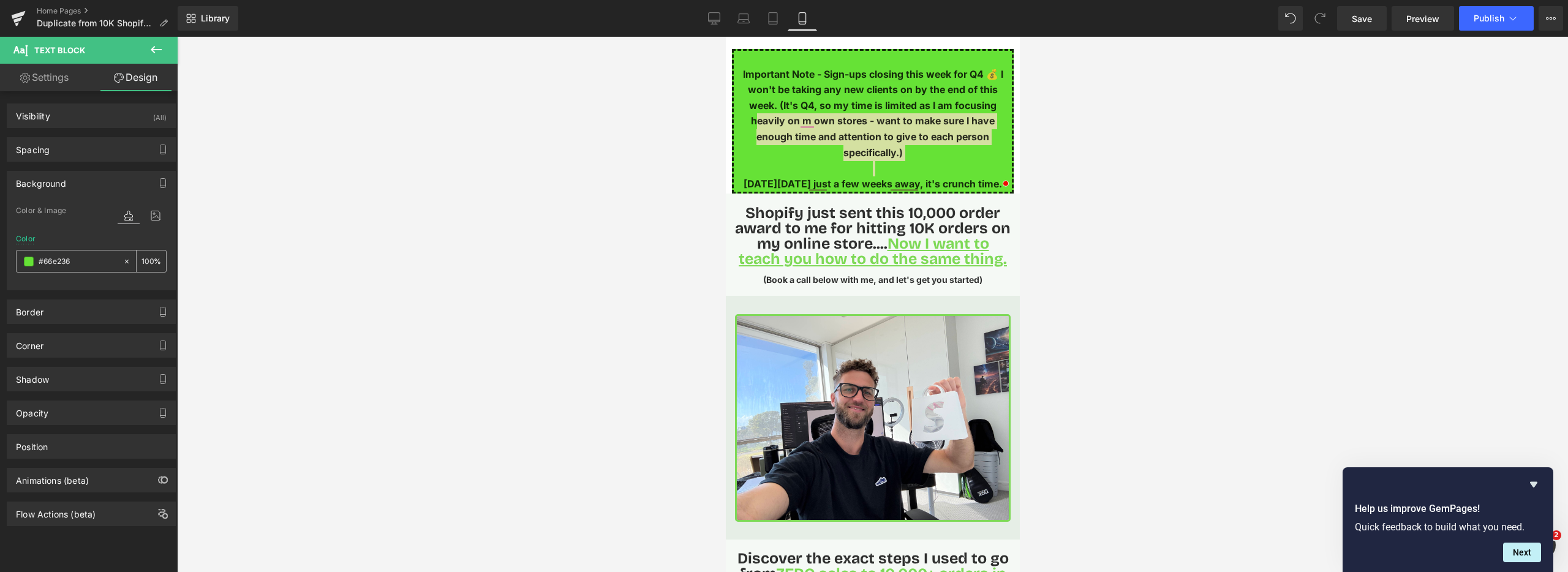
click at [28, 265] on span at bounding box center [28, 261] width 10 height 10
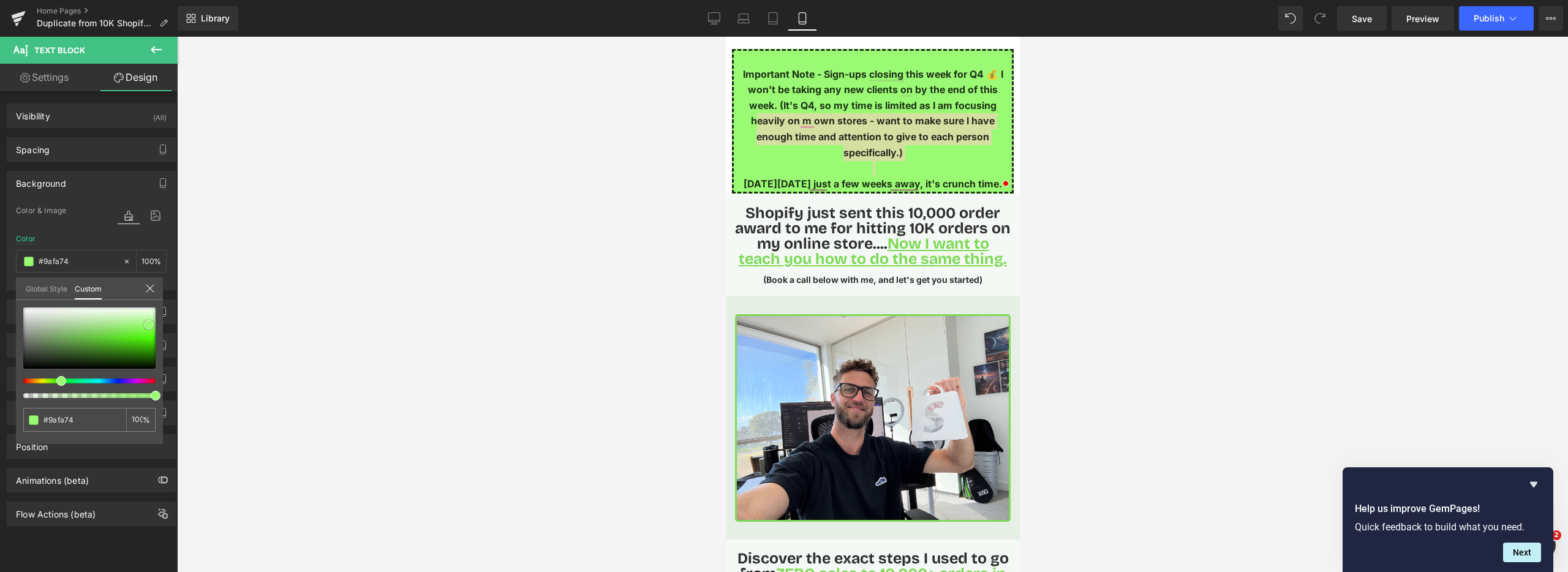
drag, startPoint x: 117, startPoint y: 333, endPoint x: 152, endPoint y: 318, distance: 38.1
click at [144, 322] on span at bounding box center [149, 325] width 10 height 10
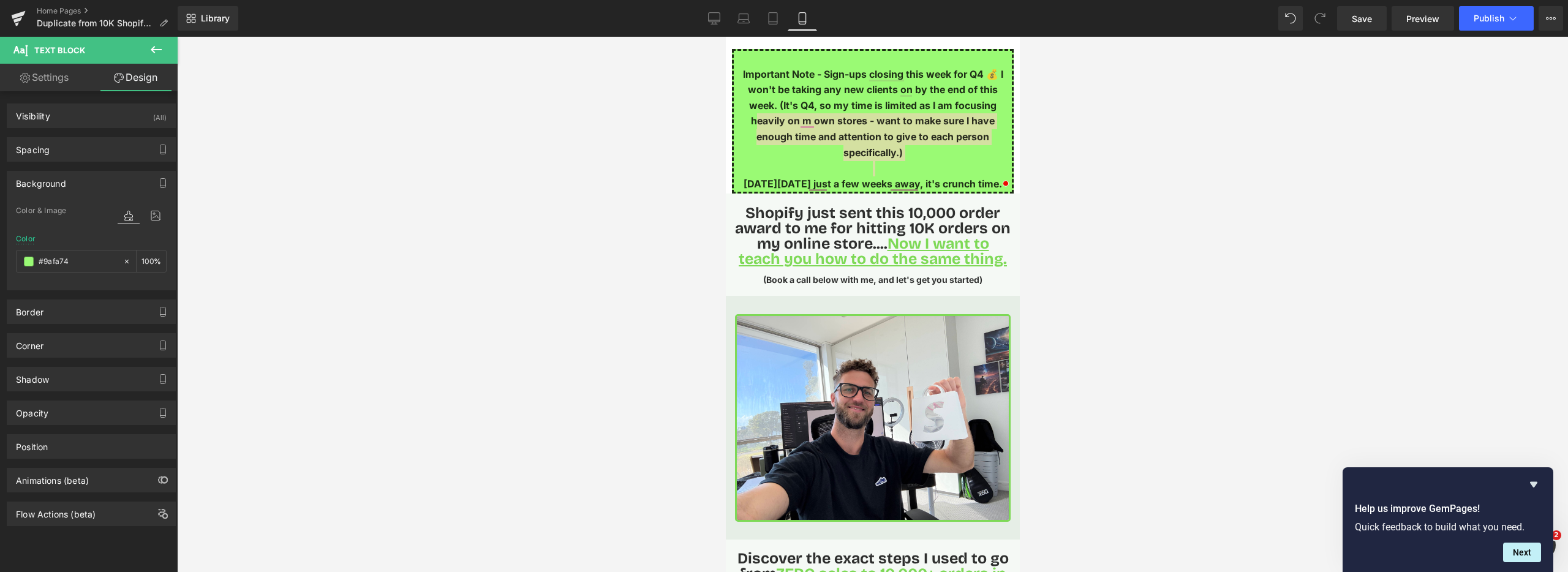
click at [572, 220] on div at bounding box center [872, 304] width 1391 height 536
drag, startPoint x: 754, startPoint y: 143, endPoint x: 762, endPoint y: 137, distance: 10.0
click at [754, 143] on p "Important Note - Sign-ups closing this week for Q4 💰 I won't be taking any new …" at bounding box center [872, 113] width 278 height 94
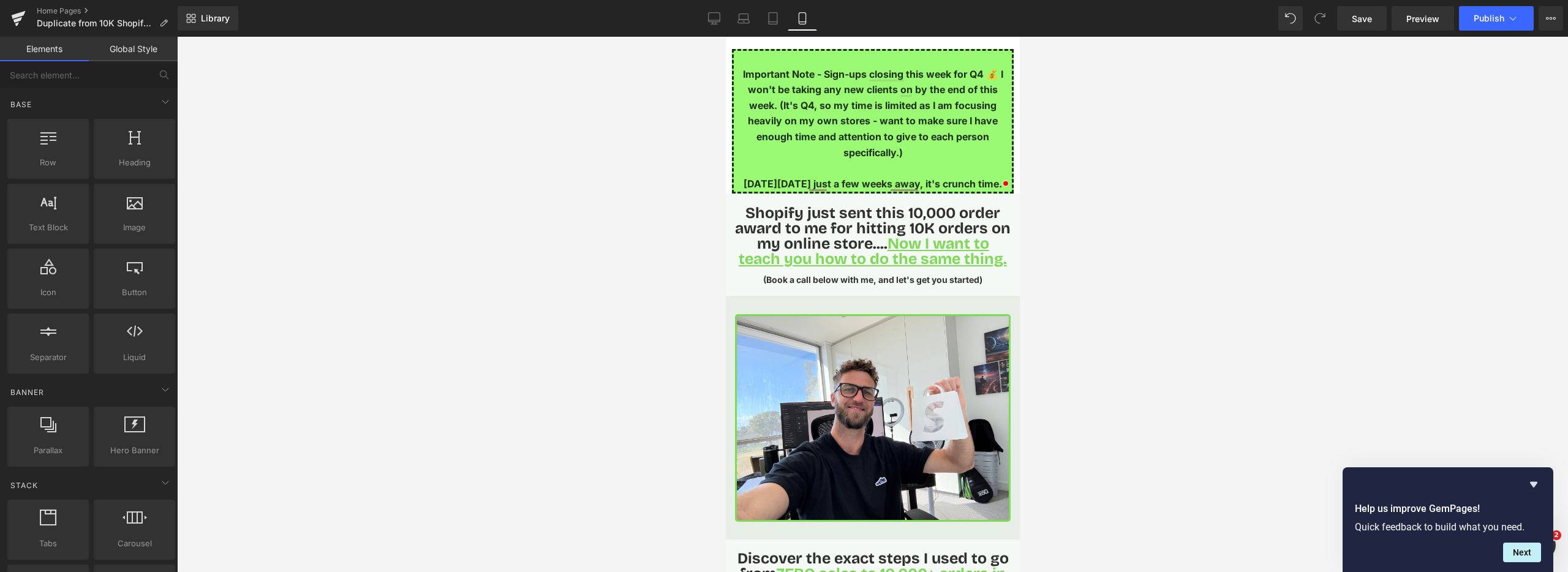
click at [1101, 171] on div at bounding box center [872, 304] width 1391 height 536
click at [825, 99] on p "Important Note - Sign-ups closing this week for Q4 💰 I won't be taking any new …" at bounding box center [872, 113] width 278 height 94
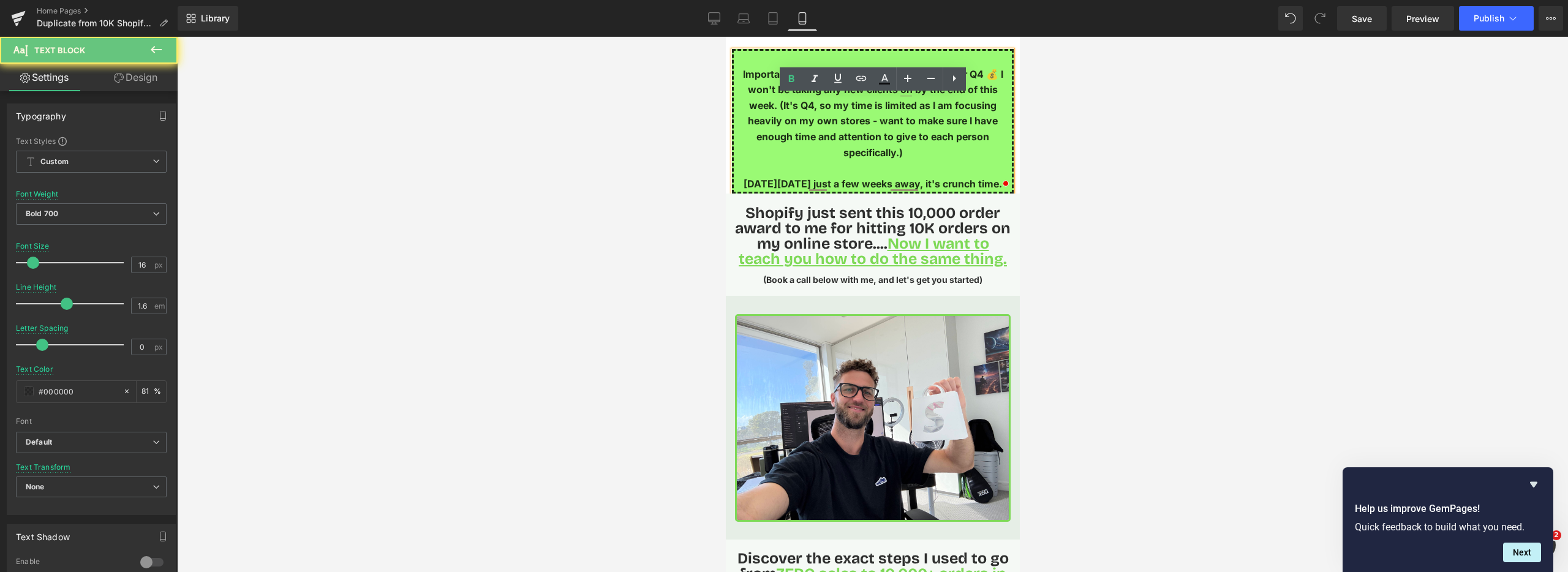
click at [878, 119] on p "Important Note - Sign-ups closing this week for Q4 💰 I won't be taking any new …" at bounding box center [872, 113] width 278 height 94
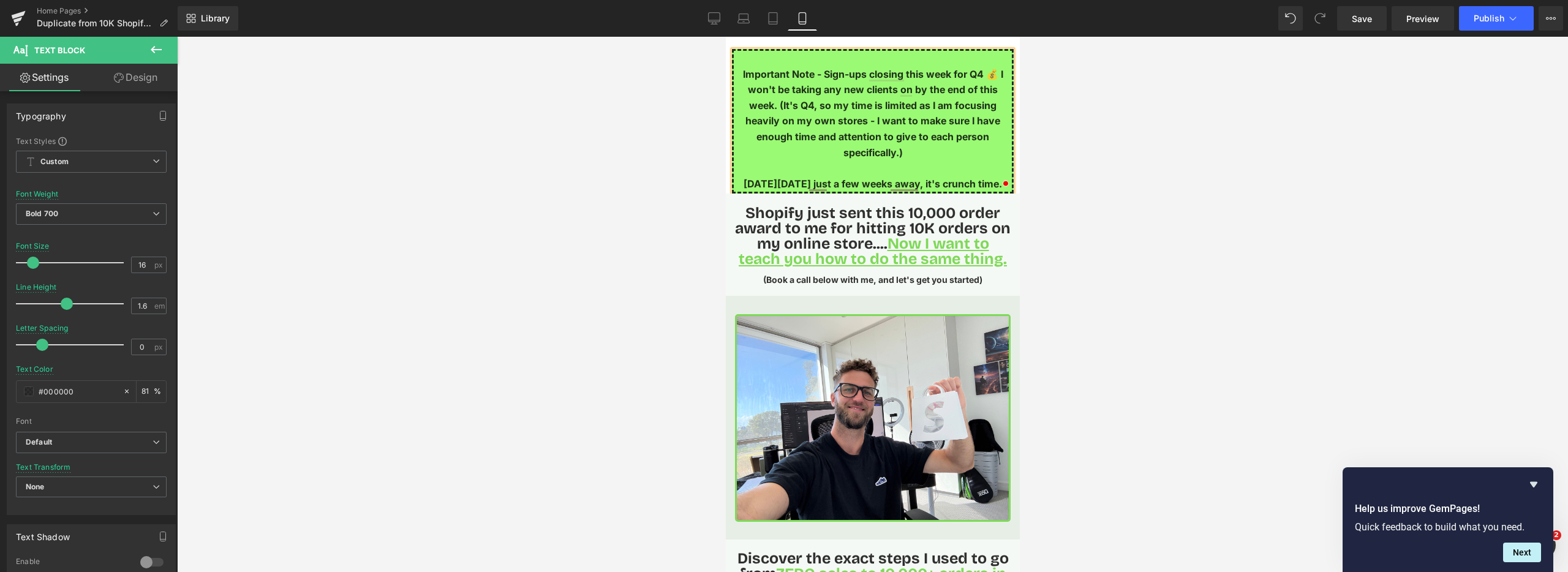
click at [1117, 183] on div at bounding box center [872, 304] width 1391 height 536
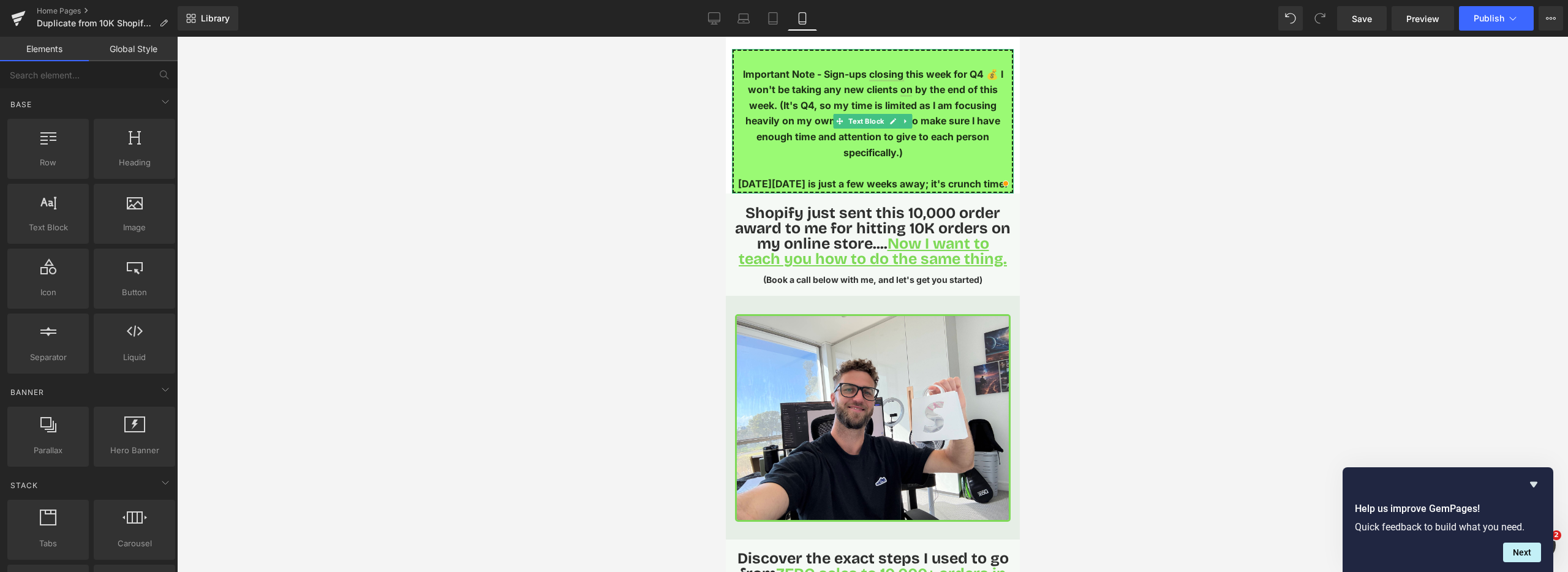
click at [925, 184] on p "[DATE][DATE] is just a few weeks away; it's crunch time." at bounding box center [872, 183] width 278 height 16
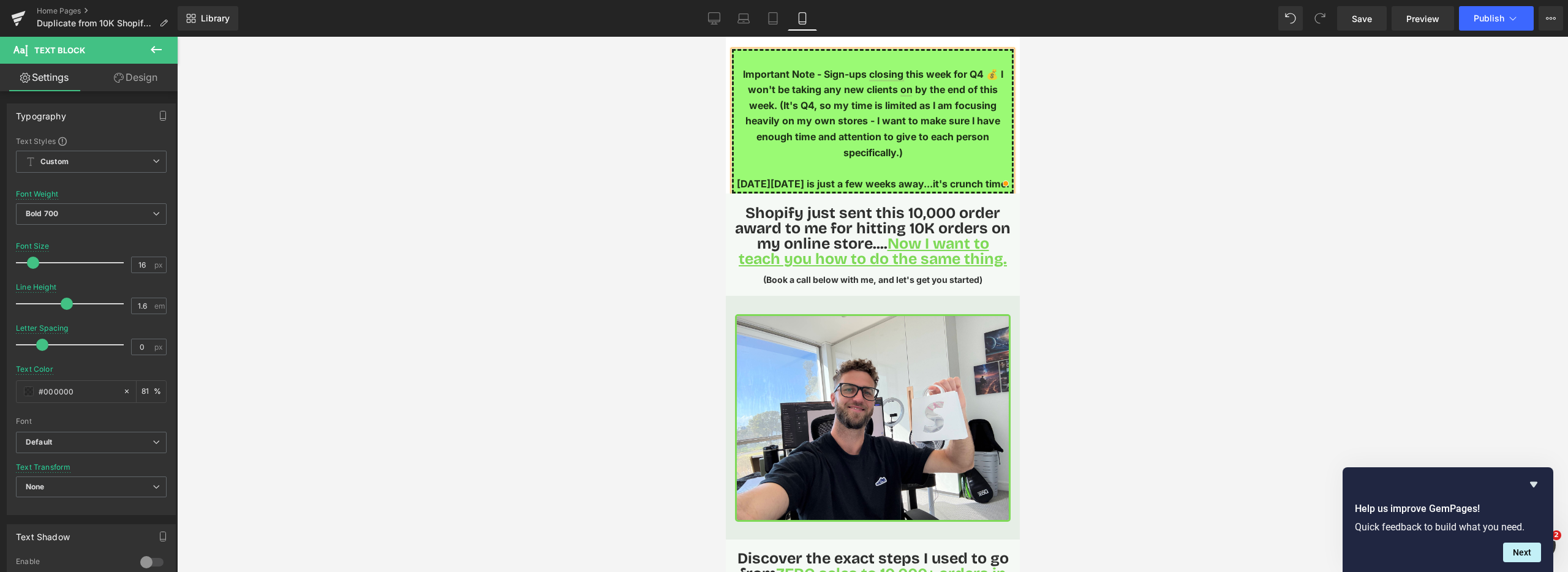
drag, startPoint x: 1140, startPoint y: 192, endPoint x: 1133, endPoint y: 193, distance: 7.1
click at [1139, 192] on div at bounding box center [872, 304] width 1391 height 536
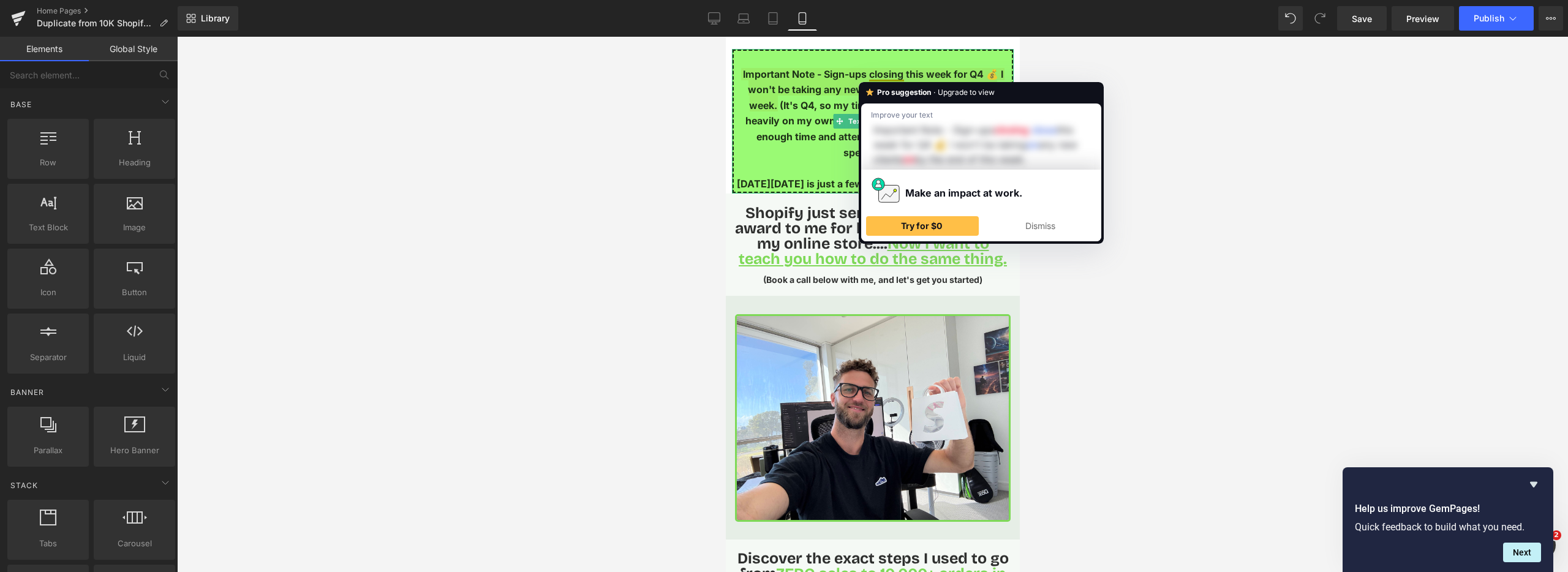
click at [869, 74] on p "Important Note - Sign-ups closing this week for Q4 💰 I won't be taking any new …" at bounding box center [872, 113] width 278 height 94
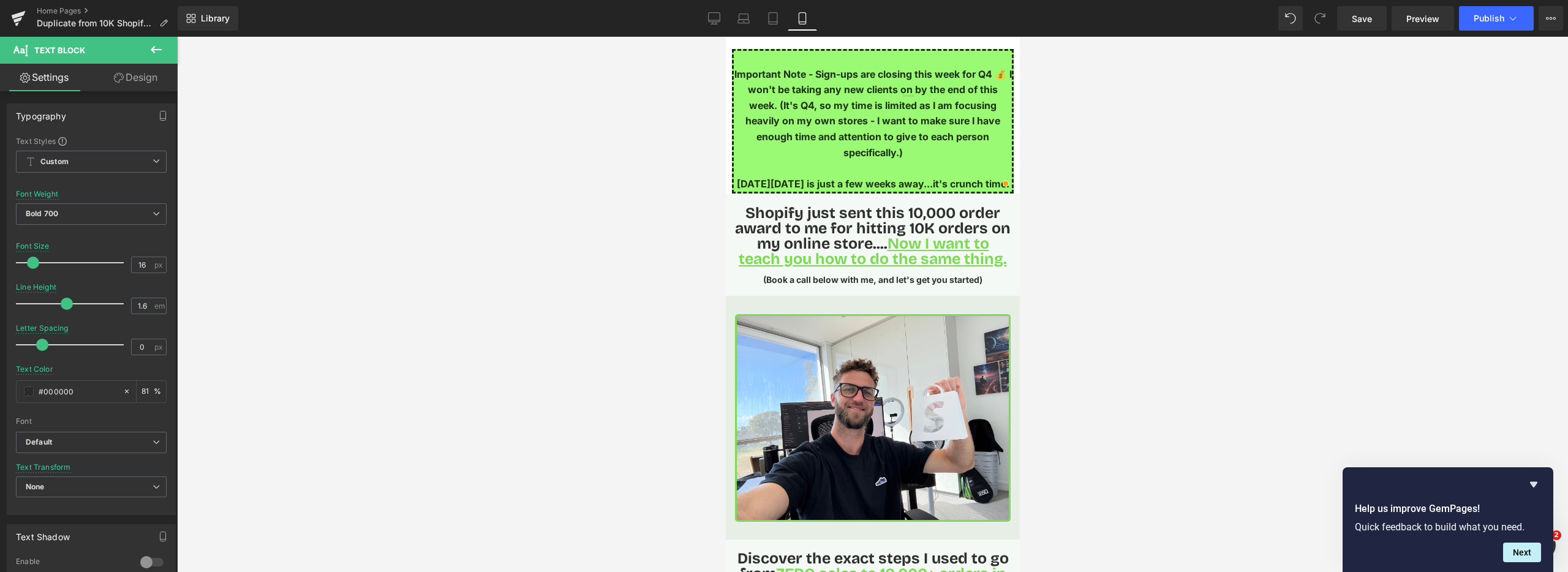
click at [643, 167] on div at bounding box center [872, 304] width 1391 height 536
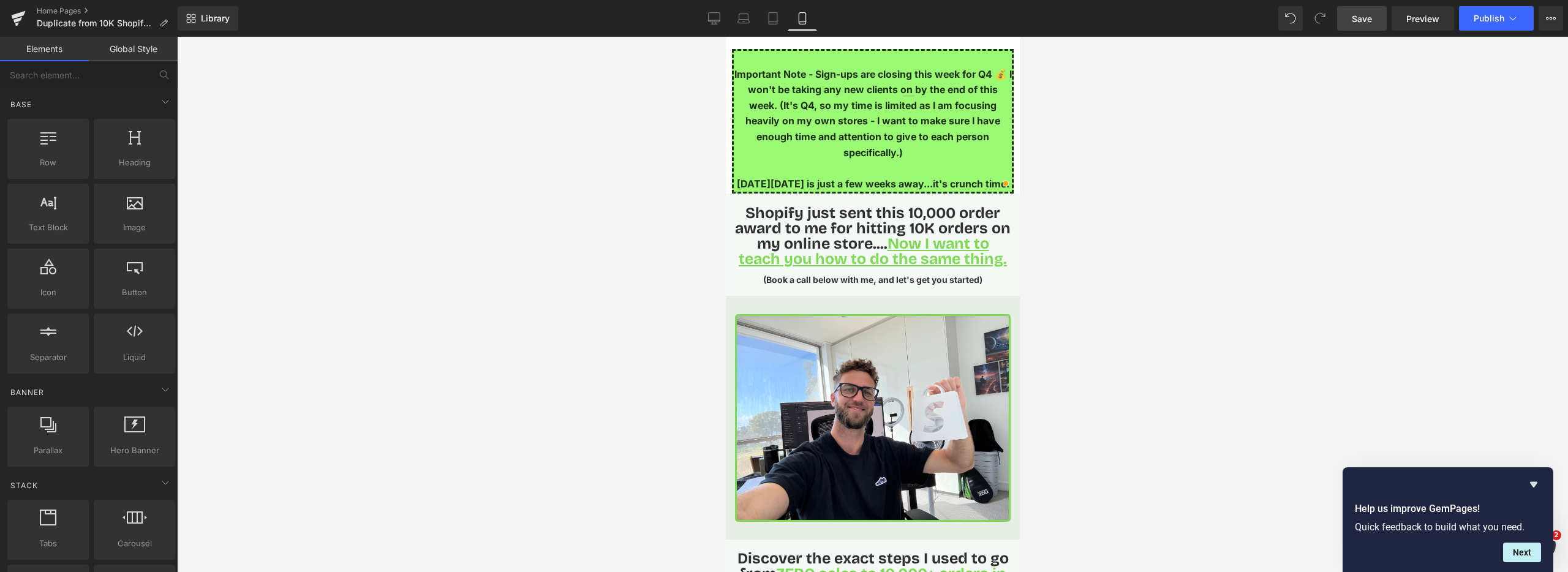
click at [1368, 19] on span "Save" at bounding box center [1362, 18] width 20 height 13
click at [908, 124] on link at bounding box center [905, 121] width 13 height 15
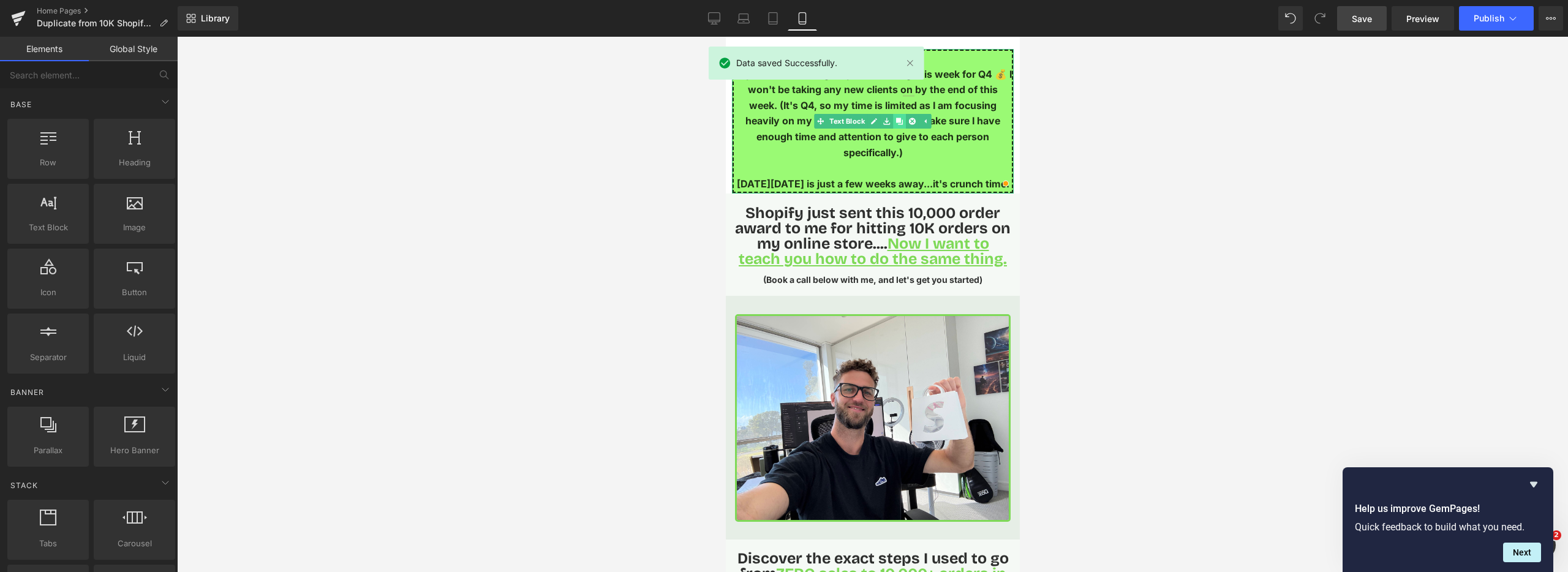
click at [900, 122] on icon at bounding box center [898, 121] width 6 height 6
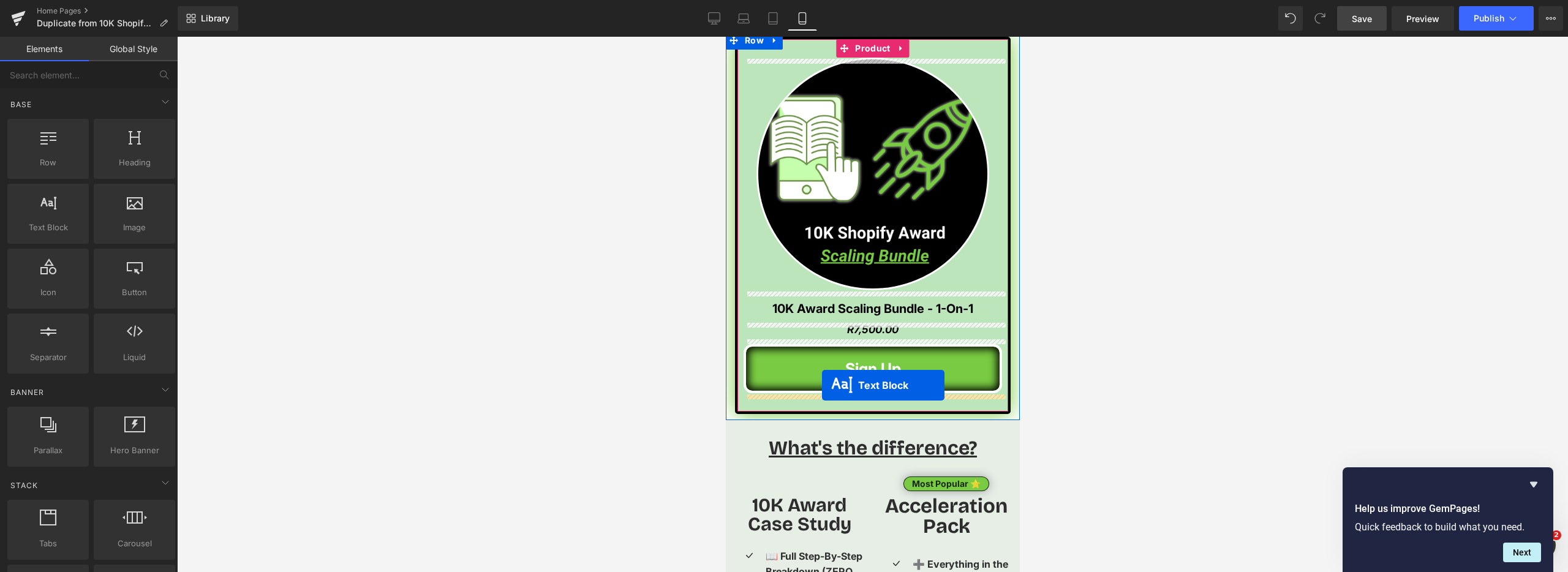
scroll to position [2408, 0]
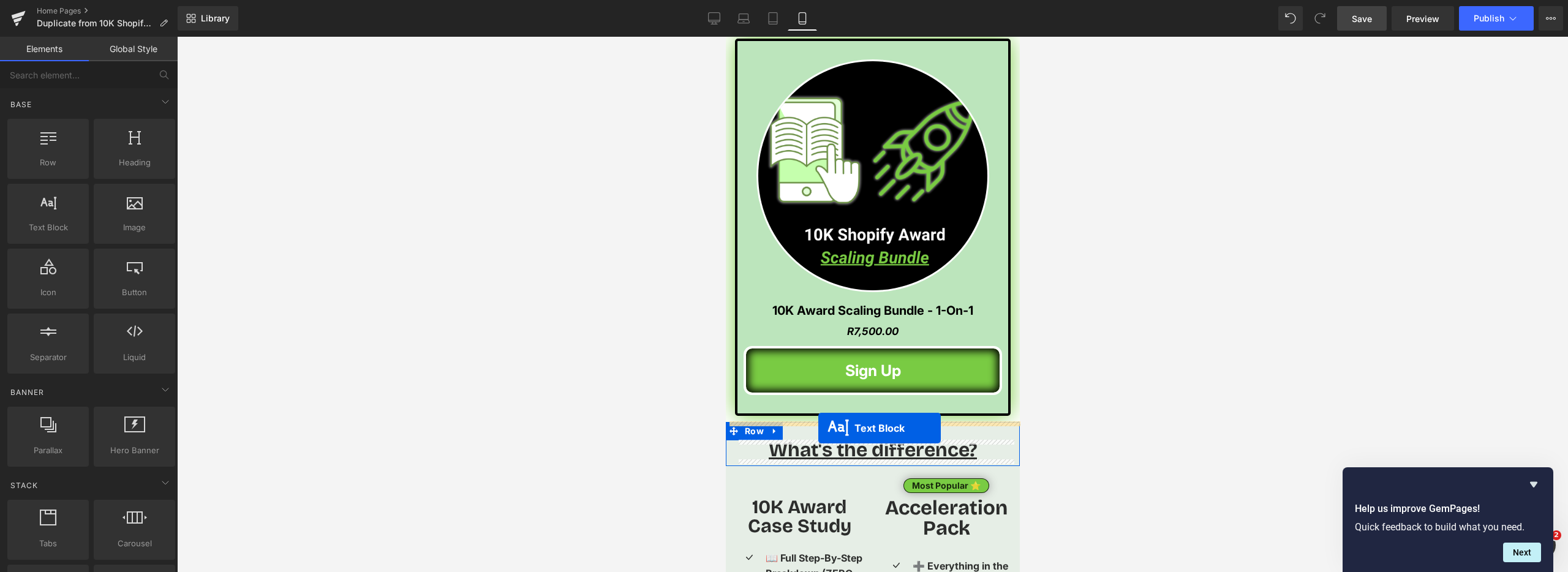
drag, startPoint x: 837, startPoint y: 280, endPoint x: 818, endPoint y: 429, distance: 150.2
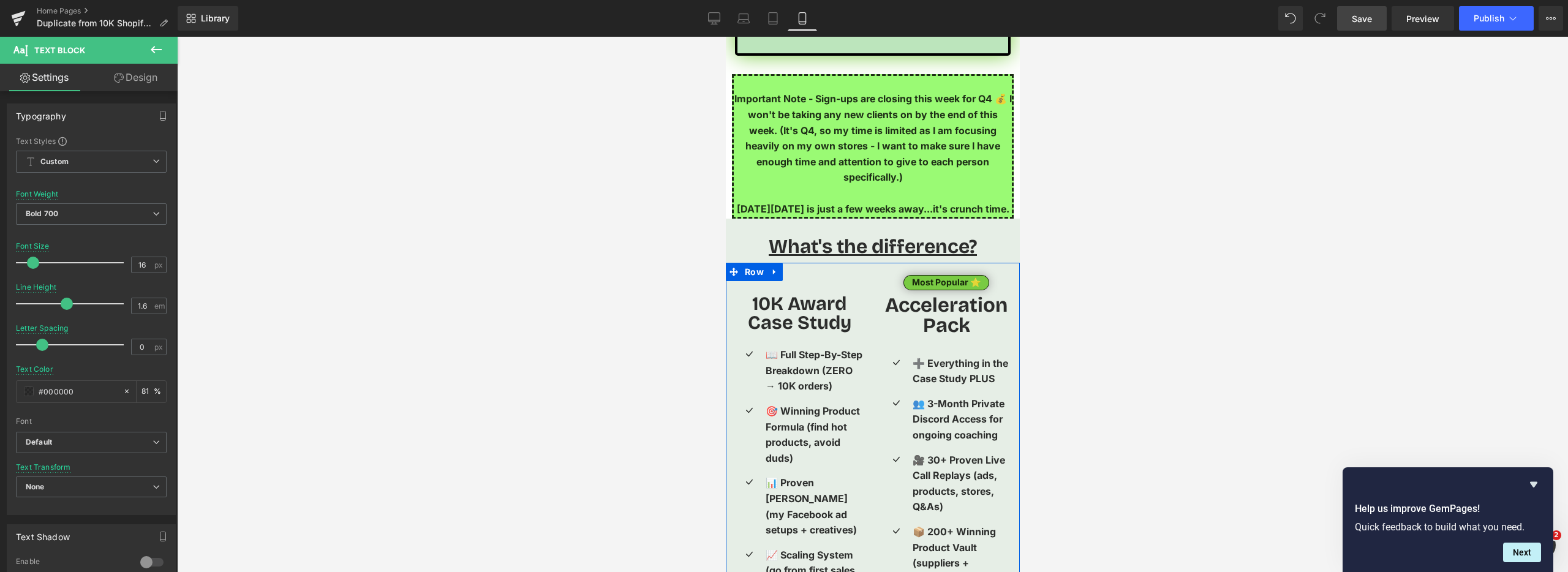
scroll to position [2629, 0]
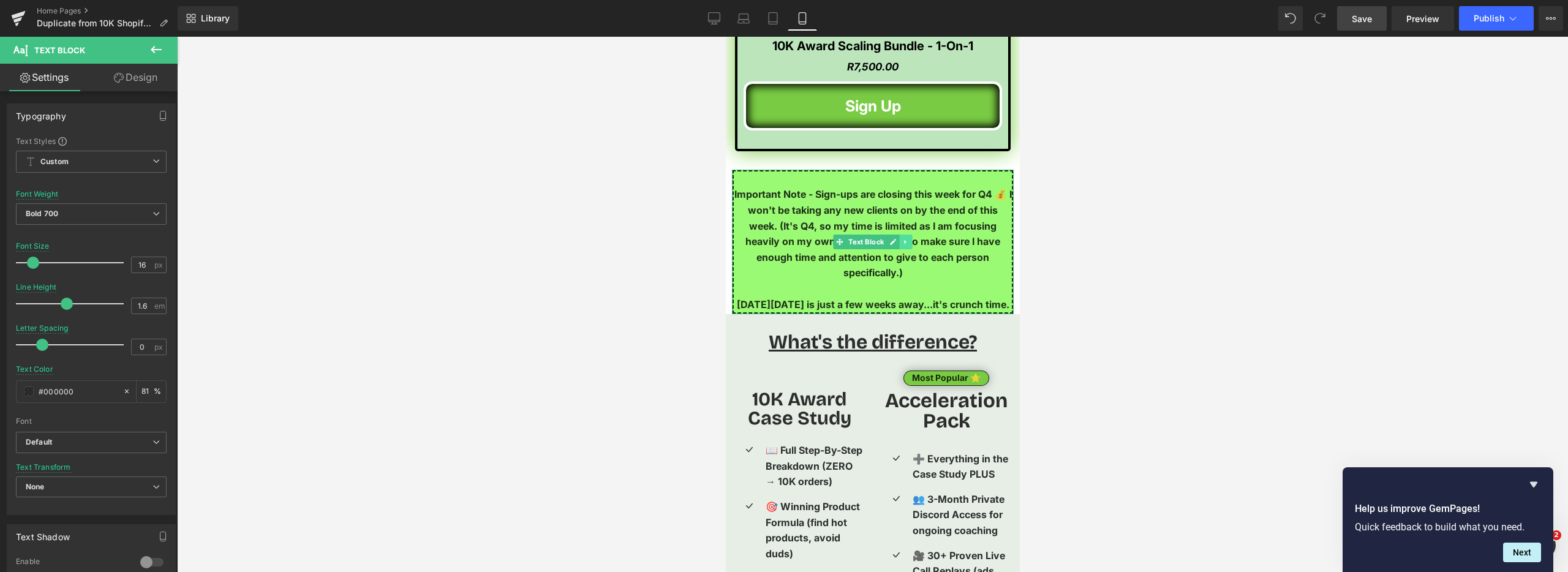
click at [910, 242] on link at bounding box center [905, 242] width 13 height 15
click at [897, 242] on icon at bounding box center [898, 241] width 6 height 6
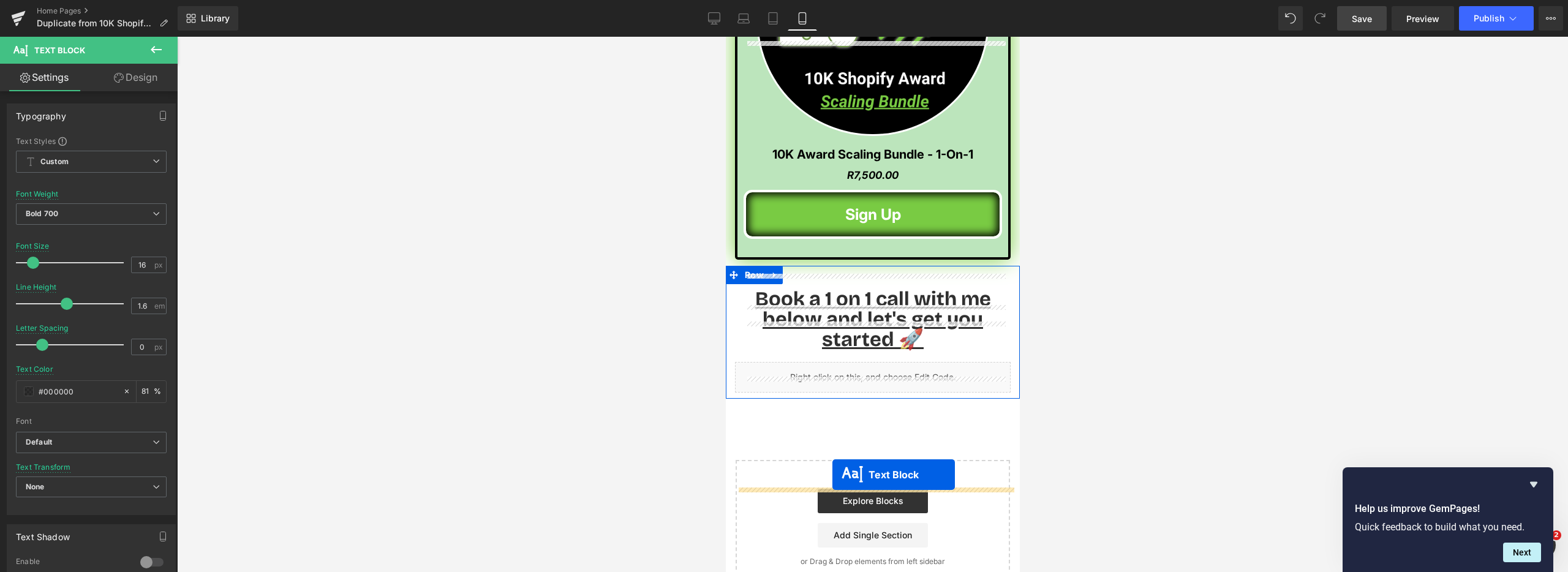
scroll to position [4861, 0]
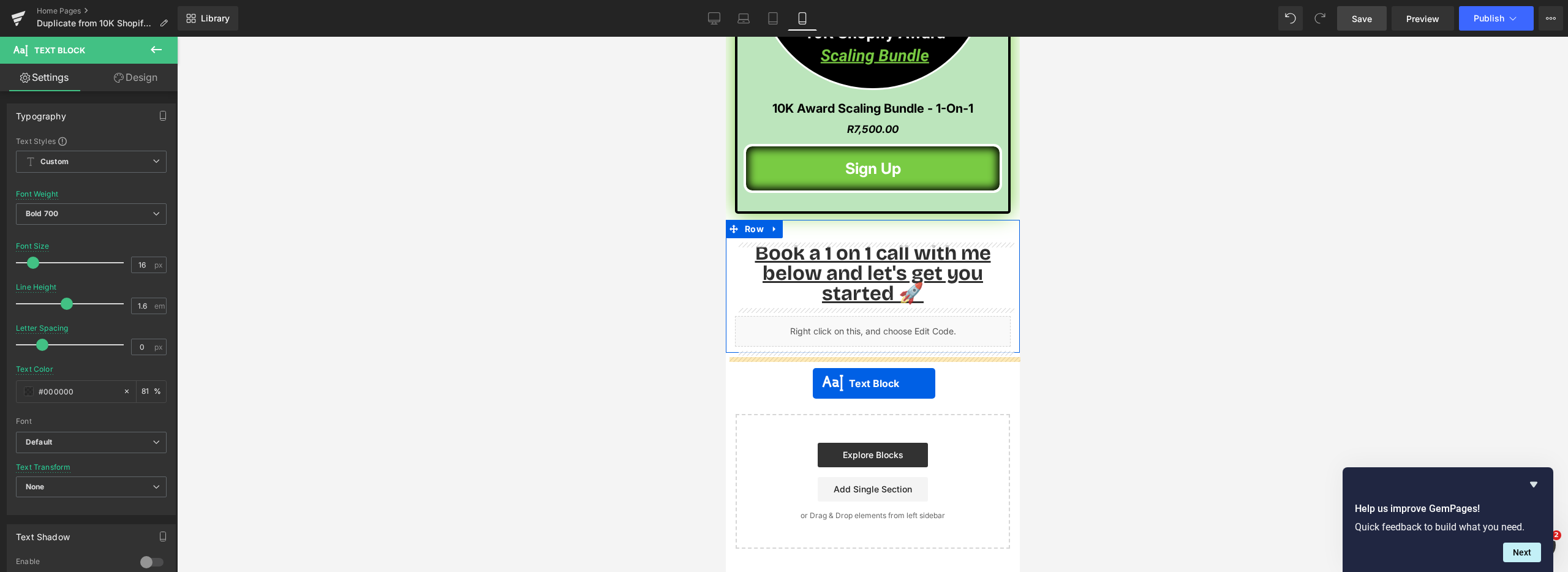
drag, startPoint x: 838, startPoint y: 400, endPoint x: 812, endPoint y: 384, distance: 30.5
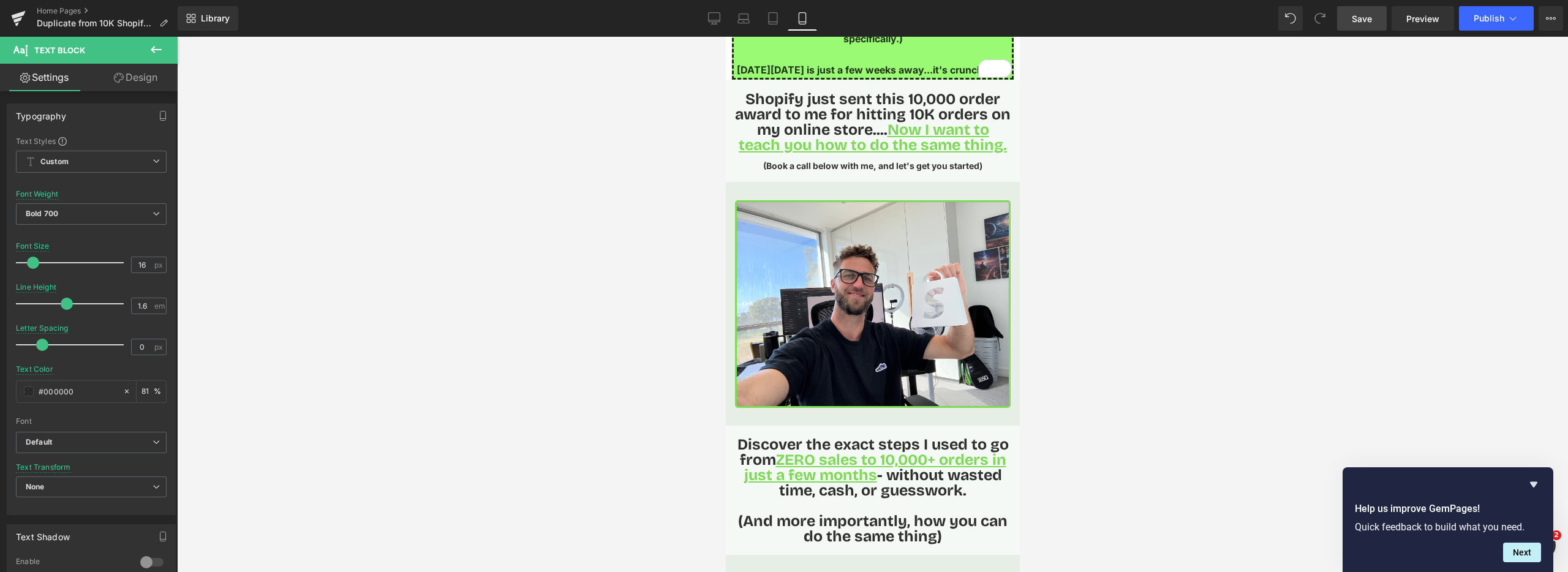
scroll to position [0, 0]
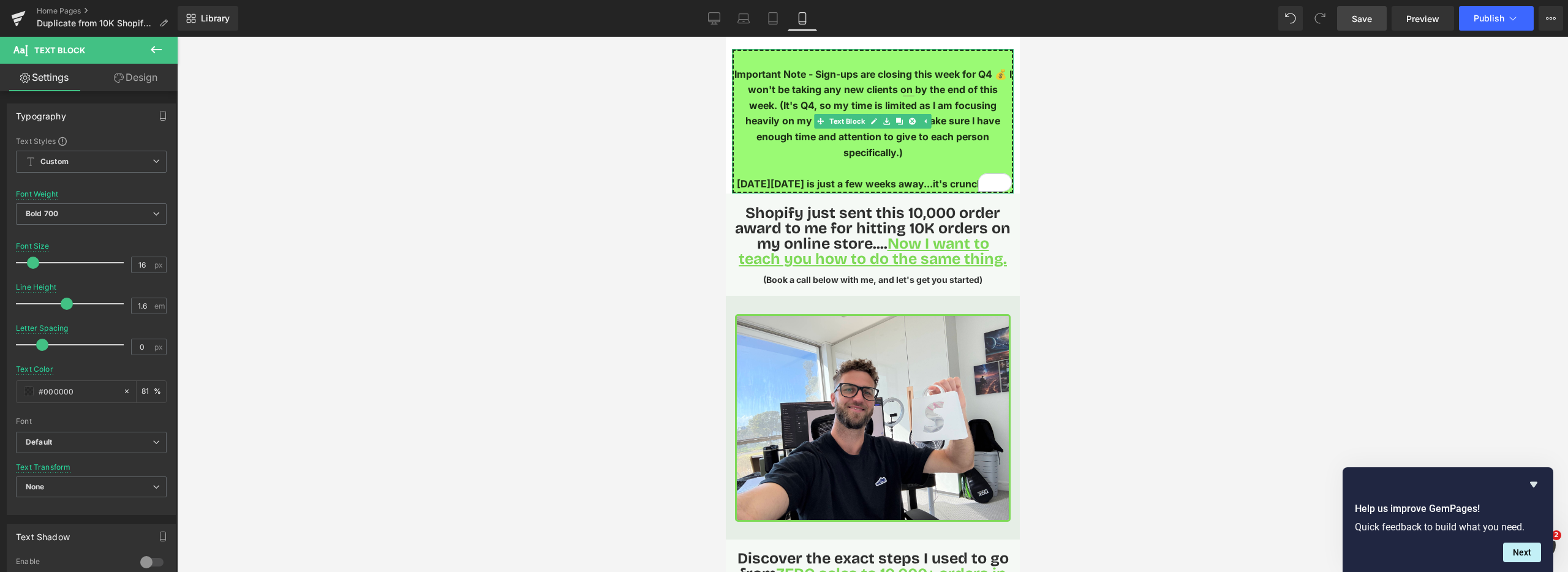
drag, startPoint x: 736, startPoint y: 75, endPoint x: 779, endPoint y: 67, distance: 43.7
click at [736, 75] on p "Important Note - Sign-ups are closing this week for Q4 💰 I won't be taking any …" at bounding box center [872, 113] width 278 height 94
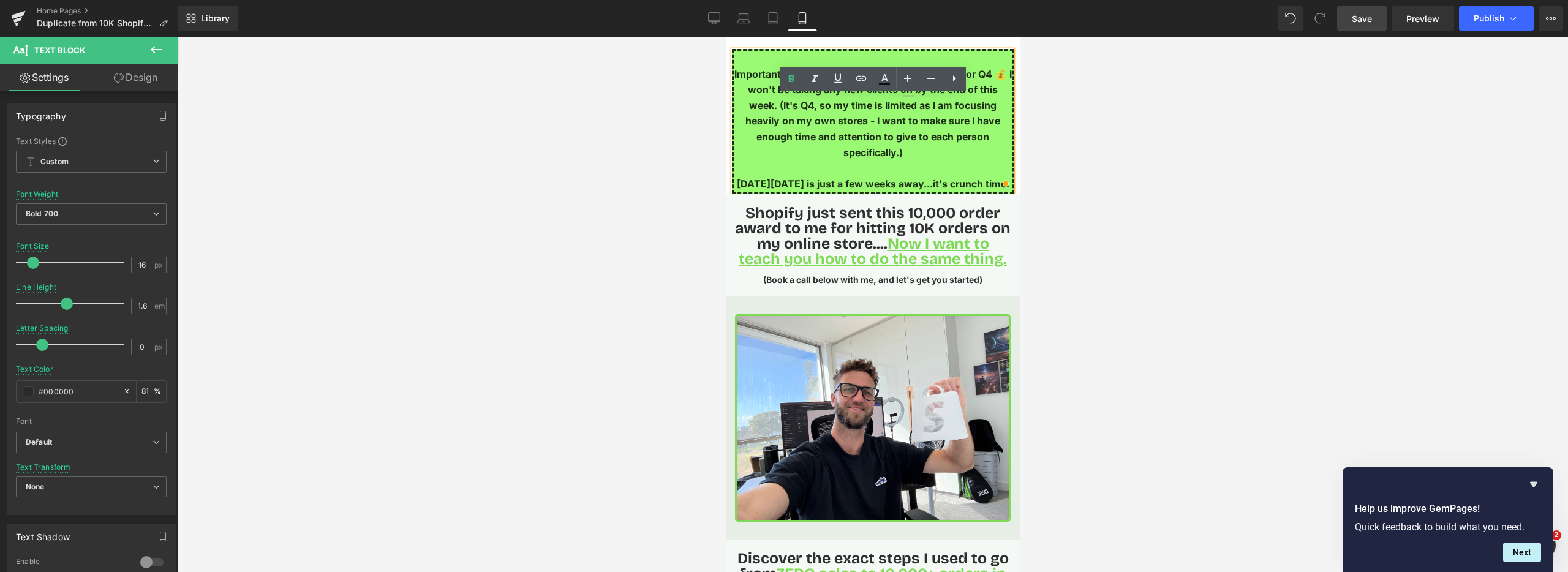
click at [736, 75] on p "Important Note - Sign-ups are closing this week for Q4 💰 I won't be taking any …" at bounding box center [872, 113] width 278 height 94
click at [823, 73] on p "⚠️ Important Note - Sign-ups are closing this week for Q4 💰 I won't be taking a…" at bounding box center [872, 113] width 278 height 94
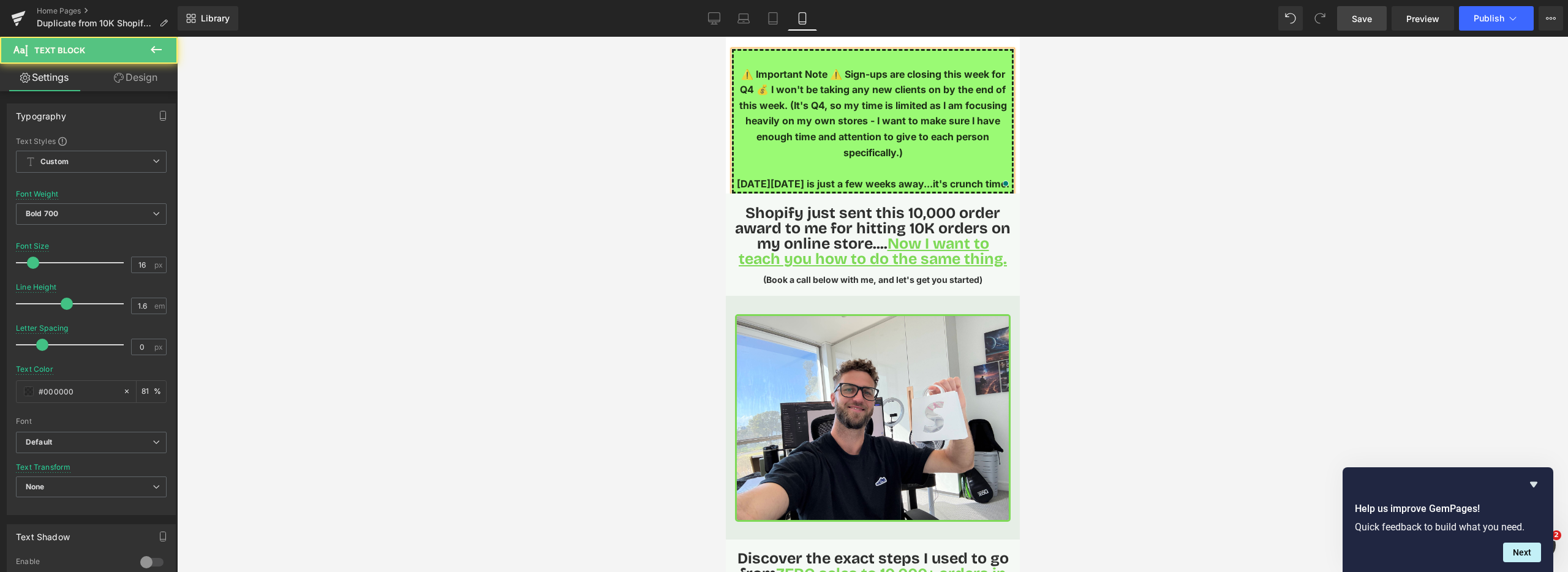
click at [852, 129] on p "⚠️ Important Note ⚠️ Sign-ups are closing this week for Q4 💰 I won't be taking …" at bounding box center [872, 113] width 278 height 94
drag, startPoint x: 738, startPoint y: 72, endPoint x: 823, endPoint y: 70, distance: 85.0
click at [823, 70] on p "⚠️ Important Note ⚠️ Sign-ups are closing this week for Q4 💰 I won't be taking …" at bounding box center [872, 113] width 278 height 94
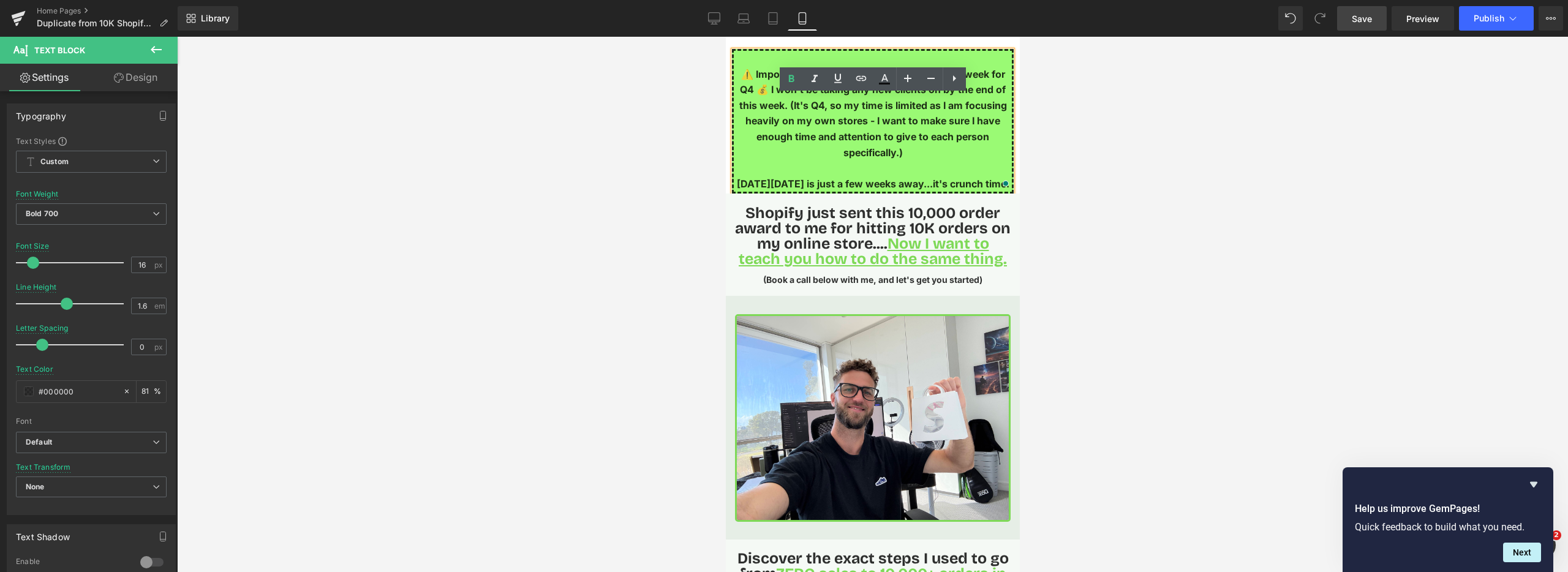
drag, startPoint x: 822, startPoint y: 163, endPoint x: 819, endPoint y: 158, distance: 5.8
click at [821, 163] on p "To enrich screen reader interactions, please activate Accessibility in Grammarl…" at bounding box center [872, 168] width 278 height 16
click at [814, 153] on p "⚠️ Important Note ⚠️ Sign-ups are closing this week for Q4 💰 I won't be taking …" at bounding box center [872, 113] width 278 height 94
drag, startPoint x: 814, startPoint y: 153, endPoint x: 917, endPoint y: 122, distance: 107.6
click at [814, 153] on p "⚠️ Important Note ⚠️ Sign-ups are closing this week for Q4 💰 I won't be taking …" at bounding box center [872, 113] width 278 height 94
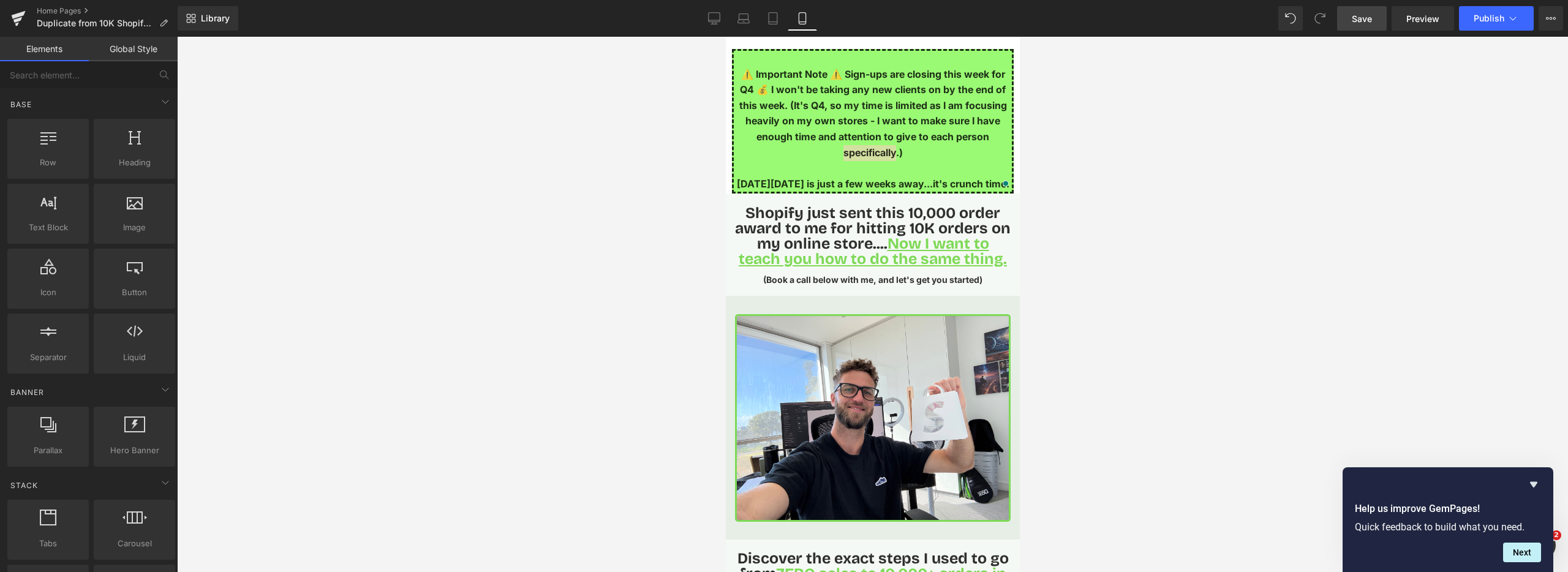
click at [1258, 90] on div at bounding box center [872, 304] width 1391 height 536
click at [904, 68] on p "⚠️ Important Note ⚠️ Sign-ups are closing this week for Q4 💰 I won't be taking …" at bounding box center [872, 113] width 278 height 94
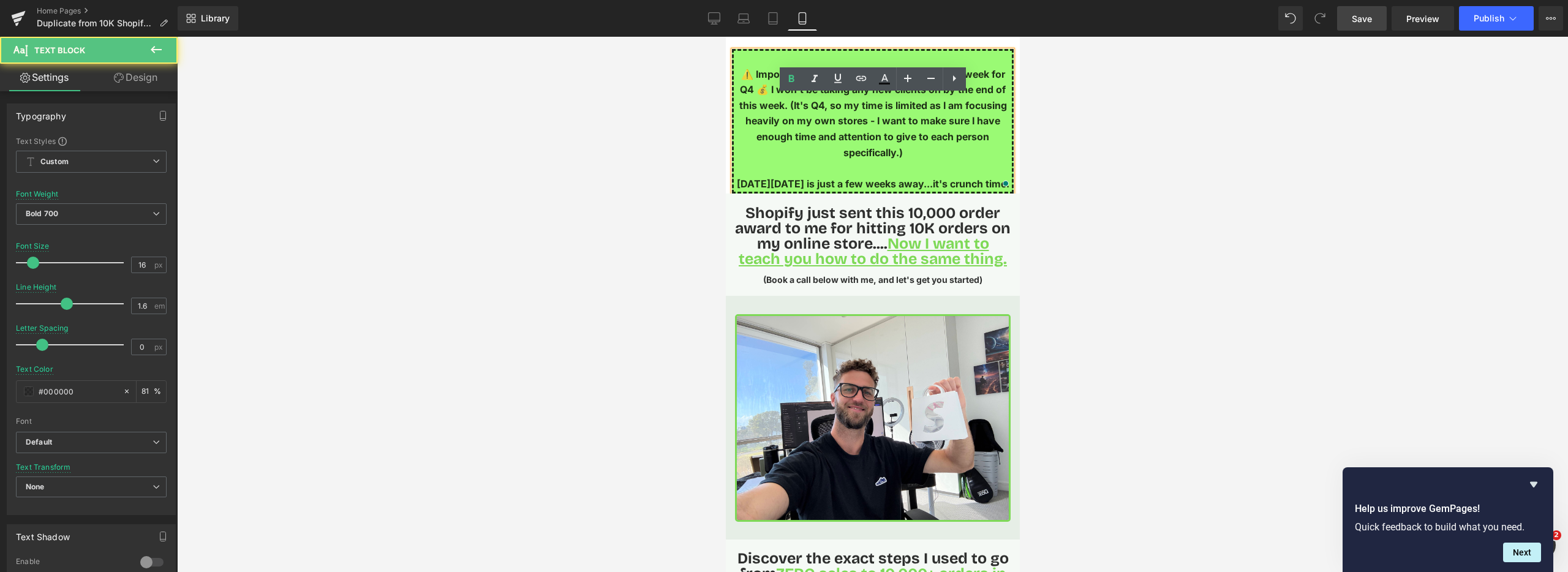
drag, startPoint x: 834, startPoint y: 113, endPoint x: 828, endPoint y: 115, distance: 6.3
click at [834, 113] on p "⚠️ Important Note ⚠️ Sign-ups are closing this week for Q4 💰 I won't be taking …" at bounding box center [872, 113] width 278 height 94
click at [790, 138] on p "⚠️ Important Note ⚠️ Sign-ups are closing this week for Q4 💰 I won't be taking …" at bounding box center [872, 113] width 278 height 94
drag, startPoint x: 791, startPoint y: 138, endPoint x: 739, endPoint y: 141, distance: 52.1
click at [784, 138] on p "⚠️ Important Note ⚠️ Sign-ups are closing this week for Q4 💰 I won't be taking …" at bounding box center [872, 113] width 278 height 94
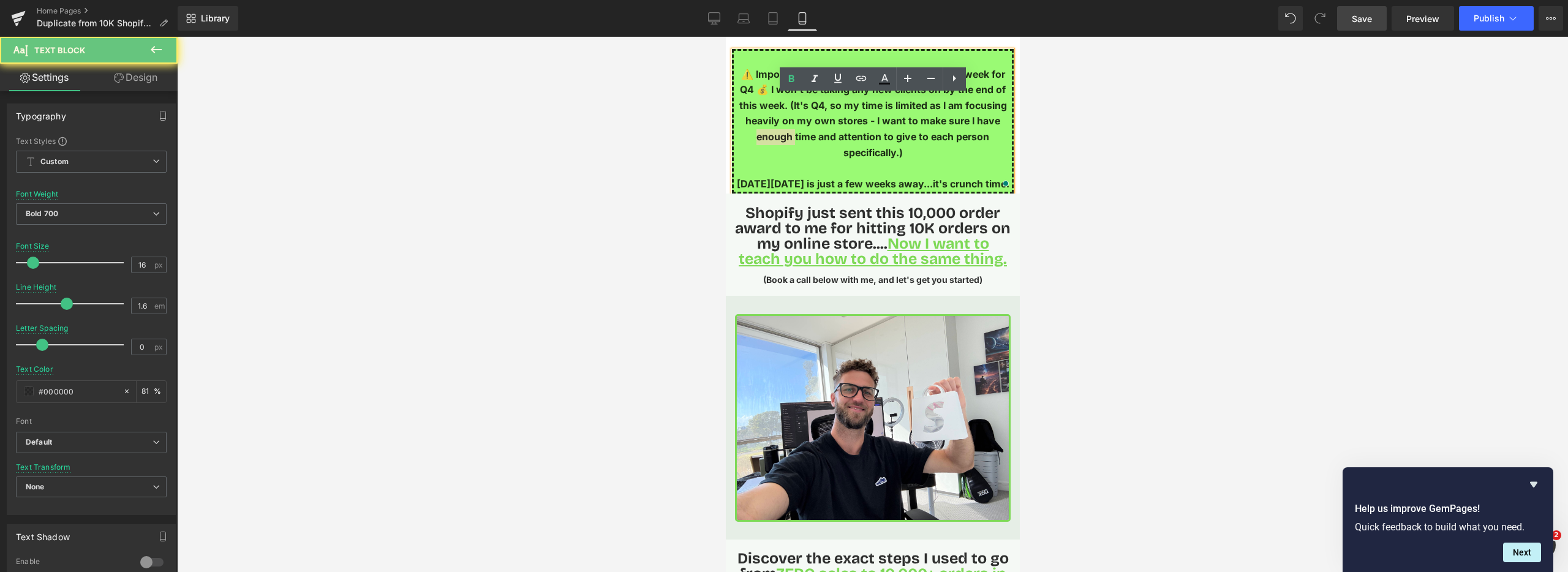
click at [614, 146] on div at bounding box center [872, 304] width 1391 height 536
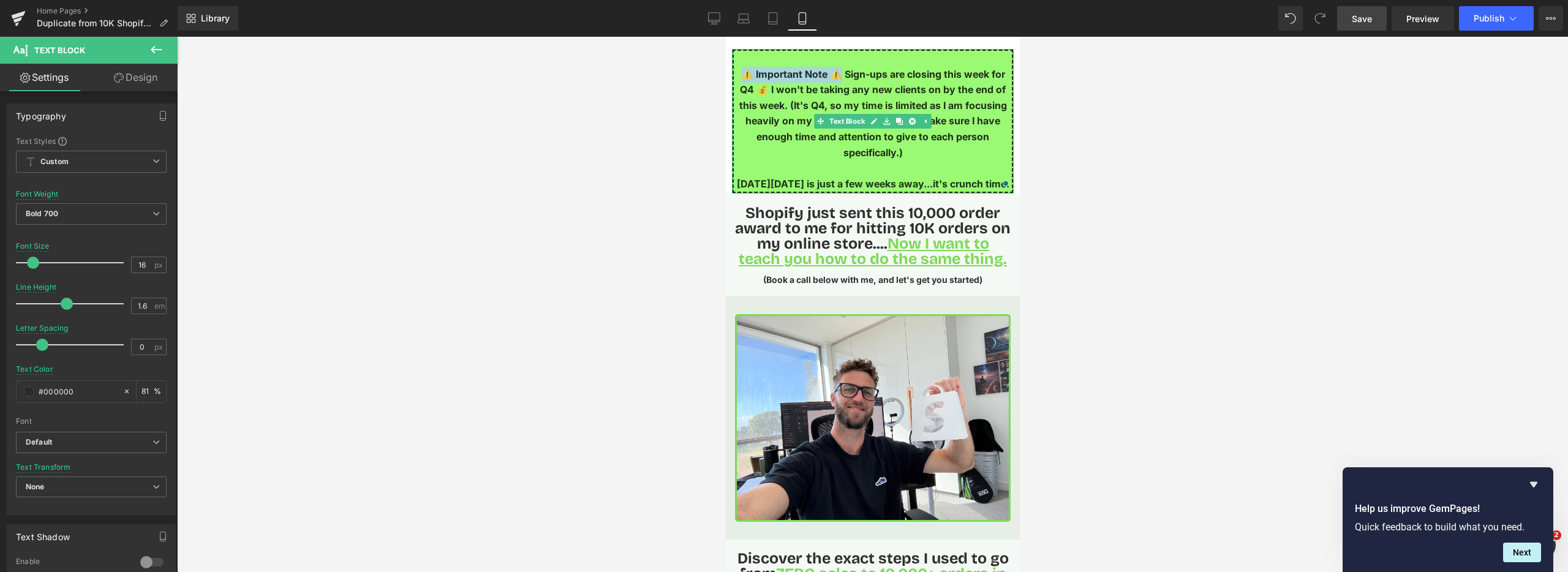
drag, startPoint x: 830, startPoint y: 71, endPoint x: 749, endPoint y: 74, distance: 81.1
click at [741, 74] on p "⚠️ Important Note ⚠️ Sign-ups are closing this week for Q4 💰 I won't be taking …" at bounding box center [872, 113] width 278 height 94
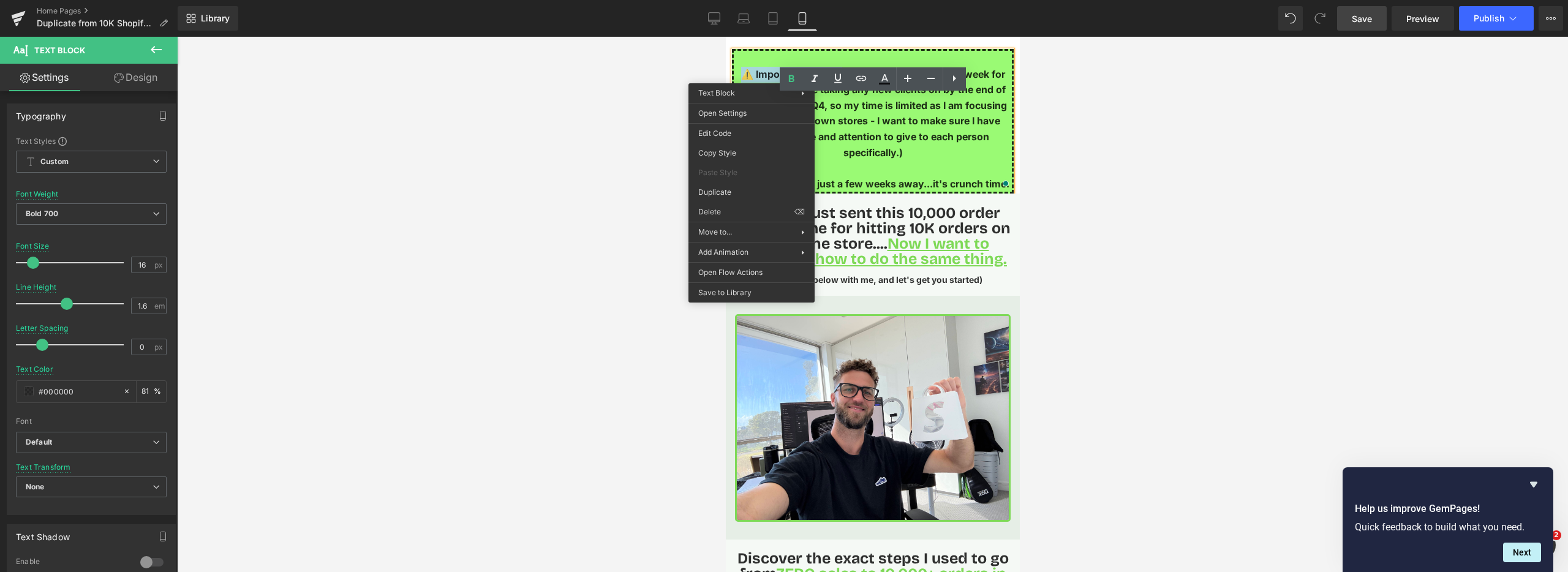
drag, startPoint x: 1473, startPoint y: 190, endPoint x: 795, endPoint y: 154, distance: 679.0
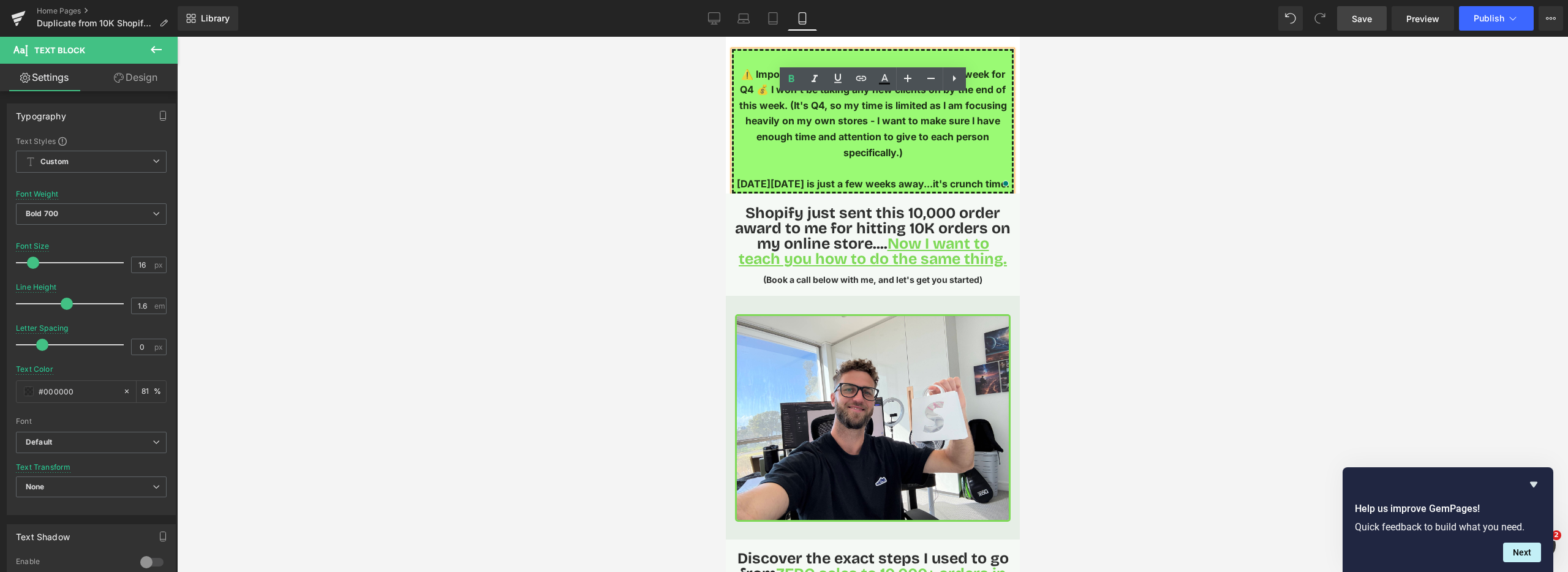
click at [823, 146] on p "⚠️ Important Note ⚠️ Sign-ups are closing this week for Q4 💰 I won't be taking …" at bounding box center [872, 113] width 278 height 94
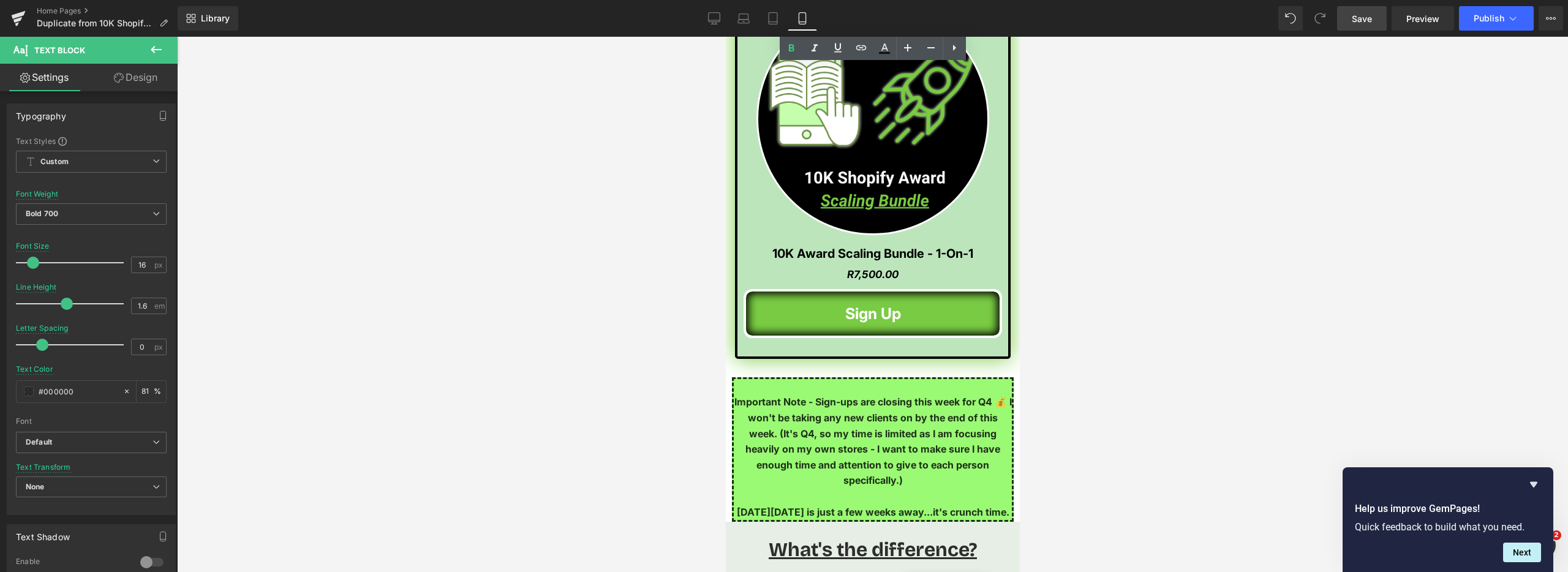
scroll to position [2530, 0]
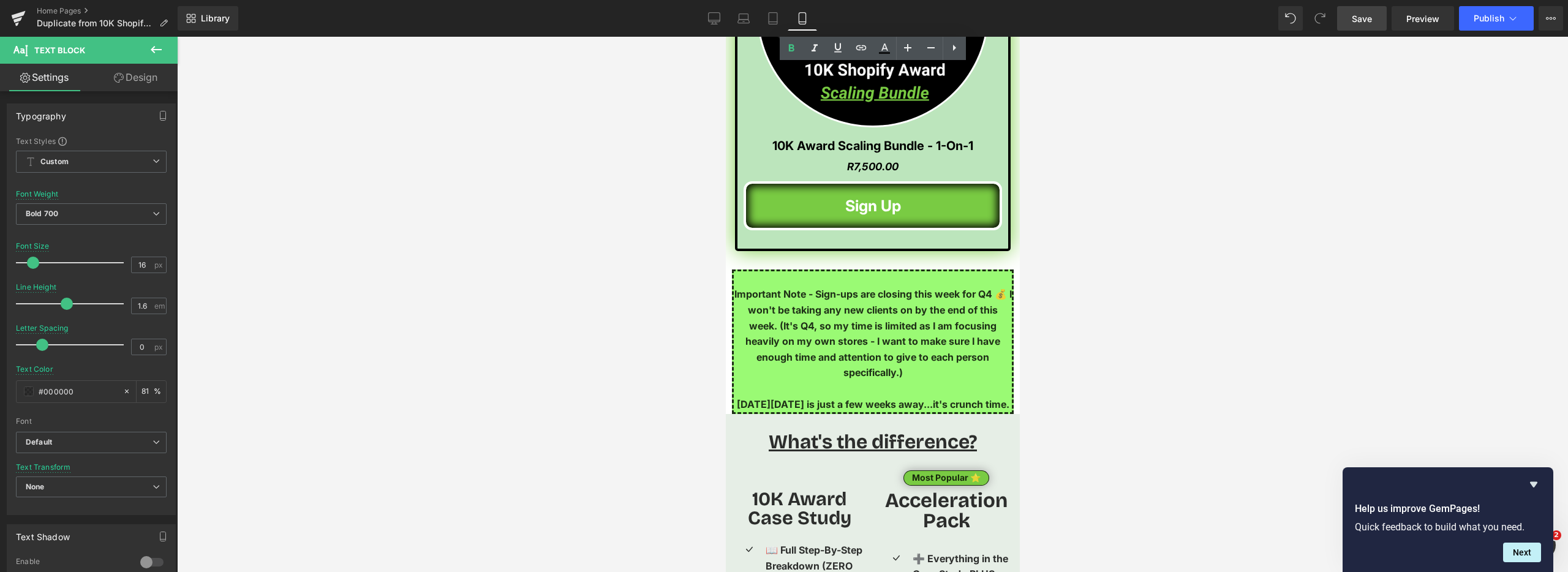
click at [794, 297] on p "Important Note - Sign-ups are closing this week for Q4 💰 I won't be taking any …" at bounding box center [872, 333] width 278 height 94
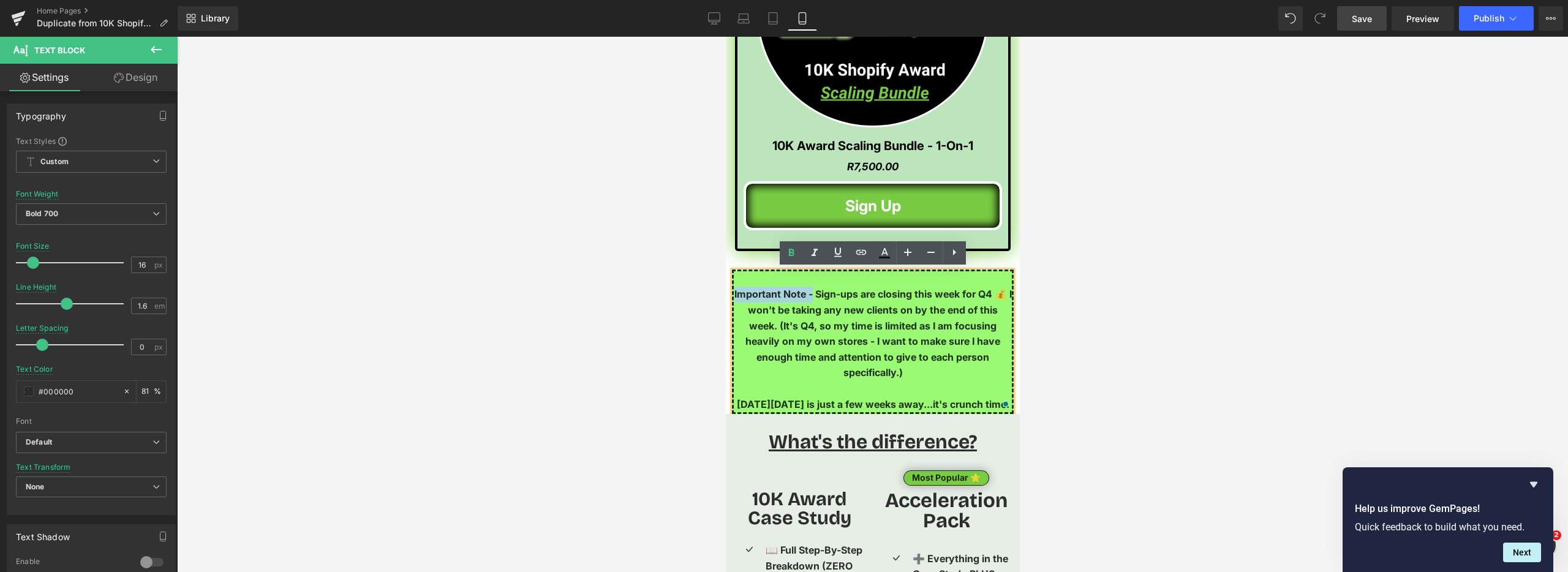
drag, startPoint x: 812, startPoint y: 296, endPoint x: 734, endPoint y: 293, distance: 78.1
click at [734, 293] on p "Important Note - Sign-ups are closing this week for Q4 💰 I won't be taking any …" at bounding box center [872, 333] width 278 height 94
paste div "To enrich screen reader interactions, please activate Accessibility in Grammarl…"
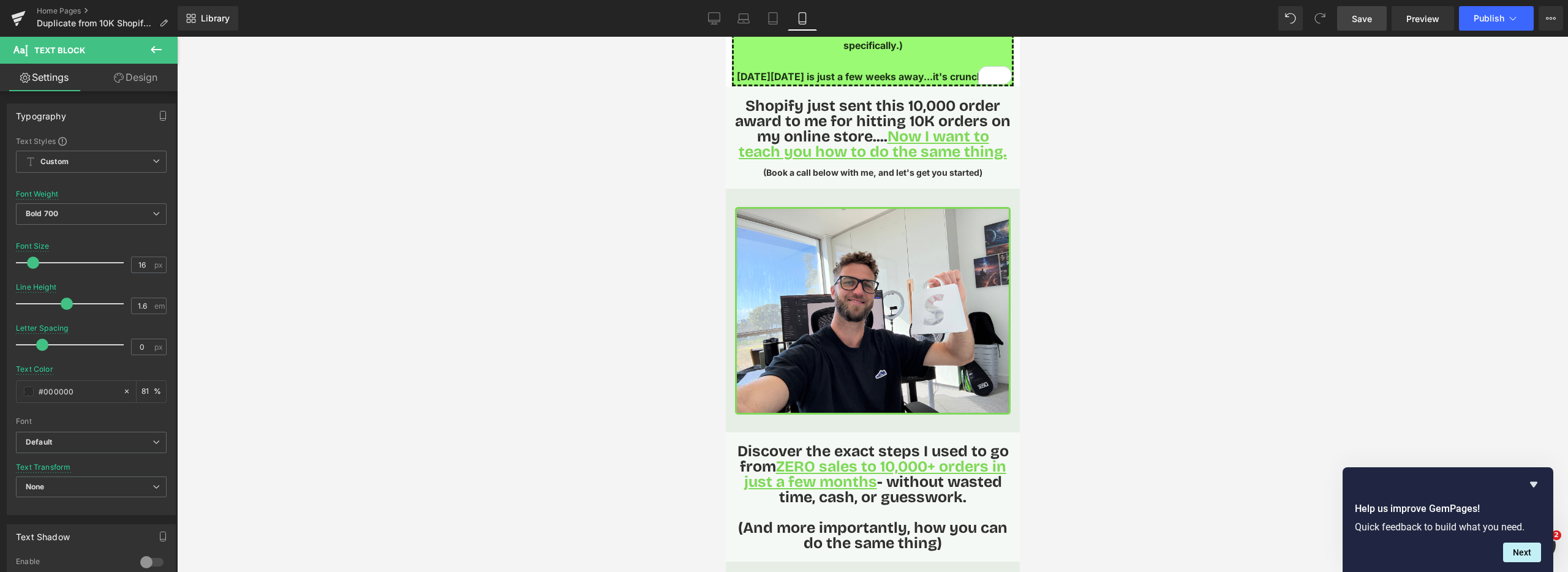
scroll to position [0, 0]
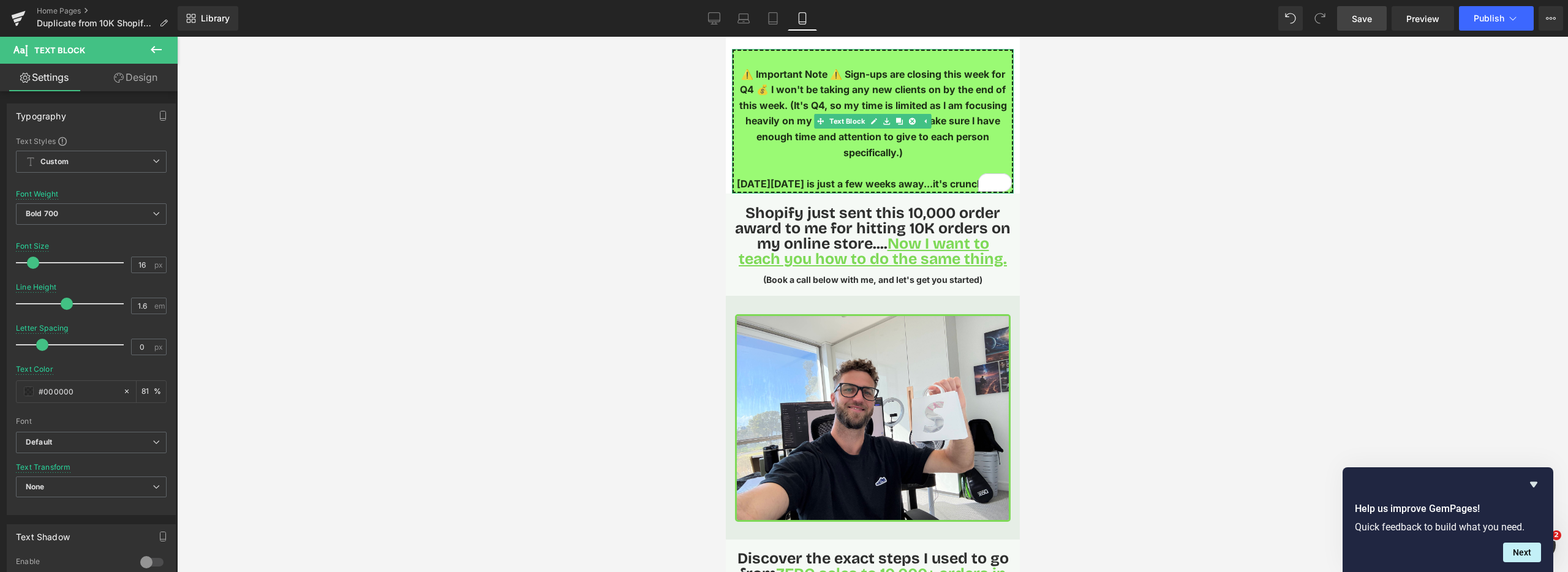
click at [779, 74] on p "⚠️ Important Note ⚠️ Sign-ups are closing this week for Q4 💰 I won't be taking …" at bounding box center [872, 113] width 278 height 94
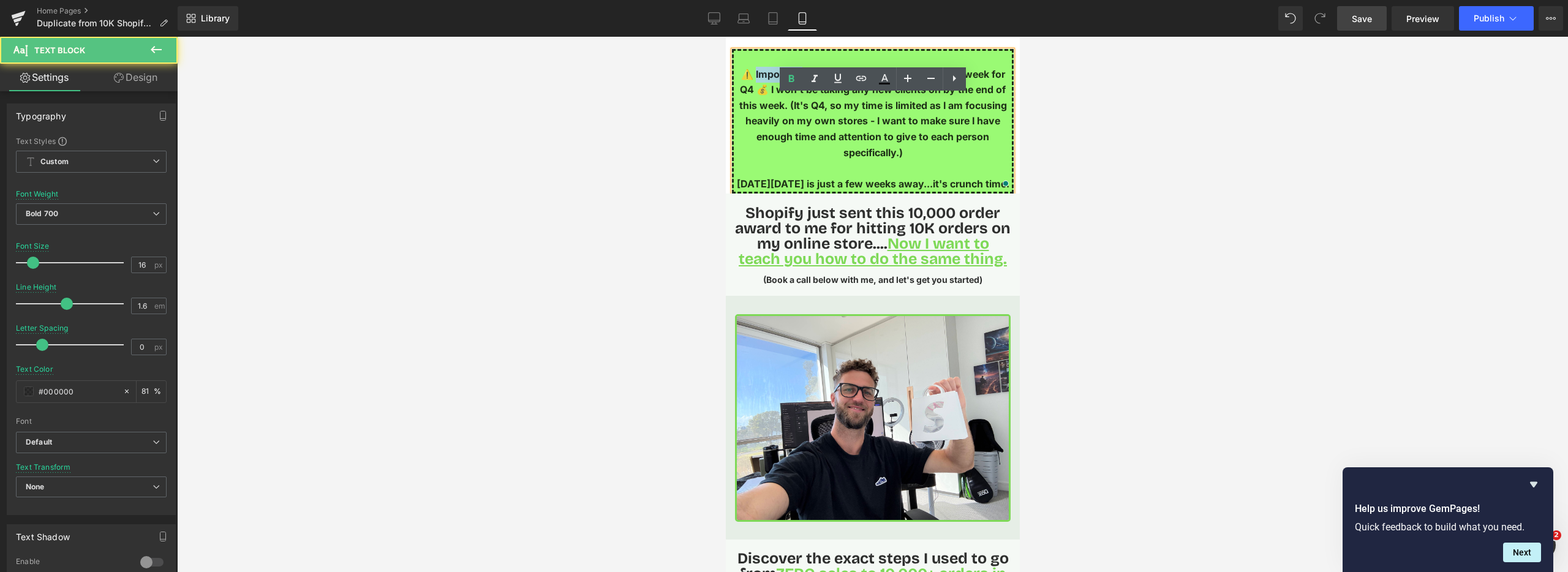
click at [779, 74] on p "⚠️ Important Note ⚠️ Sign-ups are closing this week for Q4 💰 I won't be taking …" at bounding box center [872, 113] width 278 height 94
drag, startPoint x: 777, startPoint y: 130, endPoint x: 795, endPoint y: 166, distance: 40.2
click at [776, 130] on p "⚠️ Important Note ⚠️ Sign-ups are closing this week for Q4 💰 I won't be taking …" at bounding box center [872, 113] width 278 height 94
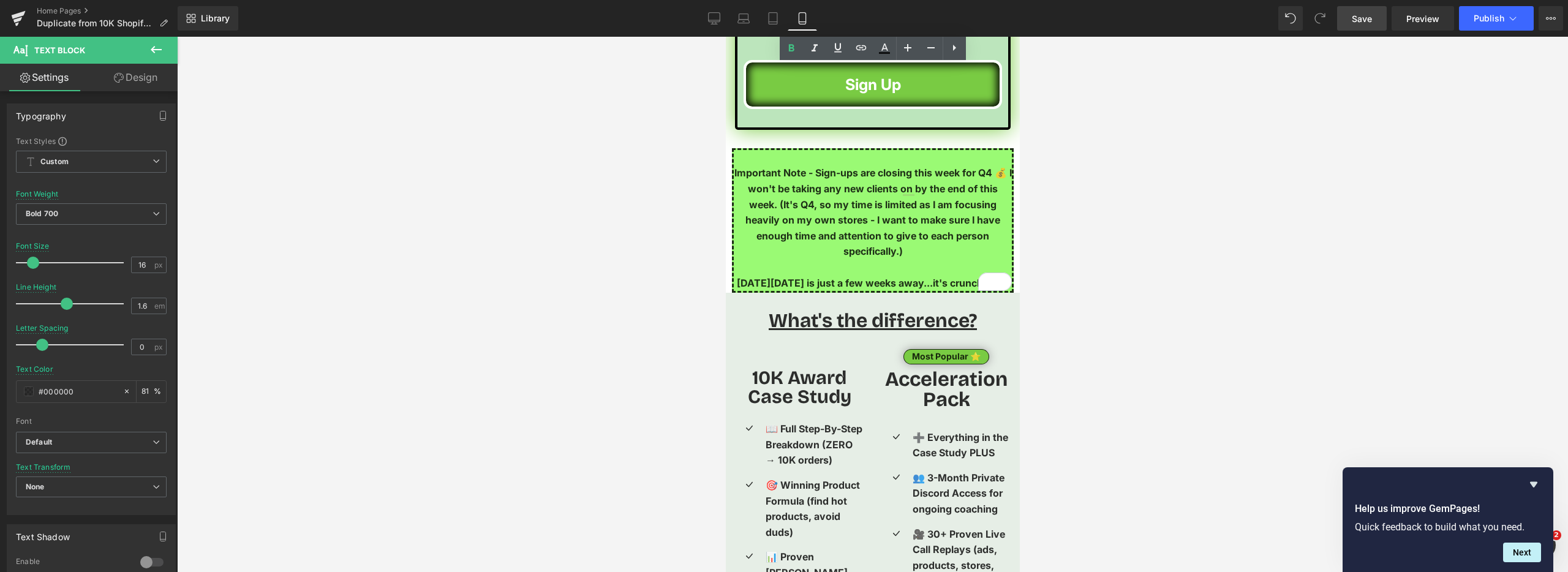
scroll to position [2711, 0]
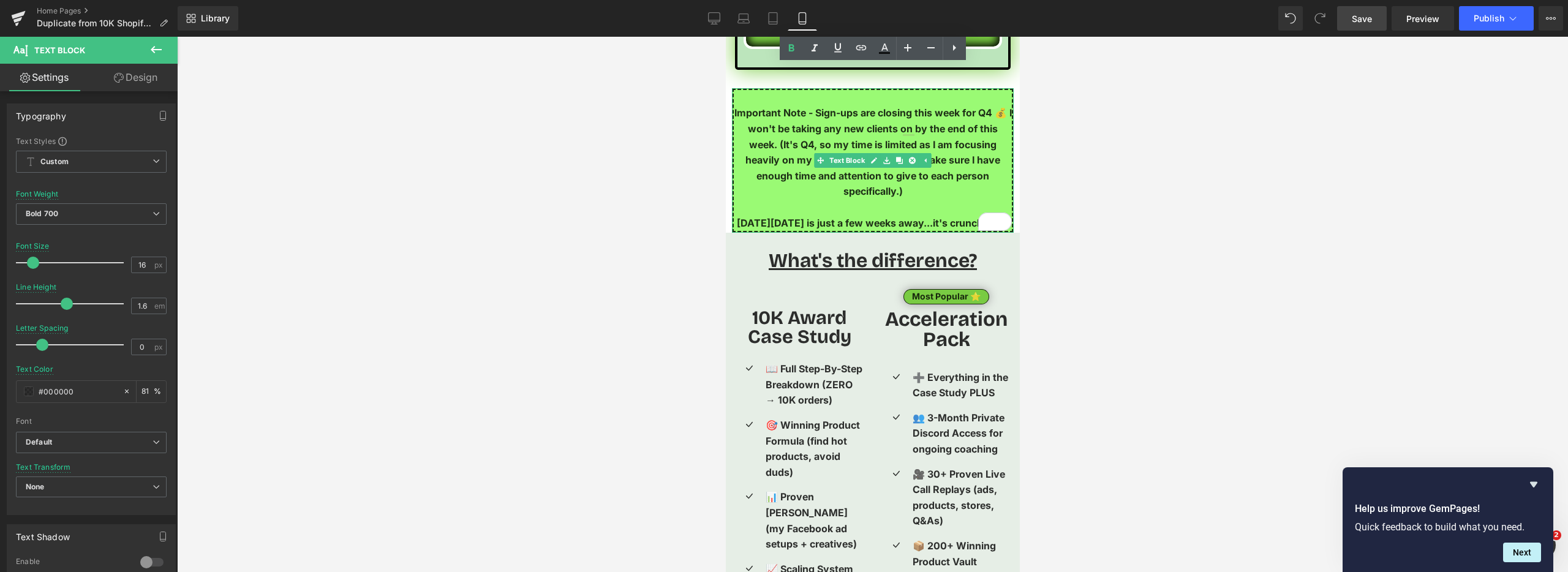
click at [814, 111] on p "Important Note - Sign-ups are closing this week for Q4 💰 I won't be taking any …" at bounding box center [872, 152] width 278 height 94
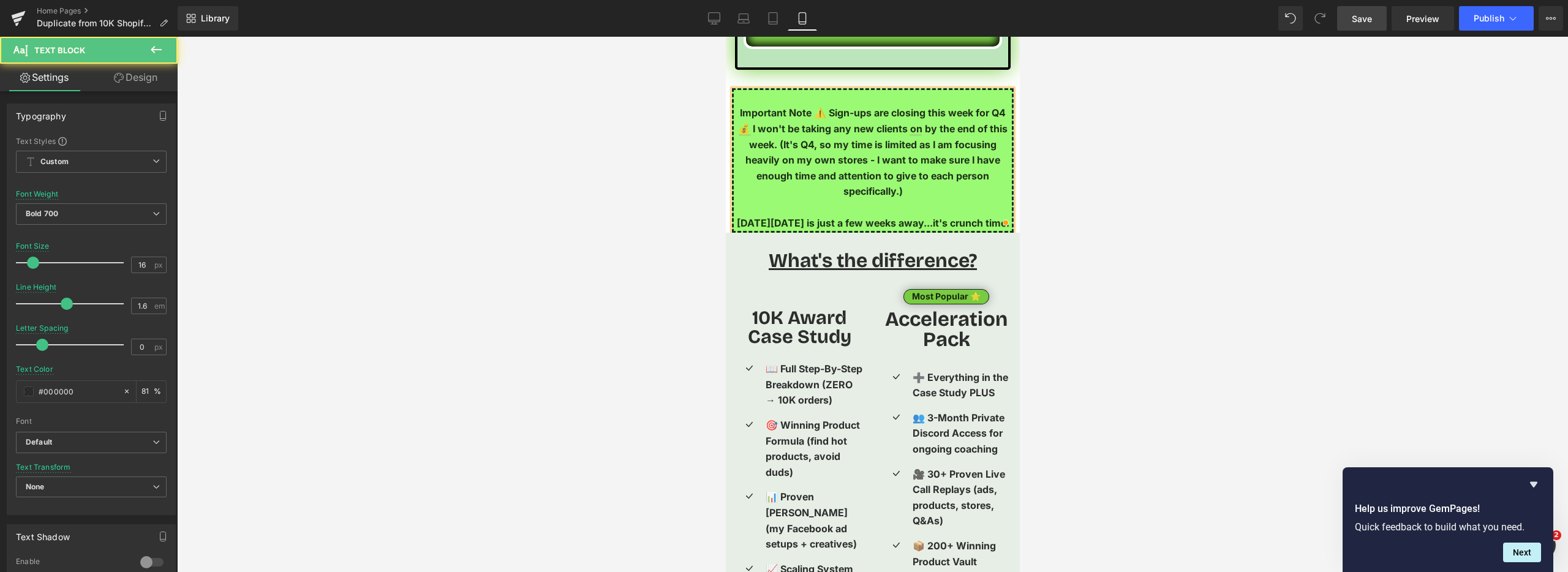
click at [738, 113] on p "Important Note ⚠️ Sign-ups are closing this week for Q4 💰 I won't be taking any…" at bounding box center [872, 152] width 278 height 94
drag, startPoint x: 839, startPoint y: 111, endPoint x: 727, endPoint y: 107, distance: 112.1
click at [727, 107] on div "⚠️ Important Note ⚠️ Sign-ups are closing this week for Q4 💰 I won't be taking …" at bounding box center [872, 69] width 294 height 5487
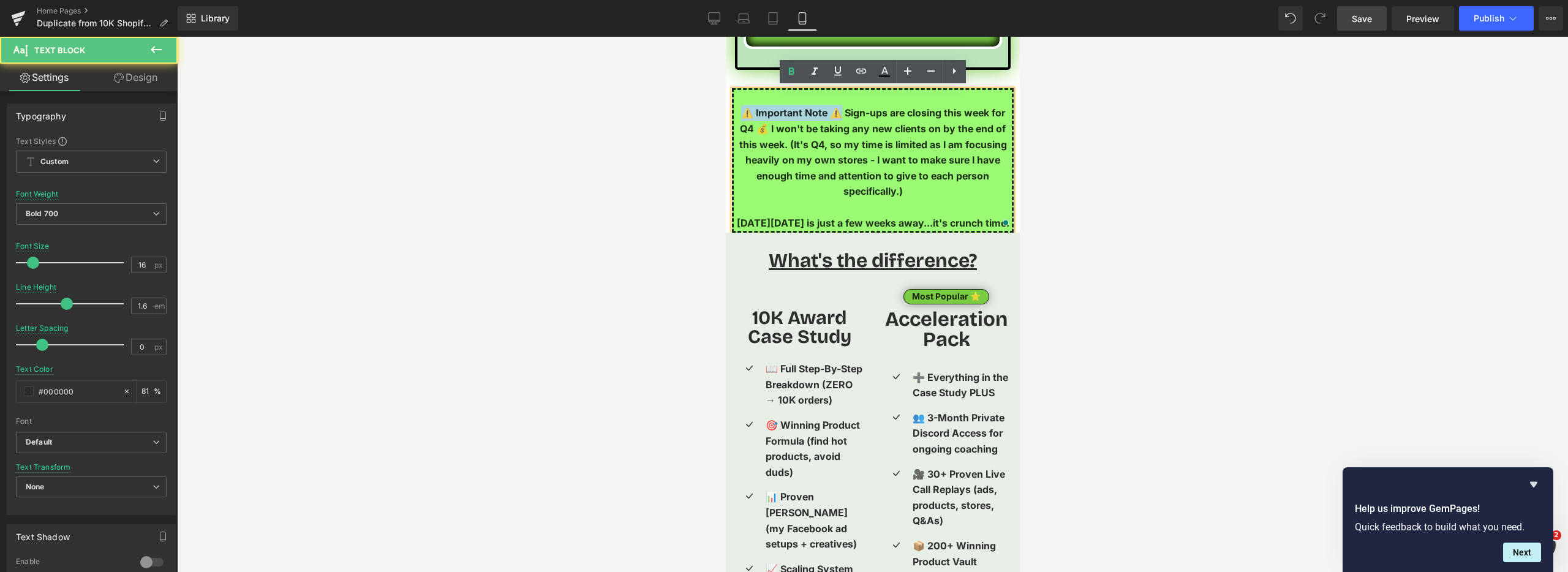
copy p "⚠️ Important Note ⚠️"
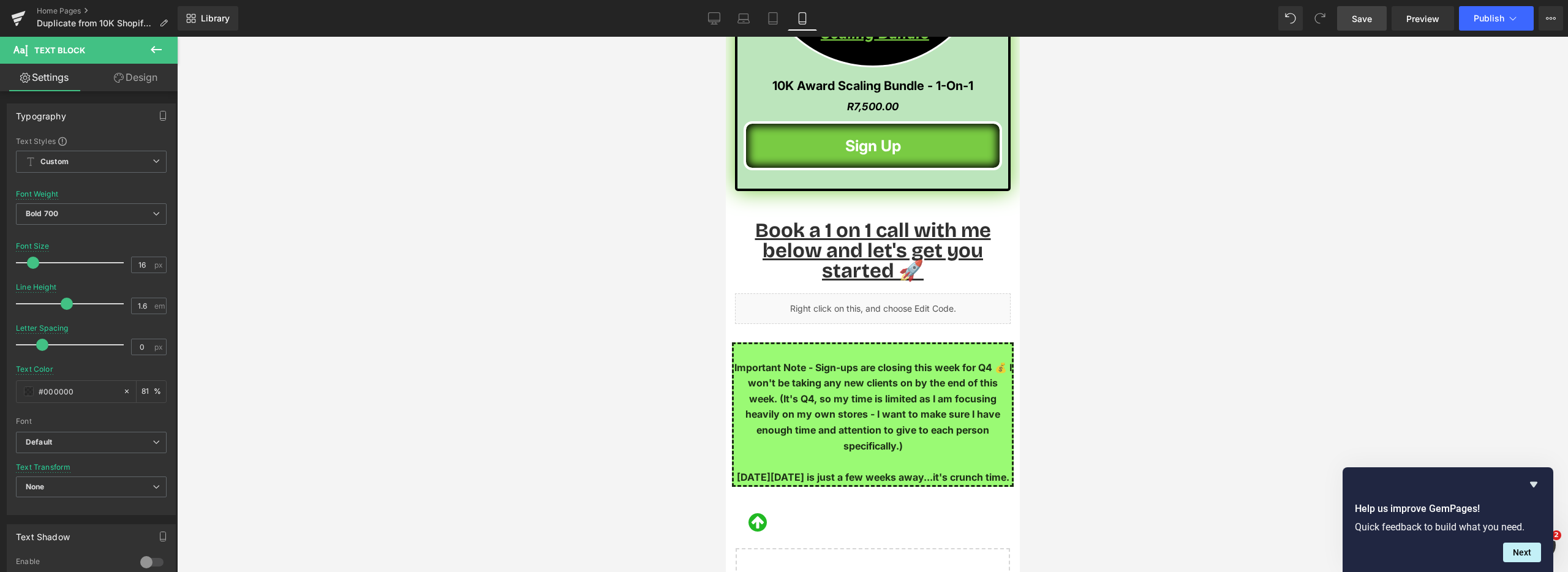
scroll to position [4852, 0]
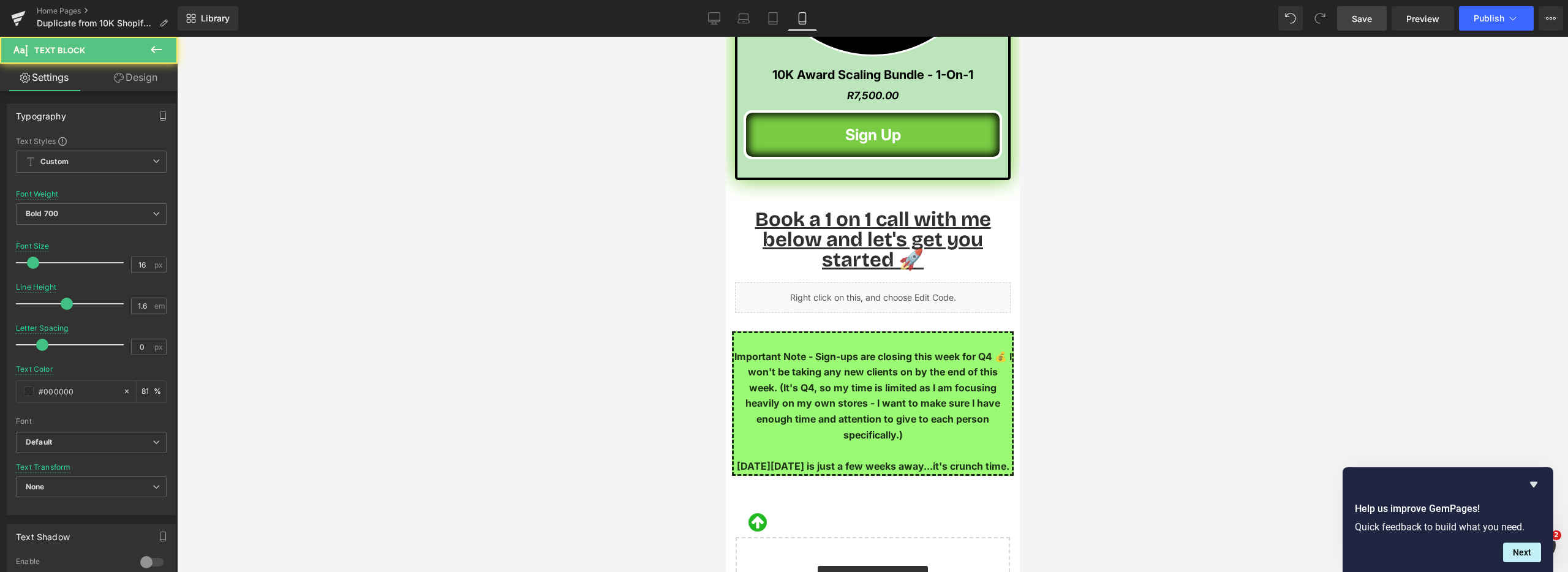
click at [789, 353] on p "Important Note - Sign-ups are closing this week for Q4 💰 I won't be taking any …" at bounding box center [872, 396] width 278 height 94
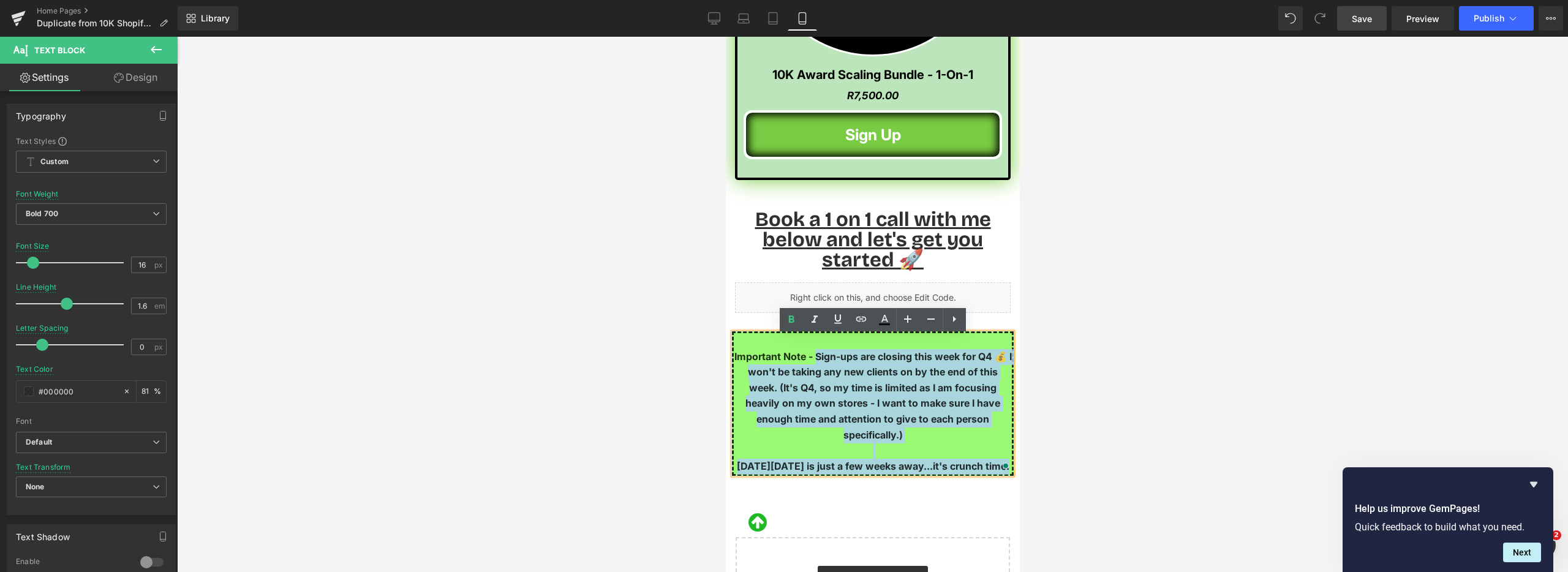
drag, startPoint x: 807, startPoint y: 359, endPoint x: 729, endPoint y: 359, distance: 78.0
click at [731, 359] on div "Important Note - Sign-ups are closing this week for Q4 💰 I won't be taking any …" at bounding box center [872, 403] width 282 height 145
click at [882, 380] on p "Important Note - Sign-ups are closing this week for Q4 💰 I won't be taking any …" at bounding box center [872, 396] width 278 height 94
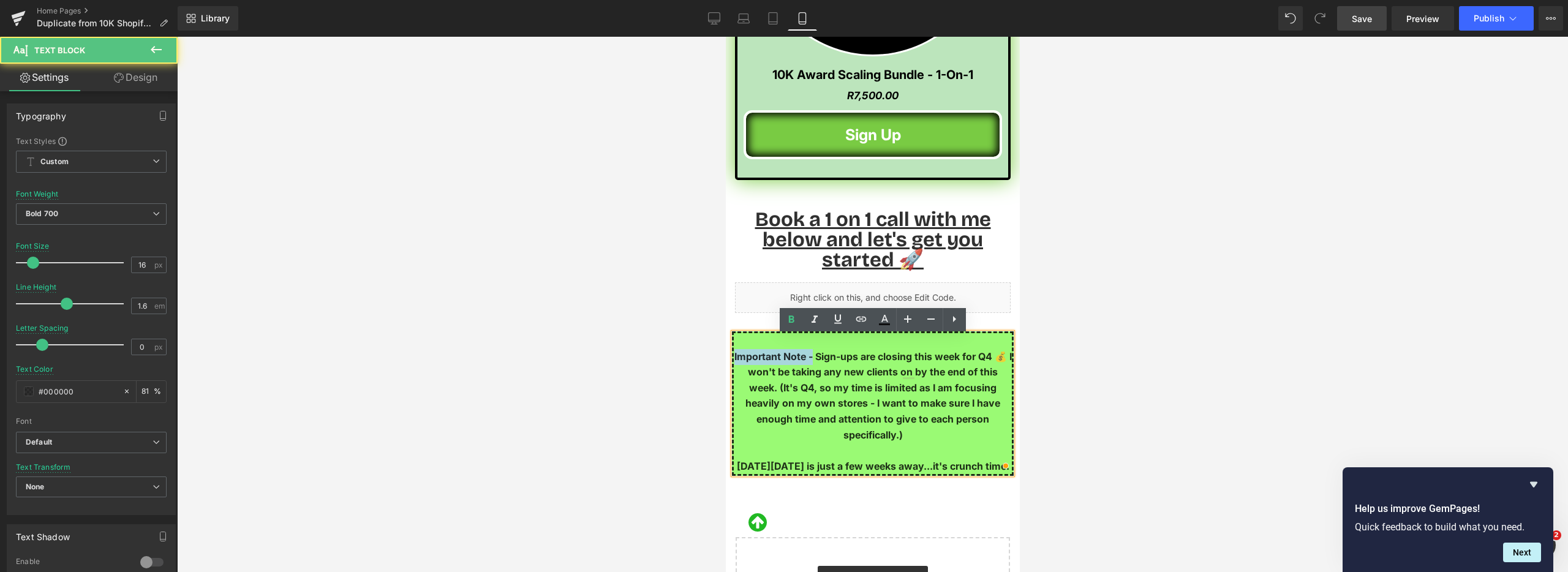
drag, startPoint x: 811, startPoint y: 359, endPoint x: 727, endPoint y: 356, distance: 84.1
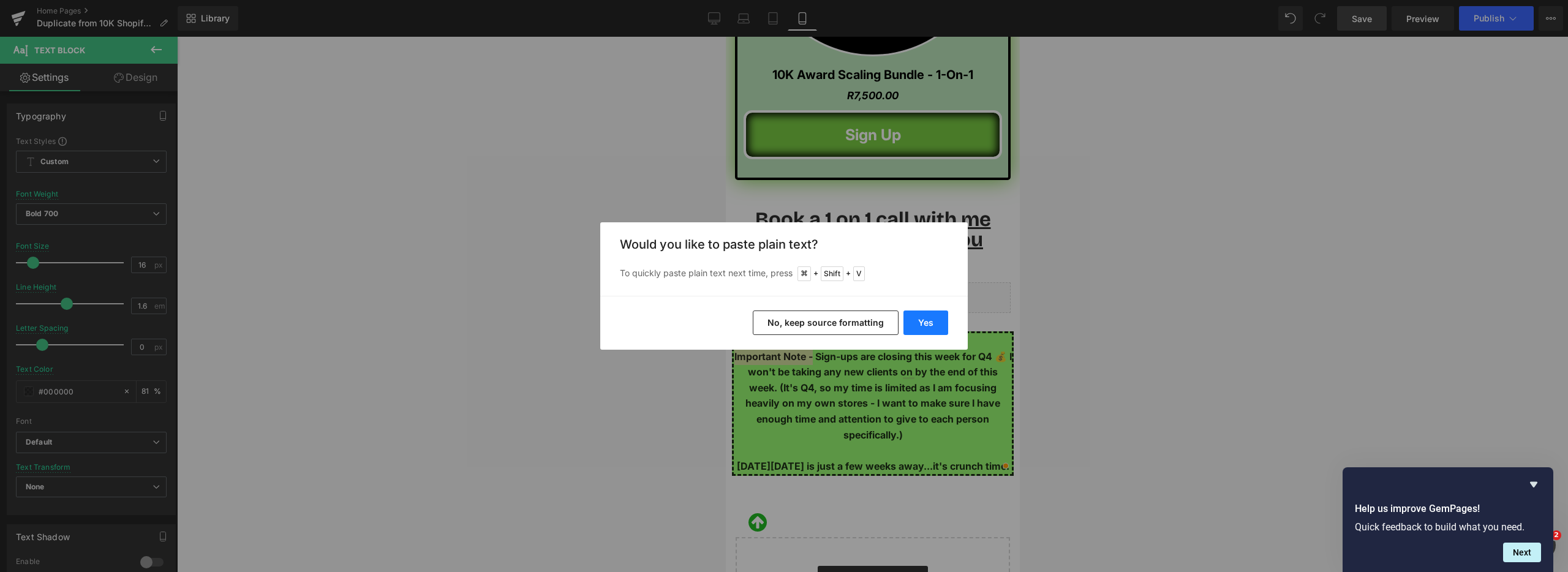
click at [922, 320] on button "Yes" at bounding box center [925, 323] width 45 height 25
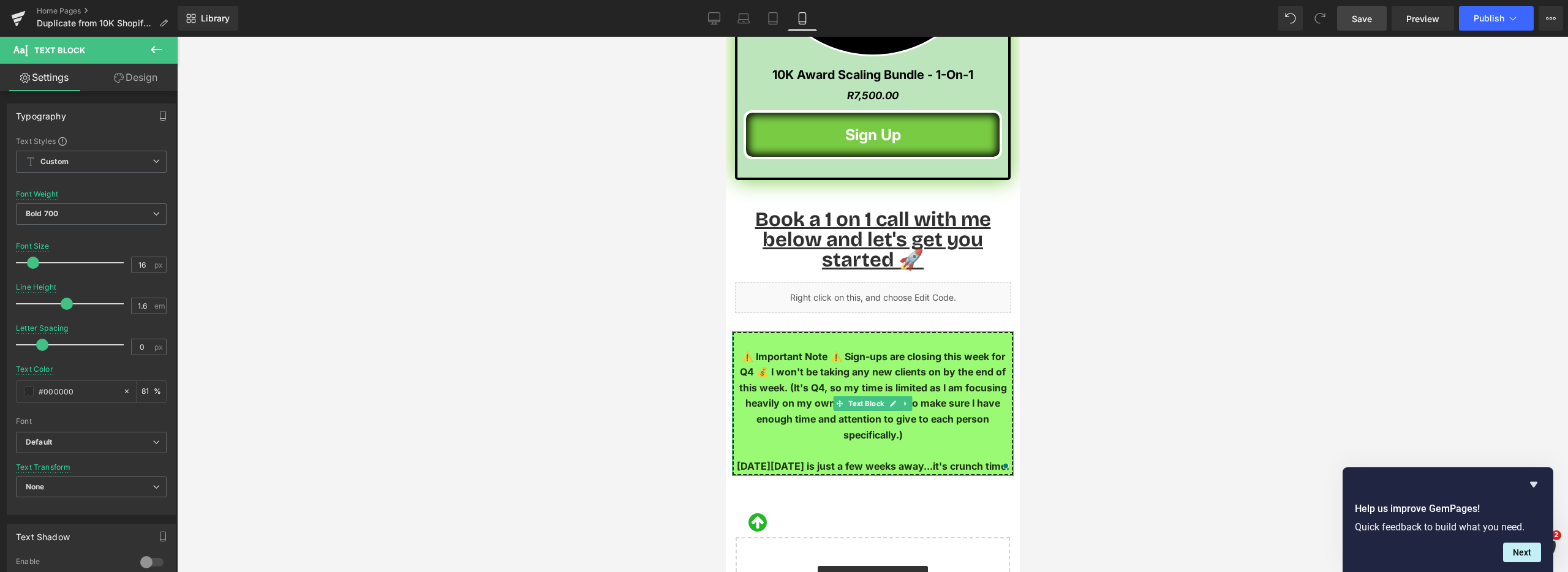
click at [861, 390] on p "⚠️ Important Note ⚠️ Sign-ups are closing this week for Q4 💰 I won't be taking …" at bounding box center [872, 396] width 278 height 94
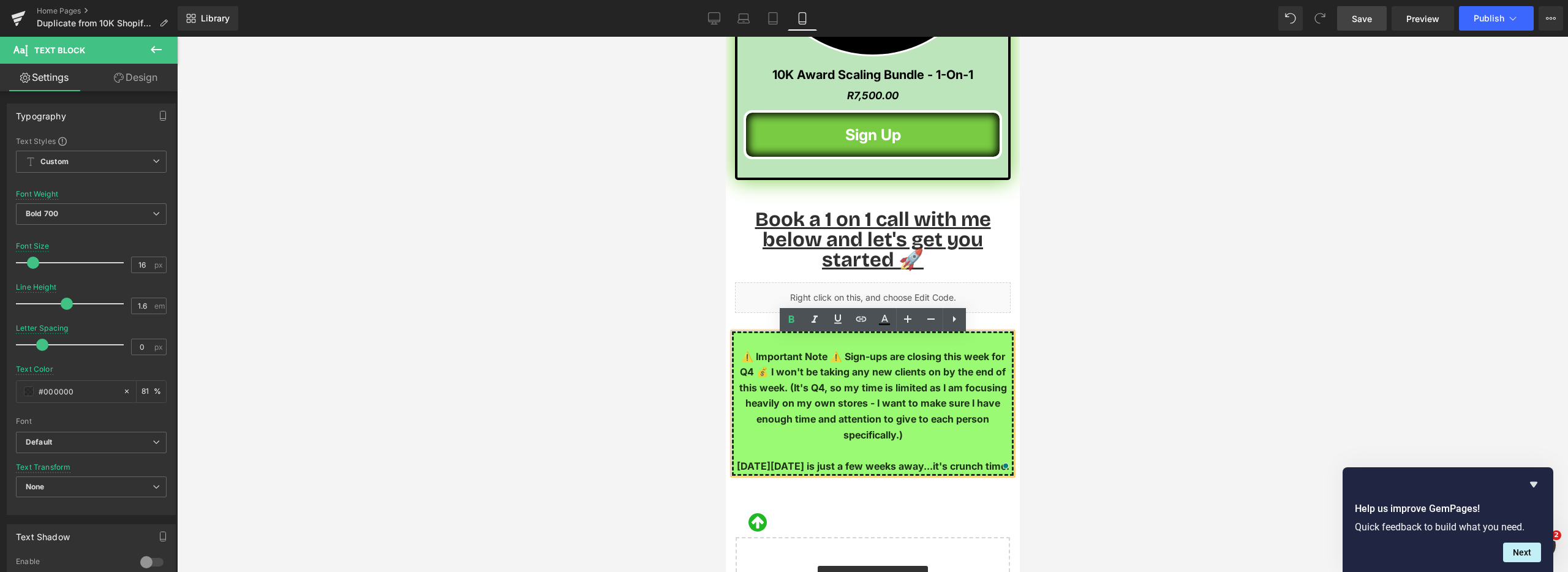
click at [959, 442] on p "⚠️ Important Note ⚠️ Sign-ups are closing this week for Q4 💰 I won't be taking …" at bounding box center [872, 396] width 278 height 94
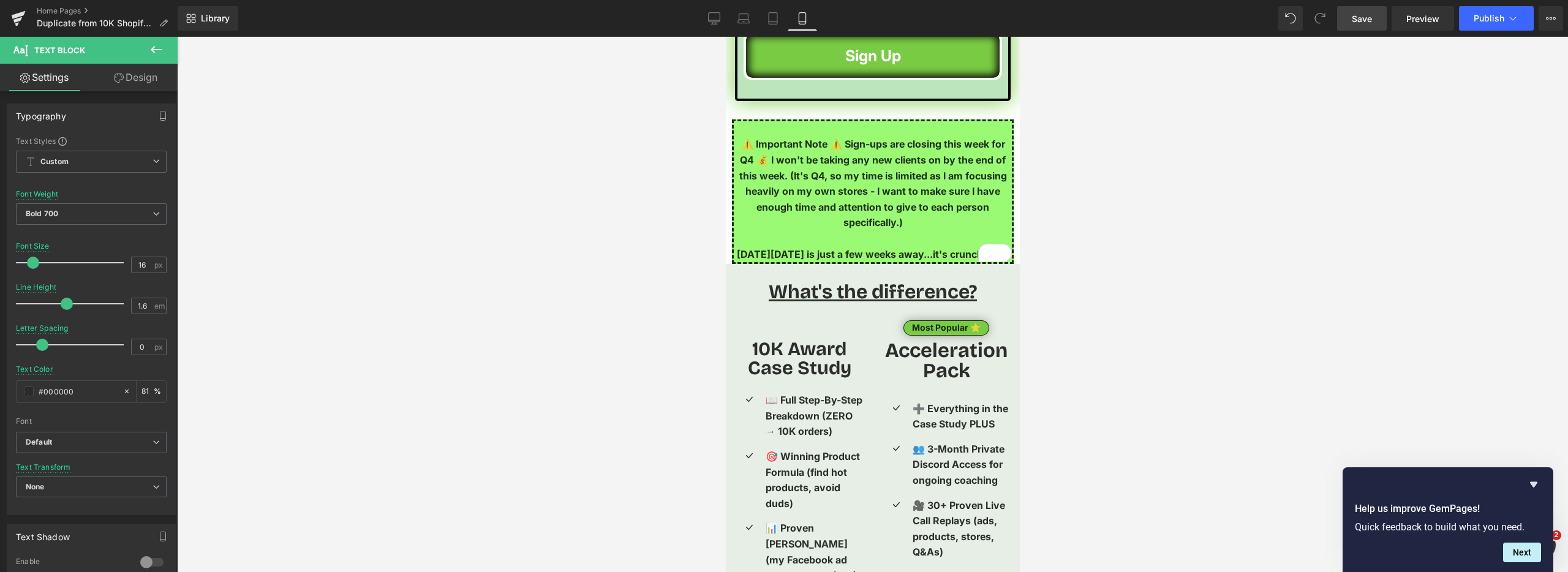
scroll to position [2624, 0]
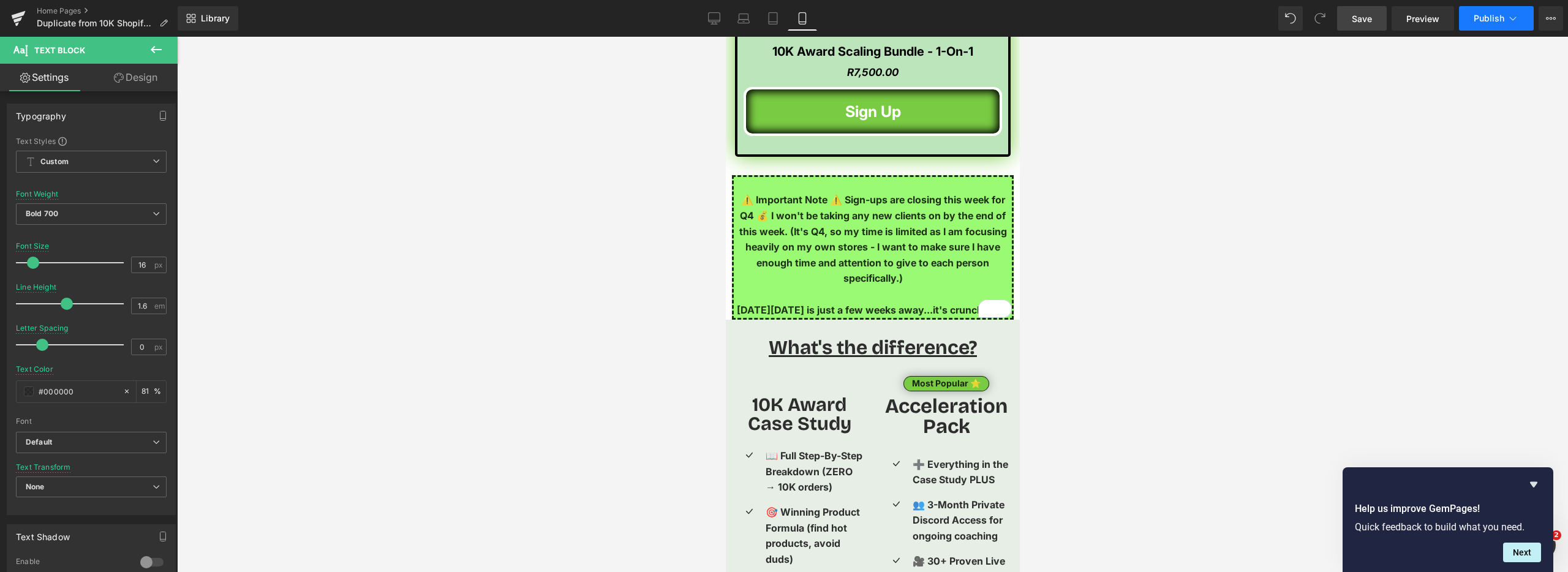
click at [1429, 16] on span "Publish" at bounding box center [1489, 18] width 31 height 10
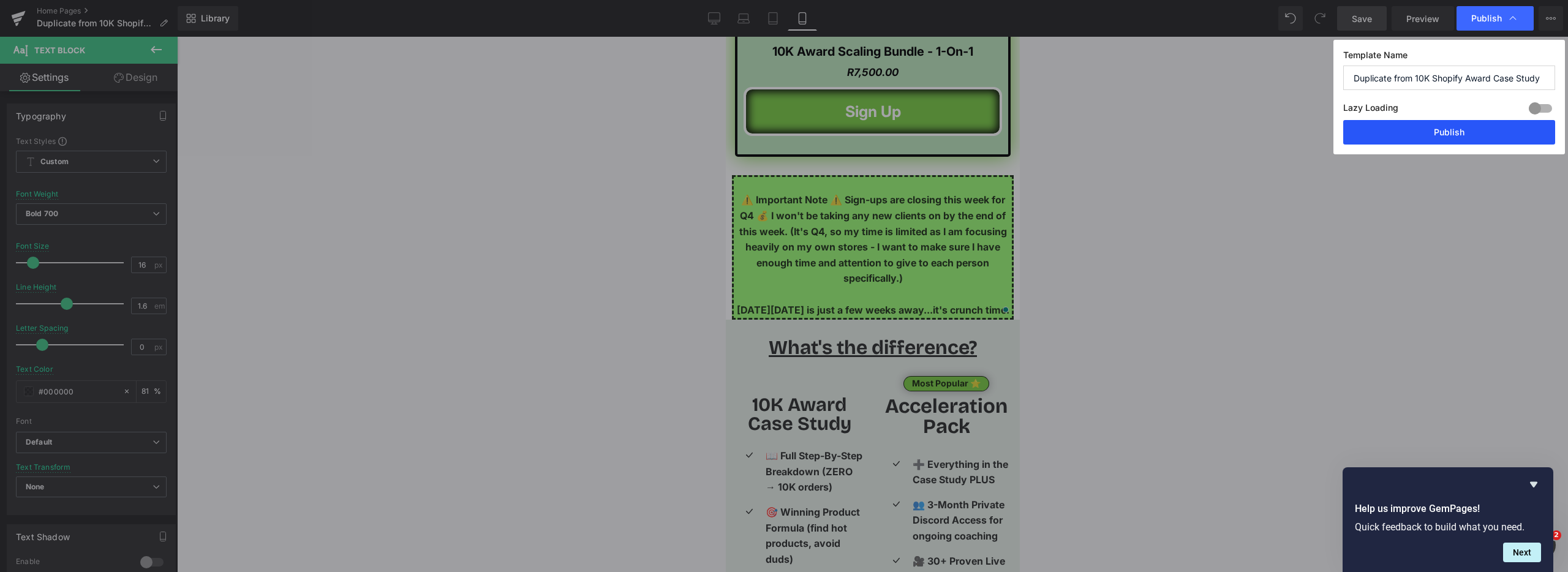
click at [1429, 131] on button "Publish" at bounding box center [1449, 132] width 211 height 25
